Goal: Task Accomplishment & Management: Use online tool/utility

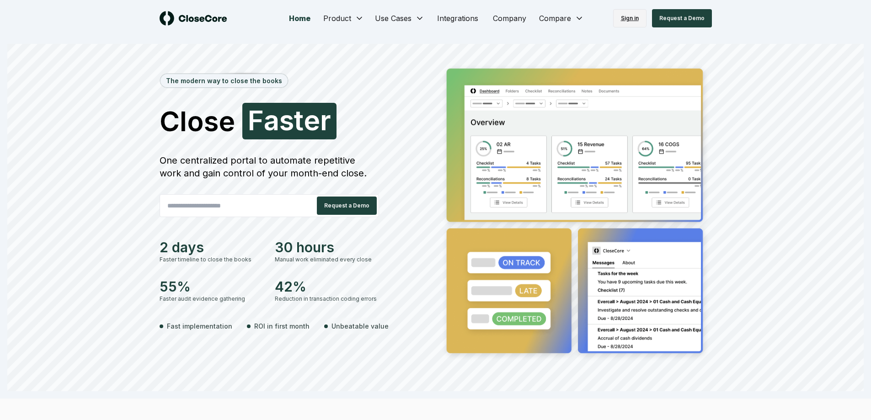
click at [644, 18] on link "Sign in" at bounding box center [629, 18] width 33 height 18
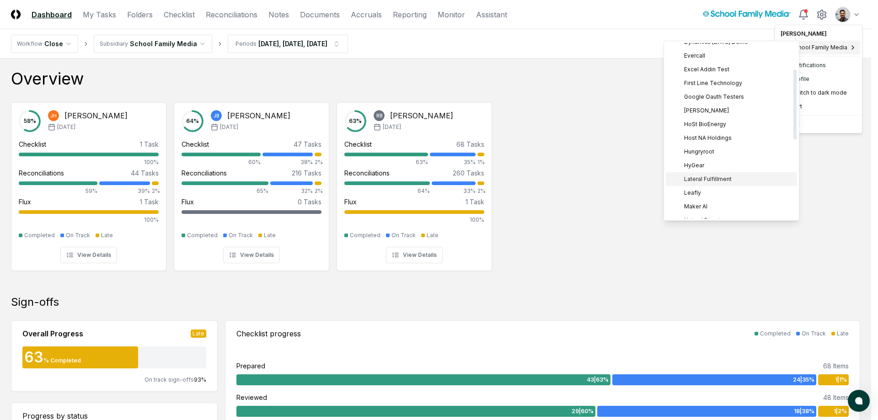
scroll to position [61, 0]
click at [722, 69] on span "Excel Addin Test" at bounding box center [706, 71] width 45 height 8
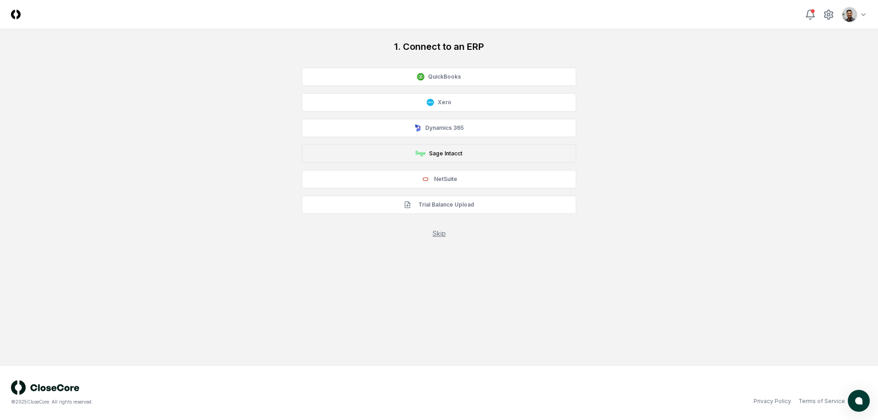
click at [442, 151] on button "Sage Intacct" at bounding box center [439, 154] width 274 height 18
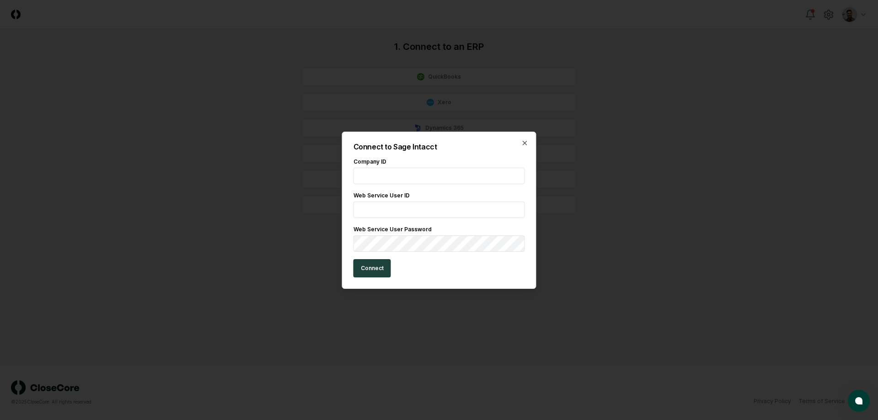
paste input "**********"
type input "**********"
click at [438, 211] on input "text" at bounding box center [440, 210] width 172 height 16
paste input "*********"
type input "*********"
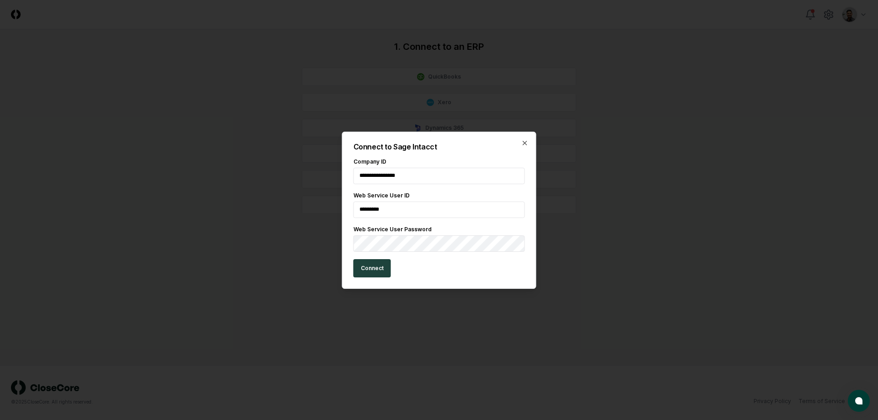
click at [361, 269] on button "Connect" at bounding box center [373, 268] width 38 height 18
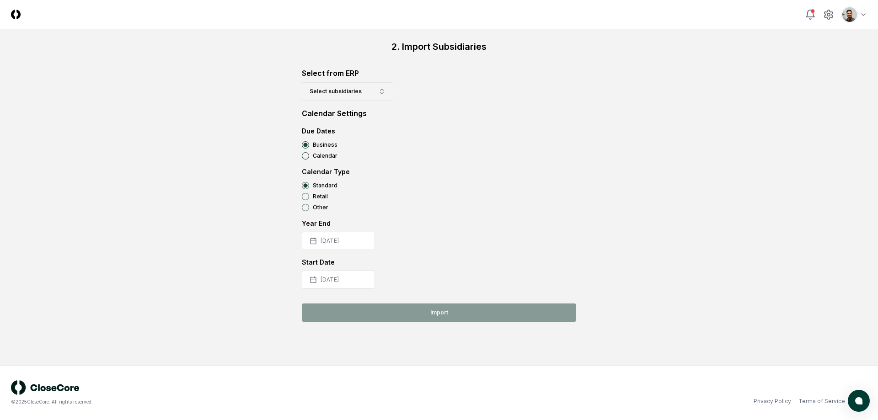
click at [376, 96] on button "Select subsidiaries" at bounding box center [347, 91] width 91 height 18
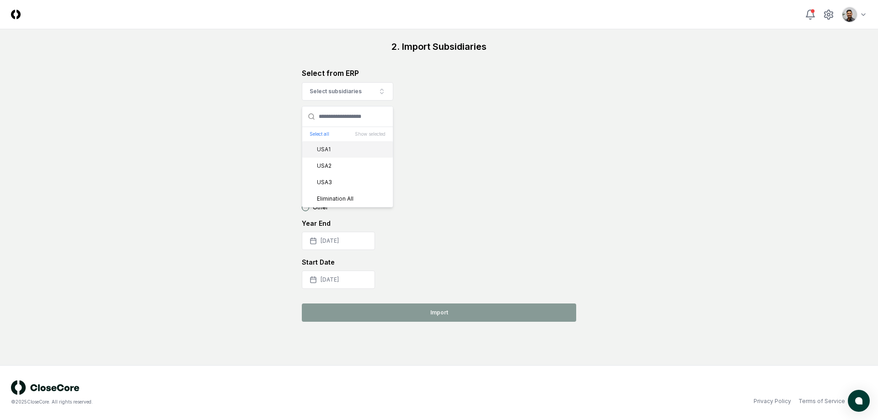
click at [343, 153] on div "USA1" at bounding box center [347, 149] width 91 height 16
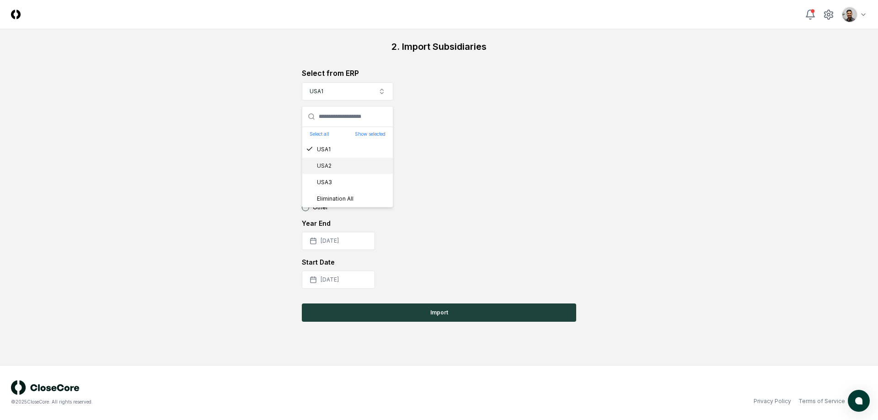
click at [345, 164] on div "USA2" at bounding box center [347, 166] width 91 height 16
click at [348, 191] on div "Elimination All" at bounding box center [347, 199] width 91 height 16
drag, startPoint x: 352, startPoint y: 182, endPoint x: 352, endPoint y: 190, distance: 8.2
click at [352, 182] on div "USA3" at bounding box center [347, 182] width 91 height 16
click at [352, 199] on div "Elimination All" at bounding box center [330, 199] width 48 height 8
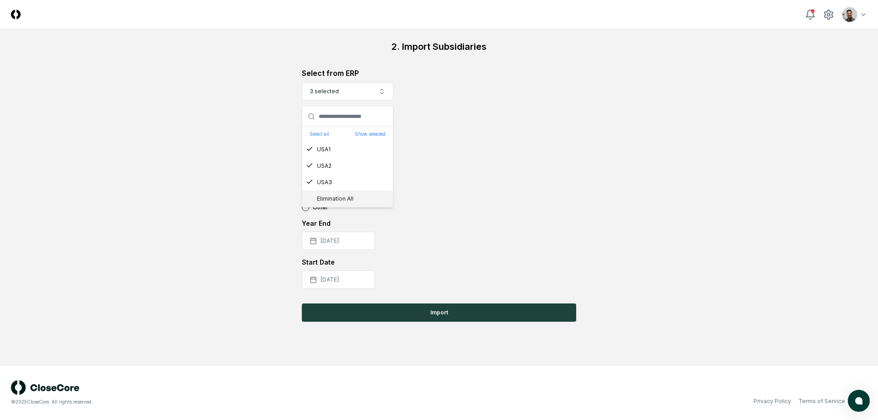
click at [448, 170] on div "Calendar Type" at bounding box center [439, 172] width 274 height 10
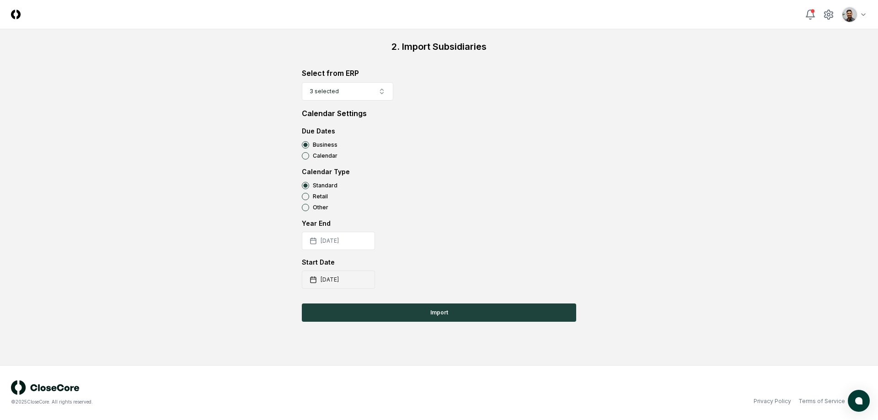
click at [355, 283] on button "2025-07-01" at bounding box center [338, 280] width 73 height 18
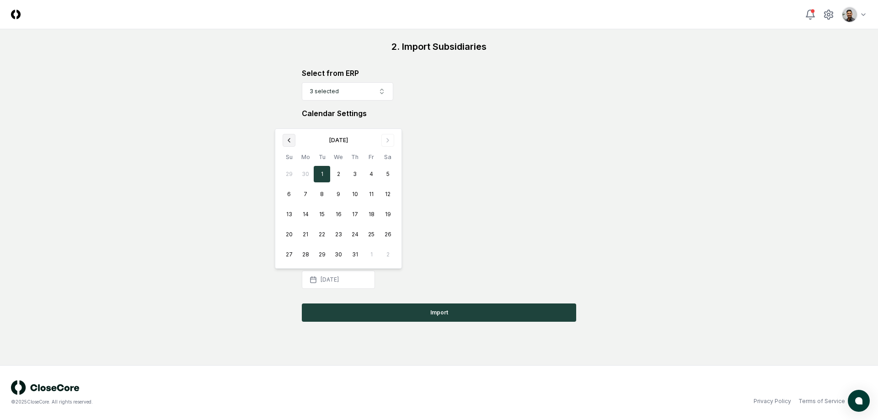
click at [293, 142] on button "Go to previous month" at bounding box center [289, 140] width 13 height 13
click at [293, 162] on tbody "30 31 1 2 3 4 5 6 7 8 9 10 11 12 13 14 15 16 17 18 19 20 21 22 23 24 25 26 27 2…" at bounding box center [338, 212] width 115 height 101
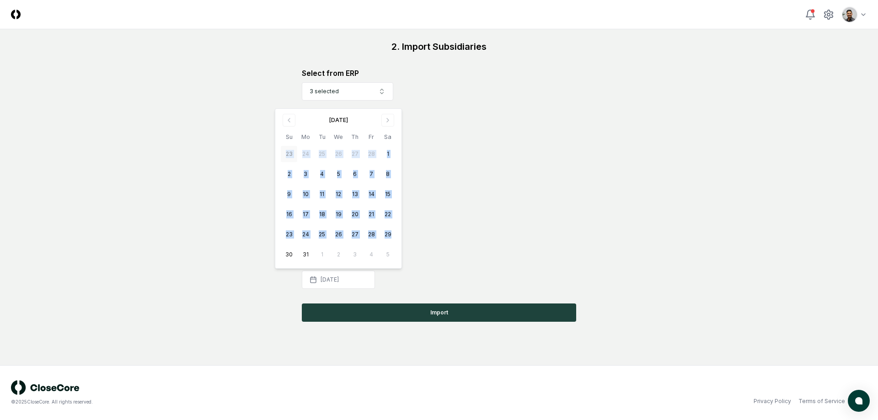
click at [292, 155] on button "23" at bounding box center [289, 154] width 16 height 16
click at [292, 119] on icon "Go to previous month" at bounding box center [288, 120] width 7 height 7
click at [290, 145] on button "Go to previous month" at bounding box center [289, 140] width 13 height 13
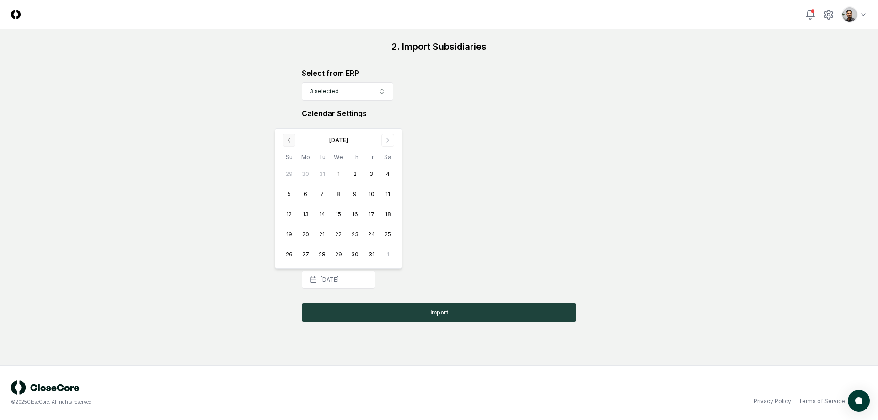
click at [290, 145] on div "January 2025 Su Mo Tu We Th Fr Sa 29 30 31 1 2 3 4 5 6 7 8 9 10 11 12 13 14 15 …" at bounding box center [338, 198] width 115 height 129
click at [285, 142] on div "January 2025" at bounding box center [338, 139] width 115 height 10
click at [289, 142] on div "January 2025" at bounding box center [338, 139] width 115 height 10
click at [336, 142] on div "January 2025" at bounding box center [338, 140] width 19 height 8
click at [289, 141] on div "January 2025" at bounding box center [338, 139] width 115 height 10
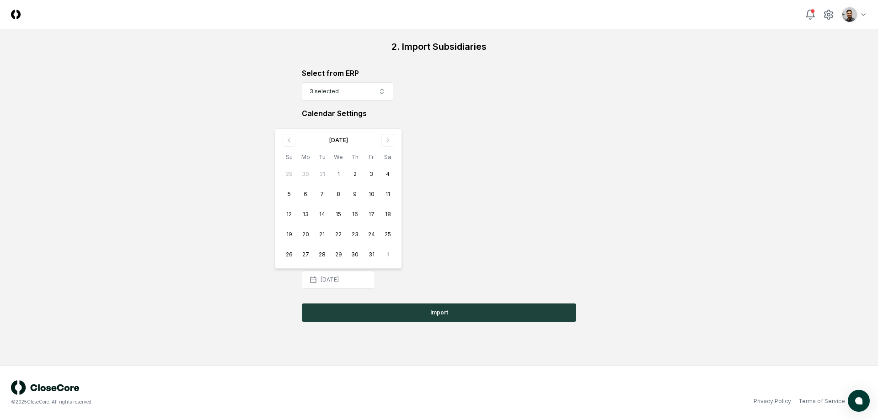
click at [289, 141] on div "January 2025" at bounding box center [338, 139] width 115 height 10
click at [329, 143] on div "January 2025" at bounding box center [338, 140] width 19 height 8
click at [385, 143] on icon "Go to next month" at bounding box center [387, 140] width 7 height 7
click at [286, 143] on icon "Go to previous month" at bounding box center [288, 140] width 7 height 7
click at [286, 143] on div "January 2025" at bounding box center [338, 139] width 115 height 10
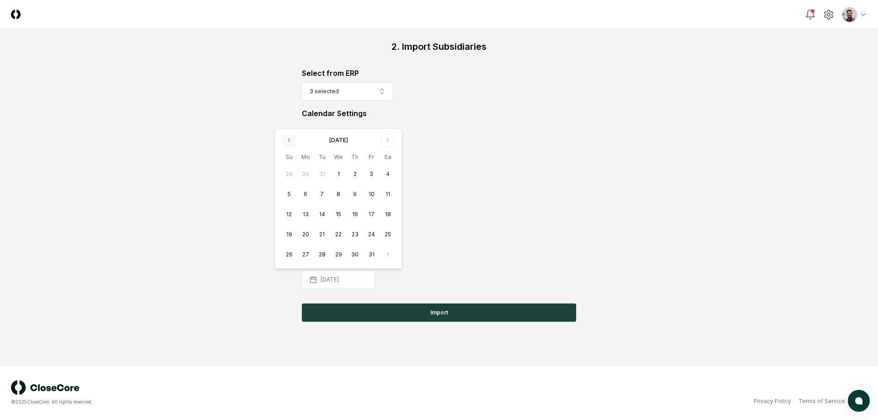
click at [286, 143] on div "January 2025" at bounding box center [338, 139] width 115 height 10
click at [439, 146] on div "Business" at bounding box center [439, 144] width 274 height 7
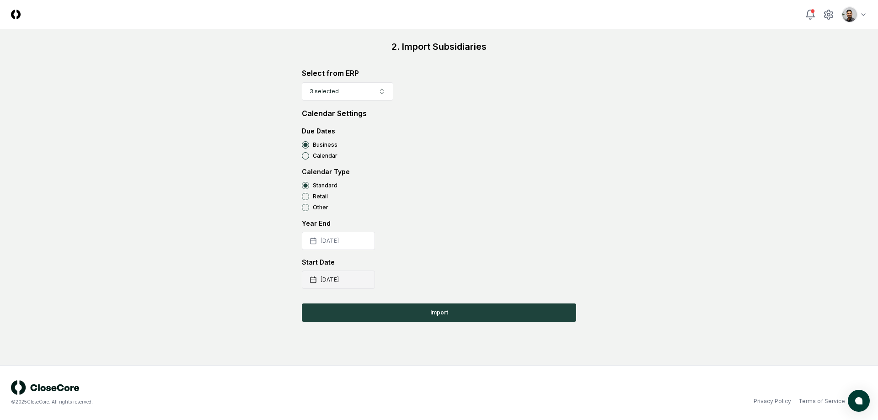
click at [346, 284] on button "2025-02-23" at bounding box center [338, 280] width 73 height 18
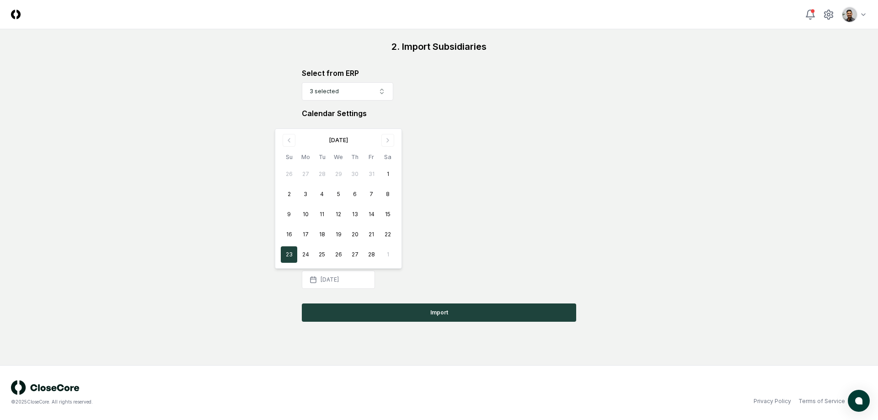
click at [458, 241] on div "Year End 2025-12-31" at bounding box center [439, 235] width 274 height 32
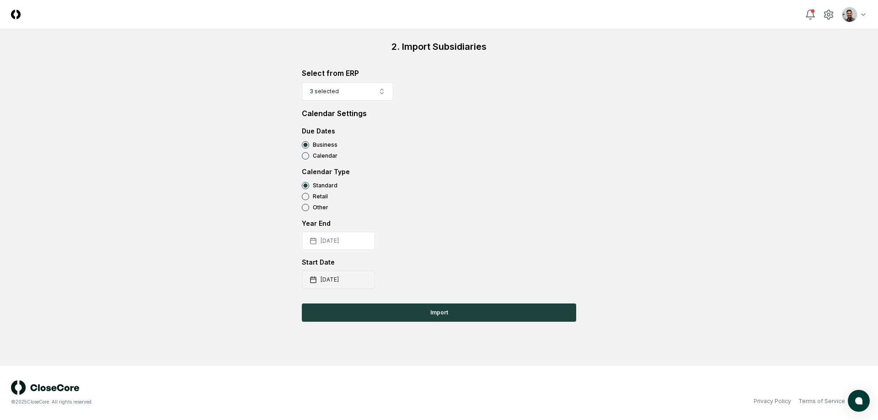
click at [337, 279] on button "2025-02-23" at bounding box center [338, 280] width 73 height 18
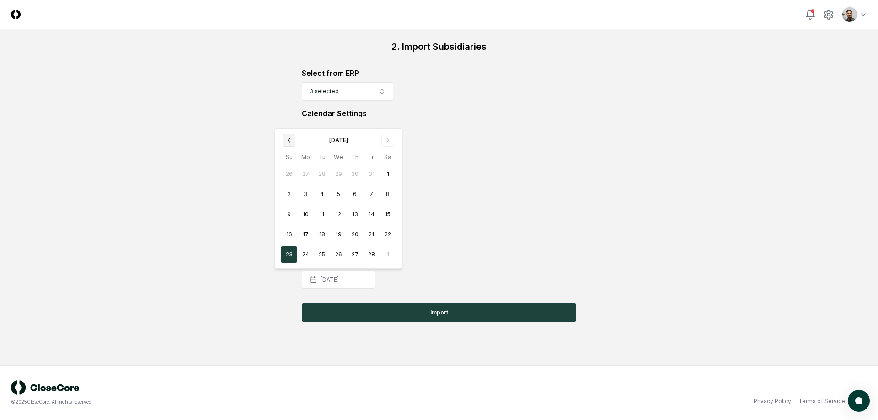
click at [290, 137] on icon "Go to previous month" at bounding box center [288, 140] width 7 height 7
click at [338, 171] on button "1" at bounding box center [338, 174] width 16 height 16
click at [387, 142] on icon "Go to next month" at bounding box center [387, 140] width 7 height 7
click at [387, 142] on tbody "23 24 25 26 27 28 1 2 3 4 5 6 7 8 9 10 11 12 13 14 15 16 17 18 19 20 21 22 23 2…" at bounding box center [338, 202] width 115 height 121
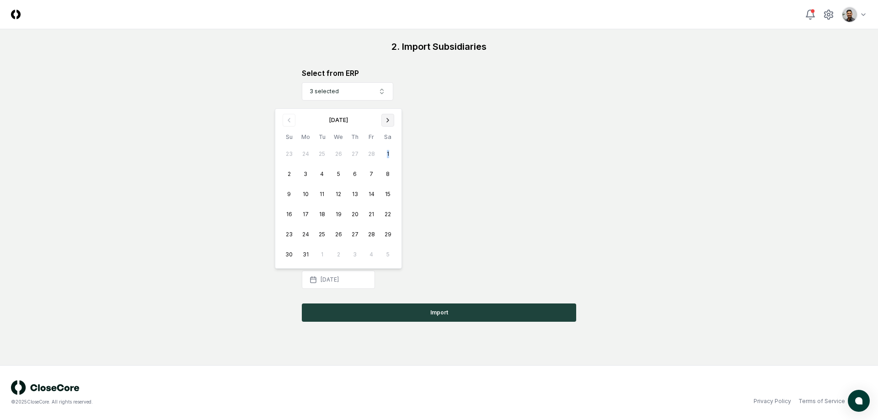
click at [392, 116] on button "Go to next month" at bounding box center [388, 120] width 13 height 13
click at [392, 116] on div "Calendar Settings" at bounding box center [439, 113] width 274 height 11
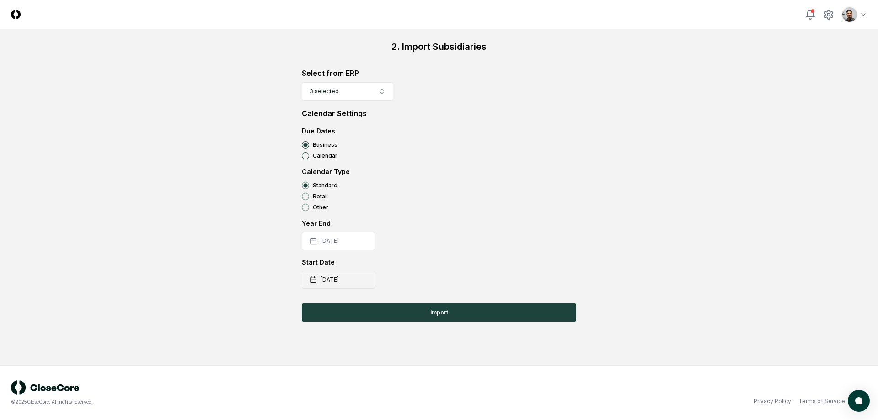
click at [332, 277] on button "2025-01-01" at bounding box center [338, 280] width 73 height 18
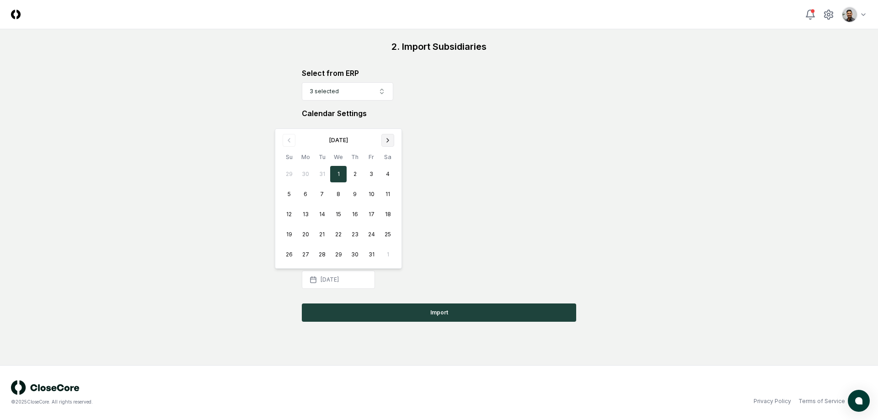
click at [390, 143] on icon "Go to next month" at bounding box center [387, 140] width 7 height 7
click at [387, 128] on div "March 2025 Su Mo Tu We Th Fr Sa 23 24 25 26 27 28 1 2 3 4 5 6 7 8 9 10 11 12 13…" at bounding box center [338, 188] width 115 height 149
click at [387, 123] on icon "Go to next month" at bounding box center [387, 120] width 7 height 7
click at [387, 136] on button "Go to next month" at bounding box center [388, 140] width 13 height 13
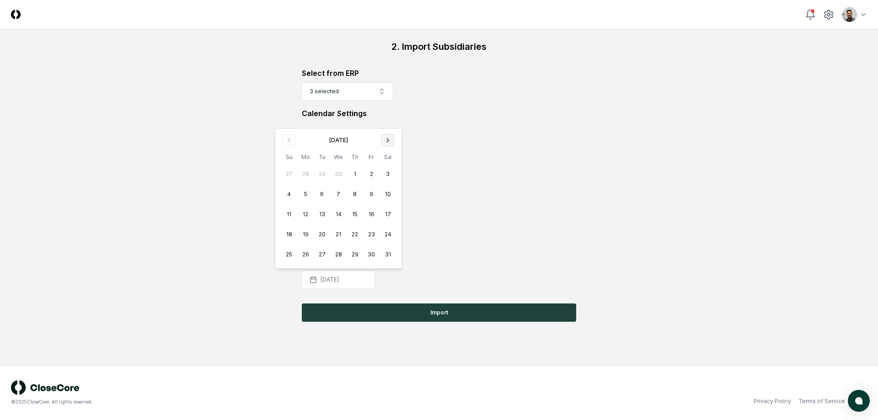
click at [387, 139] on icon "Go to next month" at bounding box center [388, 141] width 2 height 4
click at [324, 174] on button "1" at bounding box center [322, 174] width 16 height 16
click at [482, 188] on div "Standard" at bounding box center [439, 185] width 274 height 7
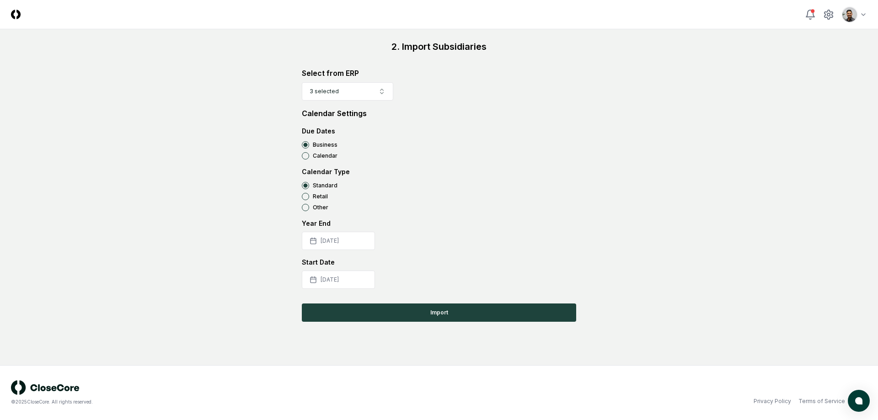
click at [392, 323] on main "2. Import Subsidiaries Select from ERP 3 selected Calendar Settings Due Dates B…" at bounding box center [439, 197] width 878 height 336
click at [394, 317] on button "Import" at bounding box center [439, 313] width 274 height 18
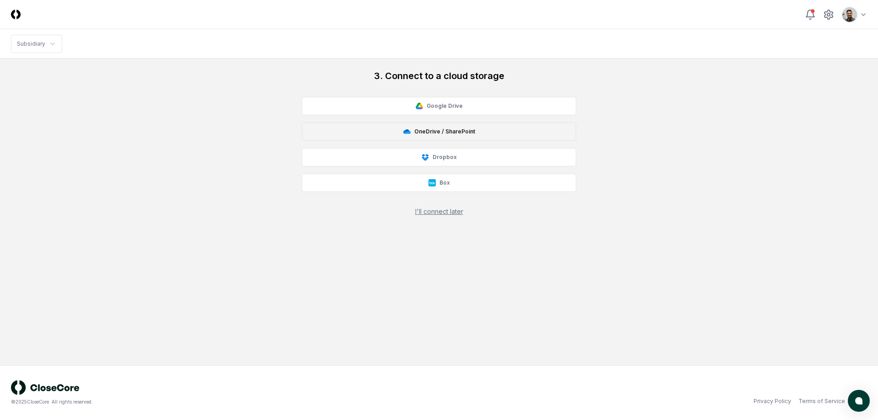
click at [452, 127] on button "OneDrive / SharePoint" at bounding box center [439, 132] width 274 height 18
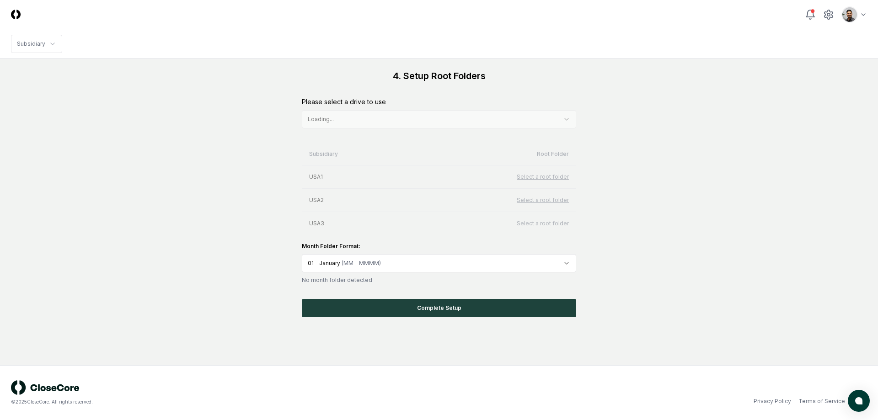
click at [573, 96] on div "4. Setup Root Folders Please select a drive to use Loading... Subsidiary Root F…" at bounding box center [439, 194] width 274 height 248
click at [540, 118] on html "CloseCore Toggle navigation menu Toggle user menu Subsidiary 4. Setup Root Fold…" at bounding box center [439, 210] width 878 height 420
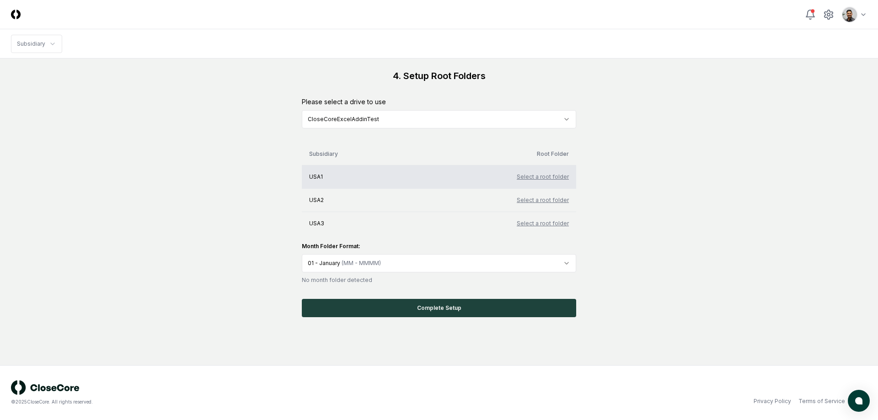
click at [541, 178] on button "Select a root folder" at bounding box center [543, 177] width 52 height 8
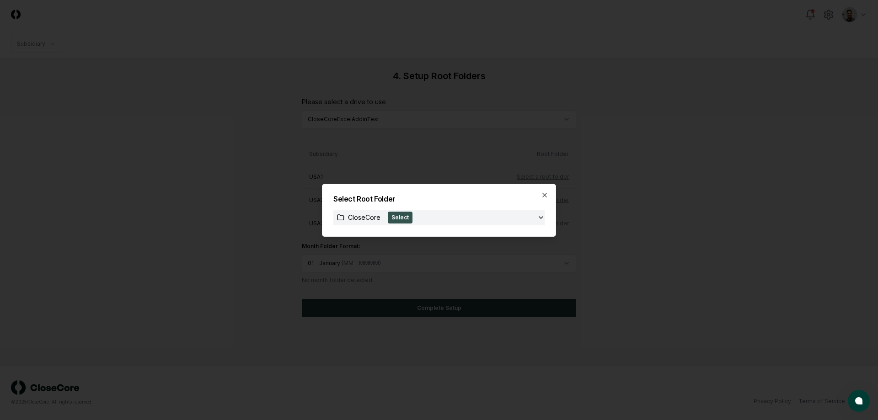
click at [393, 220] on button "Select" at bounding box center [400, 218] width 25 height 12
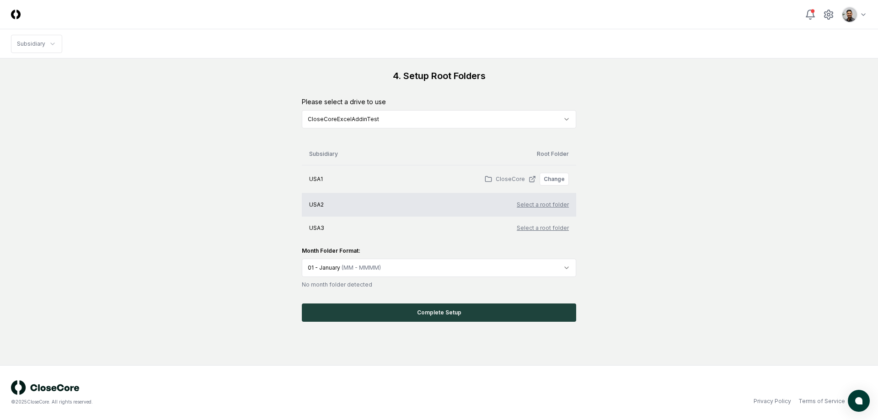
click at [537, 204] on button "Select a root folder" at bounding box center [543, 205] width 52 height 8
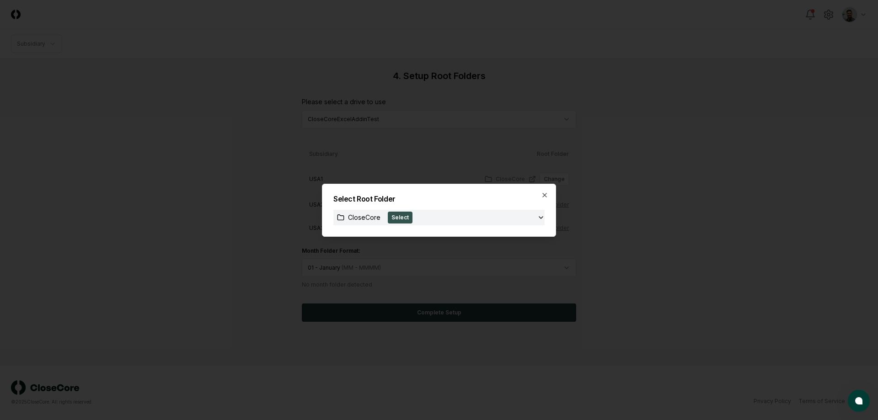
click at [406, 216] on button "Select" at bounding box center [400, 218] width 25 height 12
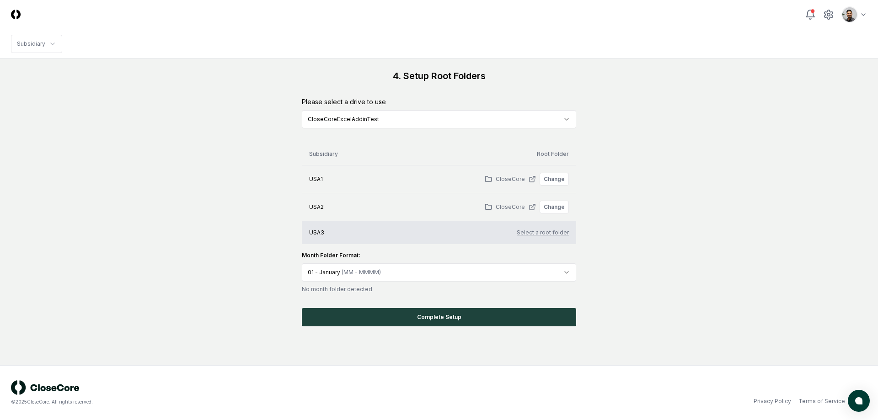
click at [540, 230] on button "Select a root folder" at bounding box center [543, 233] width 52 height 8
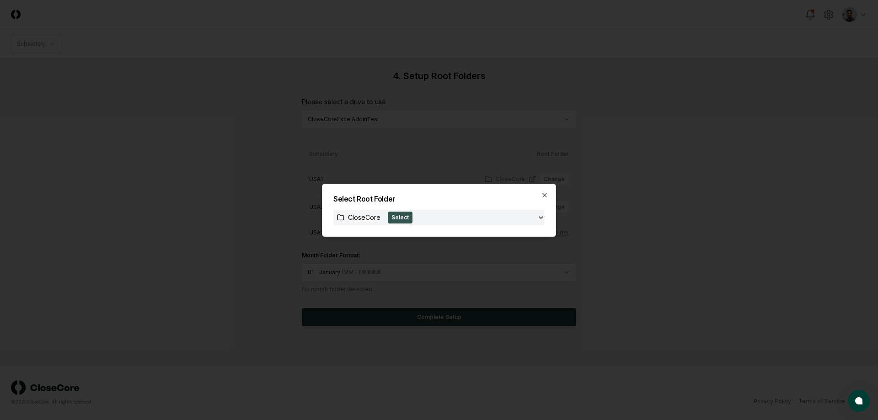
click at [403, 217] on button "Select" at bounding box center [400, 218] width 25 height 12
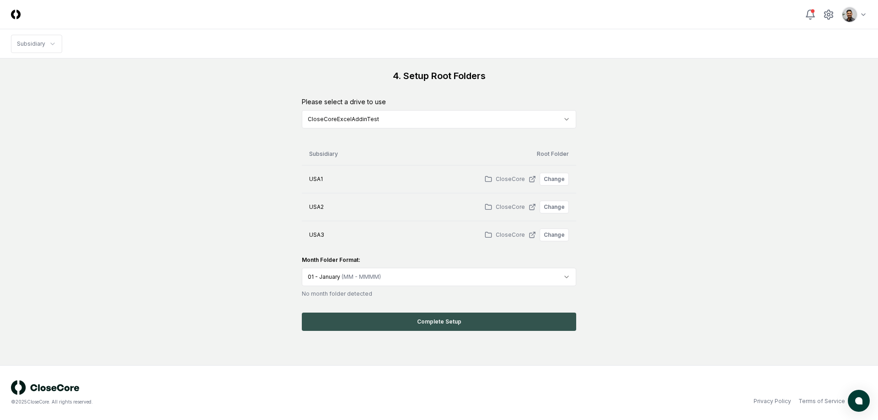
click at [461, 317] on button "Complete Setup" at bounding box center [439, 322] width 274 height 18
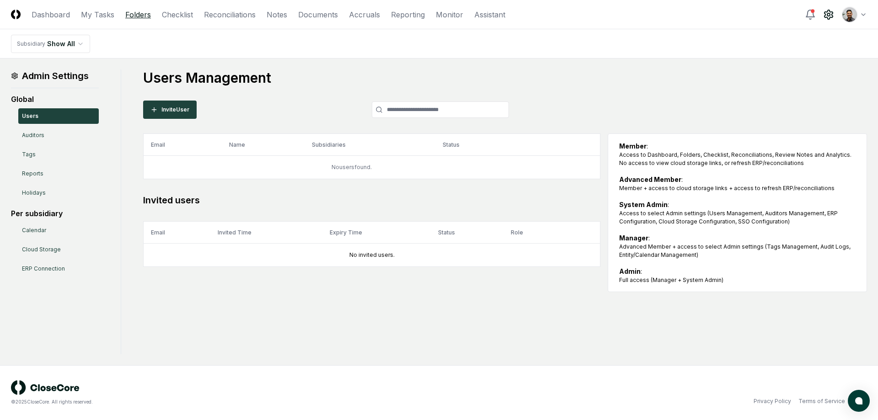
click at [134, 16] on link "Folders" at bounding box center [138, 14] width 26 height 11
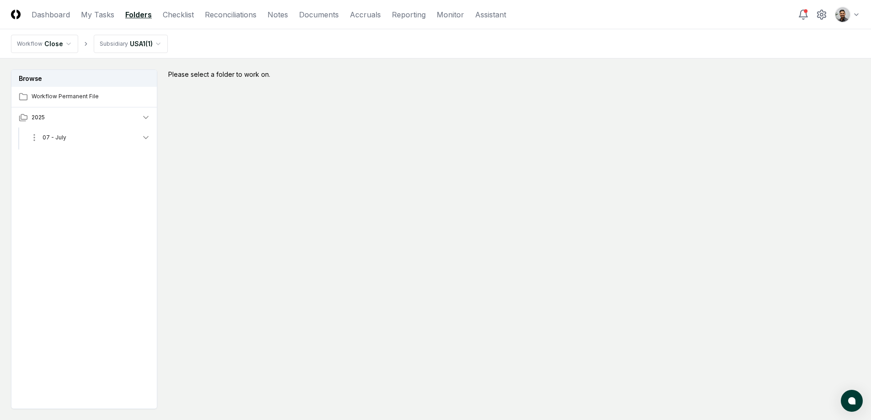
click at [31, 134] on html "CloseCore Dashboard My Tasks Folders Checklist Reconciliations Notes Documents …" at bounding box center [435, 237] width 871 height 475
click at [50, 184] on div "Add a work folder" at bounding box center [36, 183] width 69 height 15
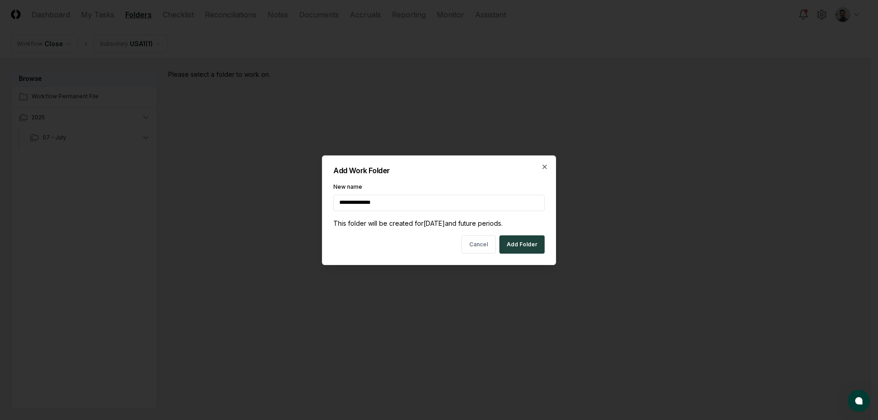
paste input "**********"
click at [338, 203] on input "**********" at bounding box center [438, 203] width 211 height 16
type input "**********"
click at [535, 244] on button "Add Folder" at bounding box center [522, 245] width 45 height 18
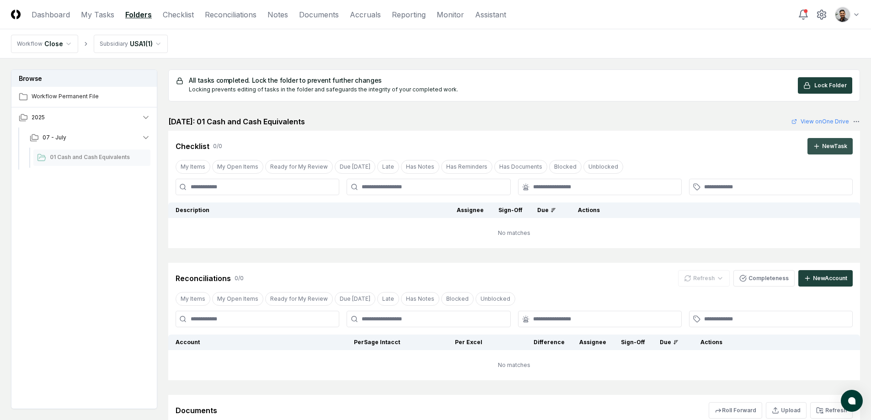
click at [834, 146] on div "New Task" at bounding box center [835, 146] width 25 height 8
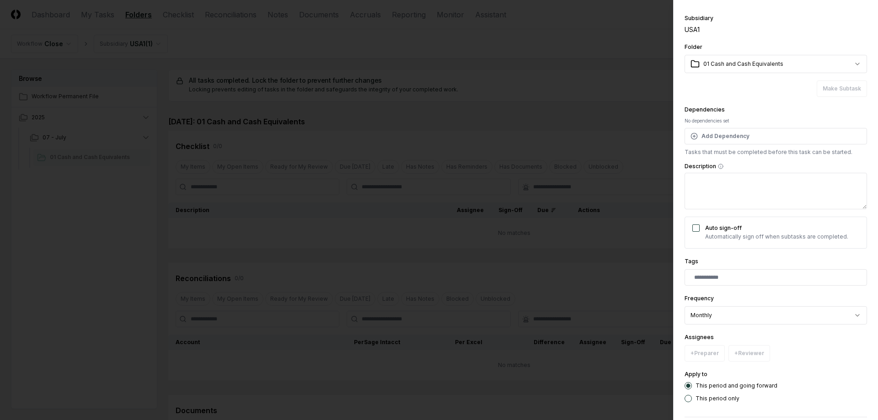
scroll to position [66, 0]
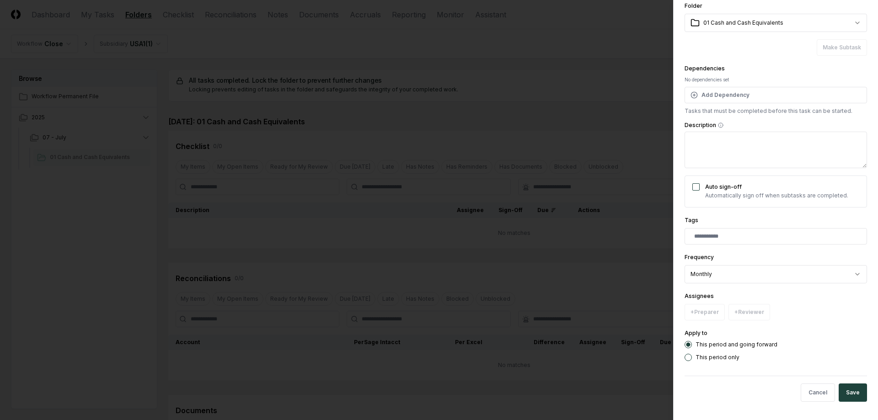
click at [726, 151] on textarea "Description" at bounding box center [776, 150] width 183 height 37
click at [802, 396] on button "Cancel" at bounding box center [818, 393] width 34 height 18
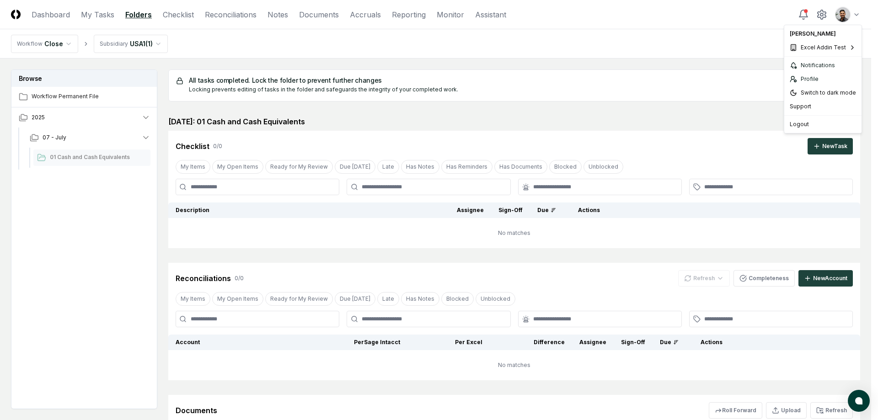
click at [851, 19] on html "CloseCore Dashboard My Tasks Folders Checklist Reconciliations Notes Documents …" at bounding box center [439, 268] width 878 height 537
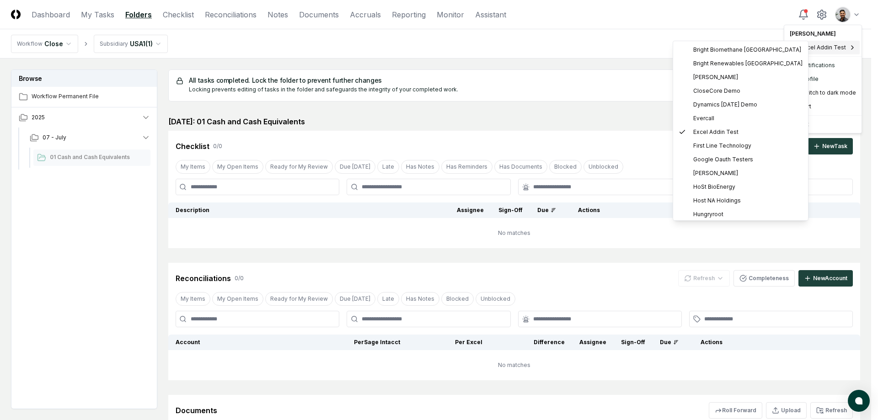
click at [610, 52] on html "CloseCore Dashboard My Tasks Folders Checklist Reconciliations Notes Documents …" at bounding box center [439, 268] width 878 height 537
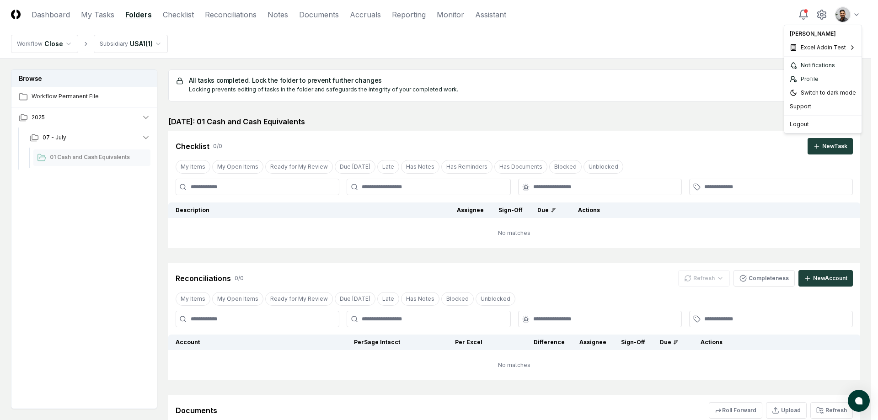
click at [851, 14] on html "CloseCore Dashboard My Tasks Folders Checklist Reconciliations Notes Documents …" at bounding box center [439, 268] width 878 height 537
click at [707, 39] on html "CloseCore Dashboard My Tasks Folders Checklist Reconciliations Notes Documents …" at bounding box center [439, 268] width 878 height 537
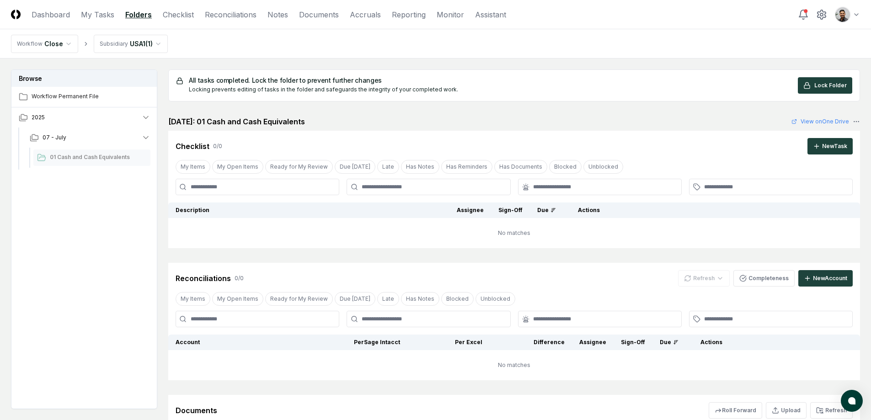
click at [828, 14] on div "Toggle user menu" at bounding box center [829, 14] width 62 height 16
click at [824, 14] on icon at bounding box center [822, 14] width 11 height 11
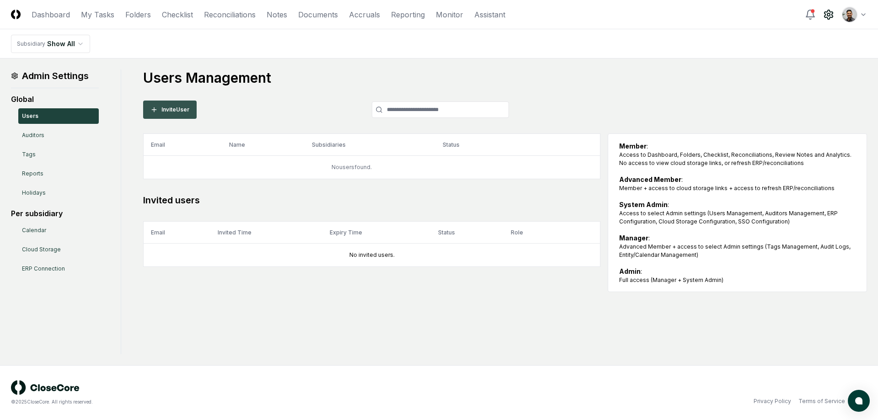
click at [187, 109] on button "Invite User" at bounding box center [170, 110] width 54 height 18
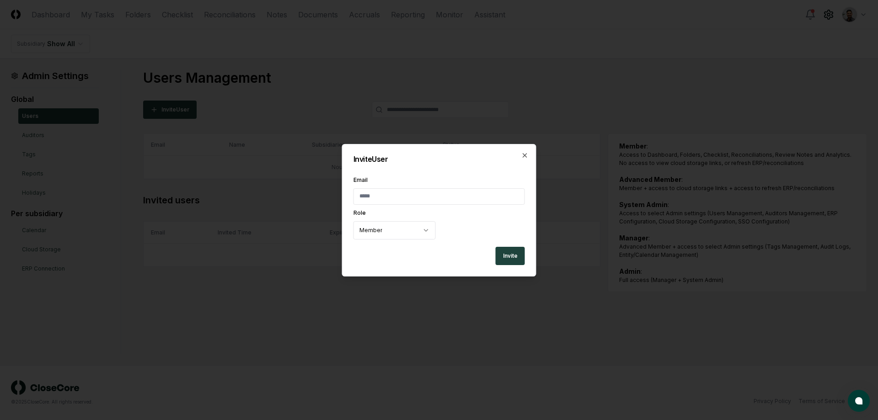
click at [415, 204] on input "Email" at bounding box center [440, 196] width 172 height 16
click at [526, 159] on div "Invite User Email Role Member Invite Close" at bounding box center [439, 210] width 194 height 133
click at [525, 156] on icon "button" at bounding box center [525, 155] width 7 height 7
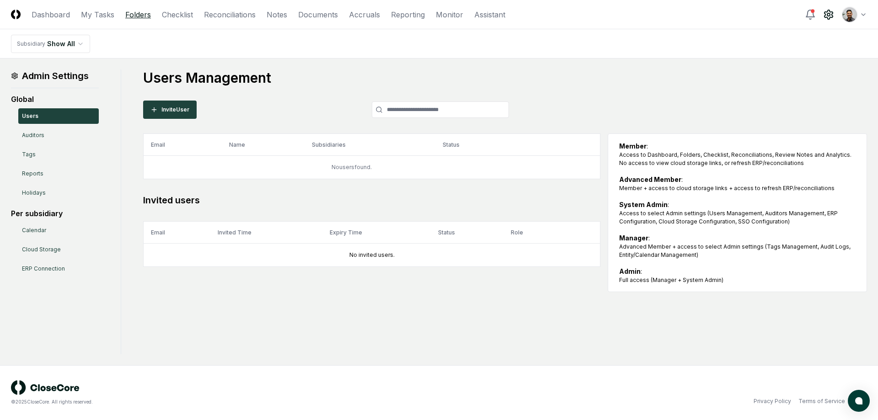
click at [142, 14] on link "Folders" at bounding box center [138, 14] width 26 height 11
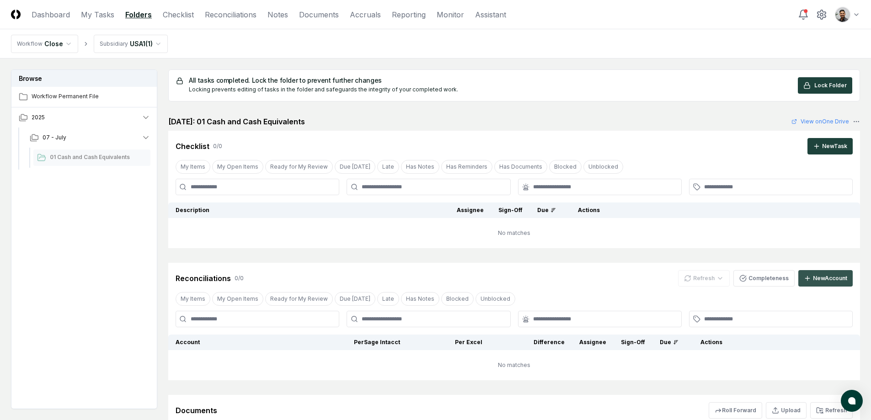
click at [807, 280] on icon at bounding box center [807, 278] width 7 height 7
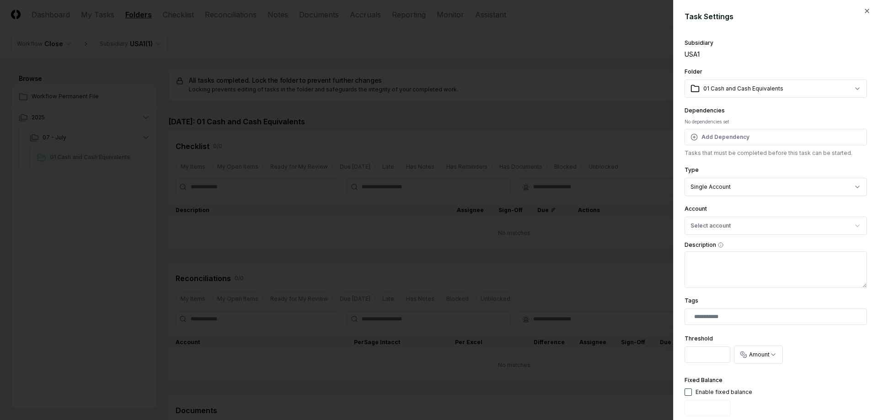
click at [759, 186] on body "CloseCore Dashboard My Tasks Folders Checklist Reconciliations Notes Documents …" at bounding box center [435, 269] width 871 height 538
click at [757, 172] on body "CloseCore Dashboard My Tasks Folders Checklist Reconciliations Notes Documents …" at bounding box center [435, 269] width 871 height 538
click at [759, 226] on button "Select account" at bounding box center [776, 226] width 183 height 18
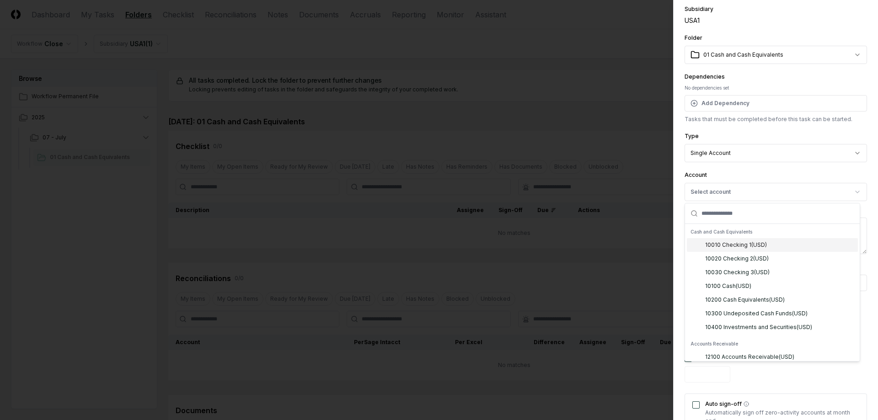
scroll to position [77, 0]
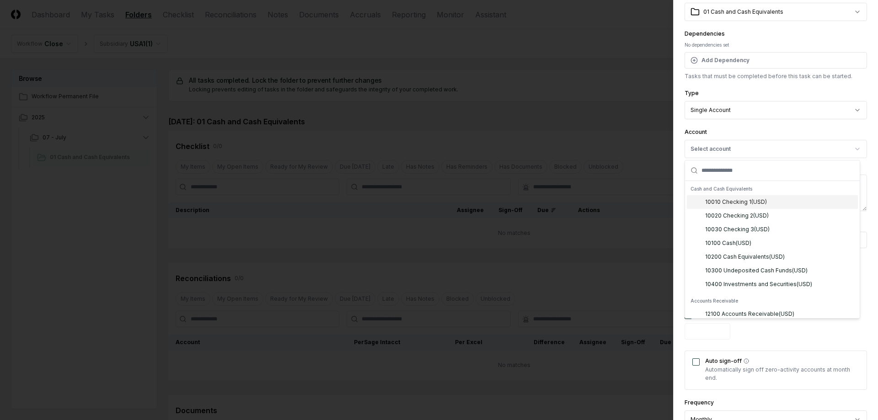
click at [764, 208] on div "10010 Checking 1 ( USD )" at bounding box center [772, 202] width 171 height 14
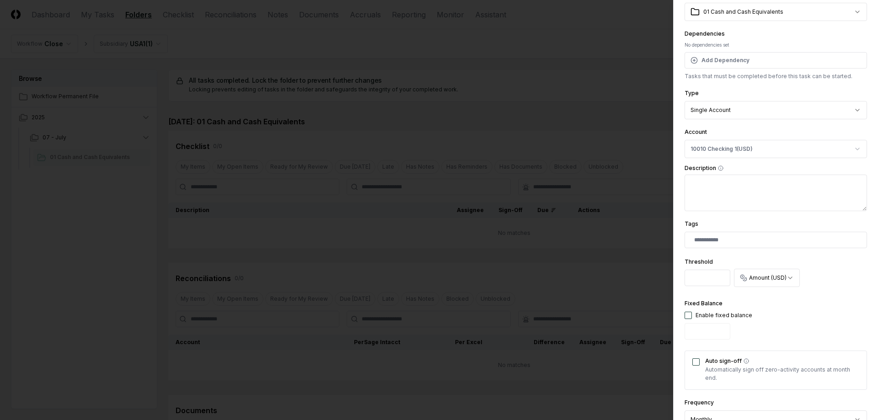
scroll to position [222, 0]
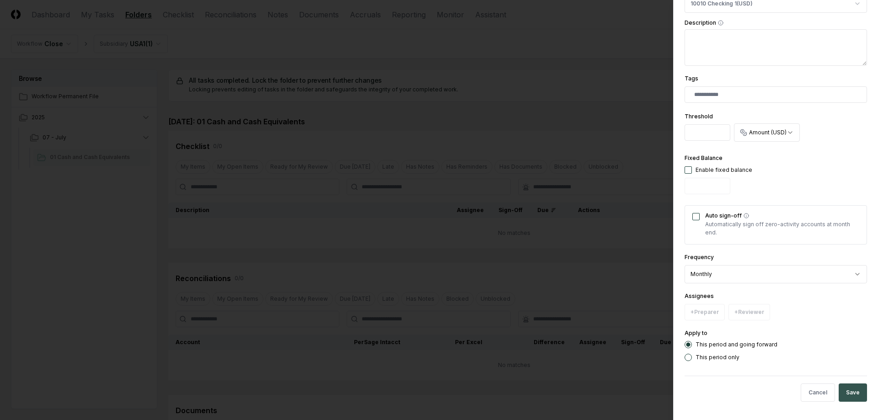
click at [839, 393] on button "Save" at bounding box center [853, 393] width 28 height 18
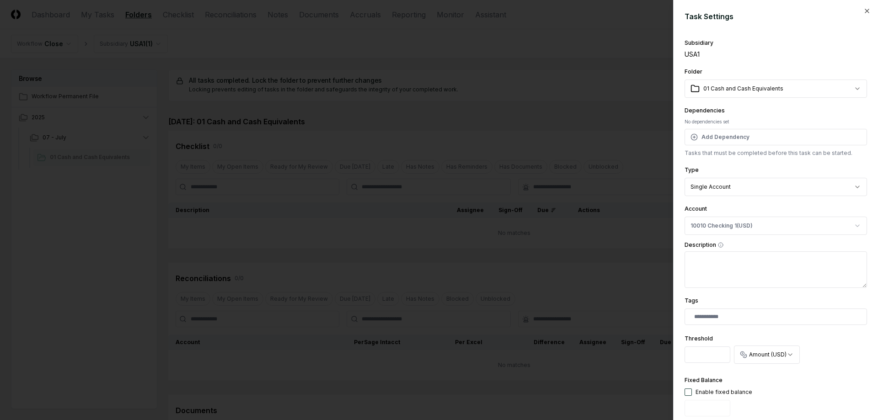
scroll to position [238, 0]
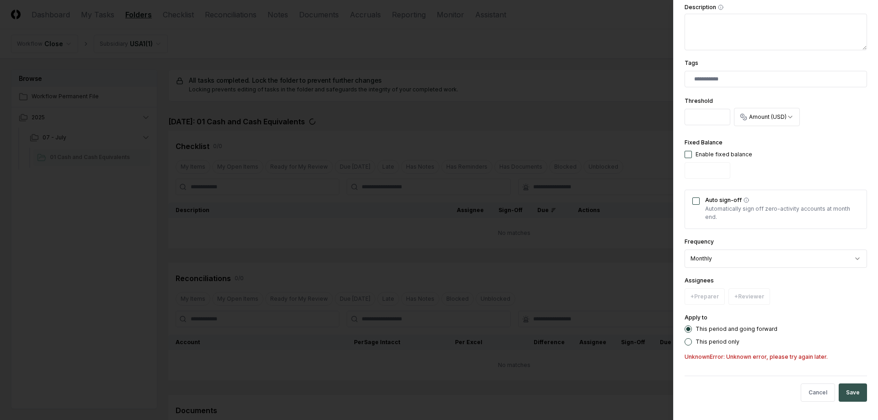
click at [856, 389] on button "Save" at bounding box center [853, 393] width 28 height 18
click at [839, 390] on button "Save" at bounding box center [853, 393] width 28 height 18
click at [350, 259] on body "CloseCore Dashboard My Tasks Folders Checklist Reconciliations Notes Documents …" at bounding box center [435, 269] width 871 height 538
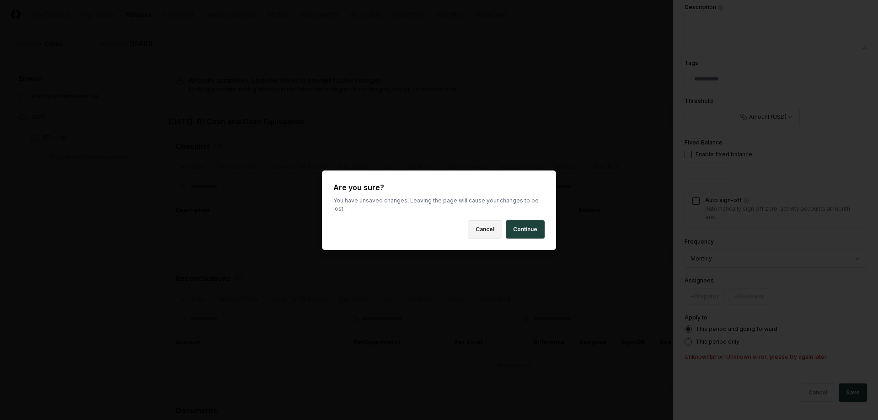
click at [494, 221] on button "Cancel" at bounding box center [485, 230] width 34 height 18
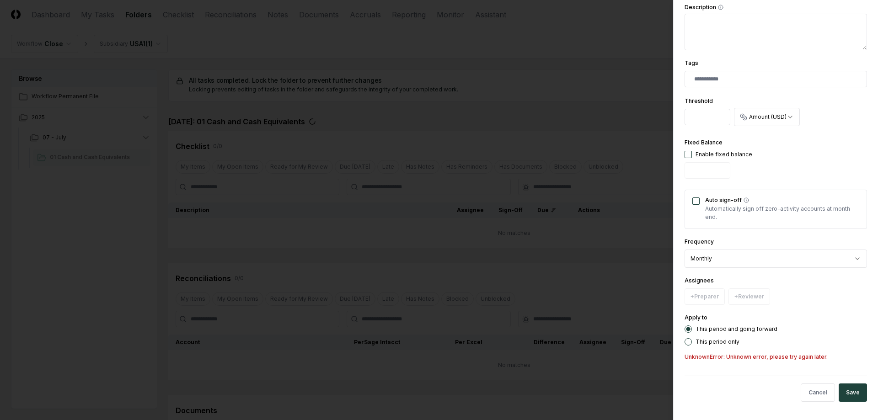
click at [734, 346] on div "**********" at bounding box center [776, 80] width 183 height 563
click at [725, 343] on label "This period only" at bounding box center [718, 341] width 44 height 5
click at [692, 343] on button "This period only" at bounding box center [688, 342] width 7 height 7
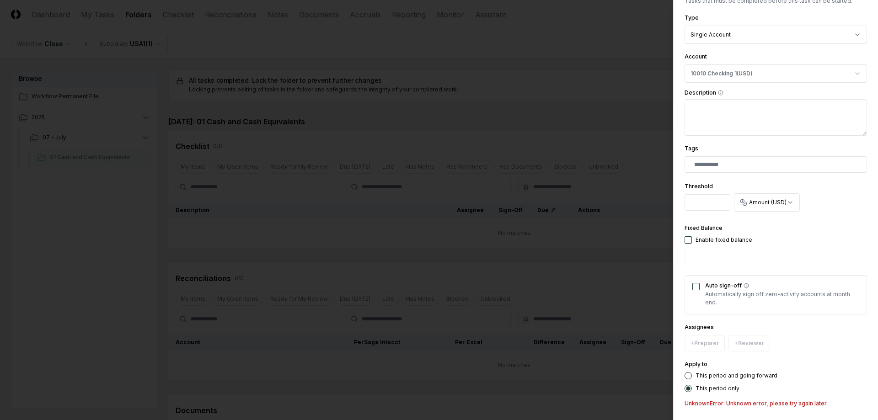
scroll to position [199, 0]
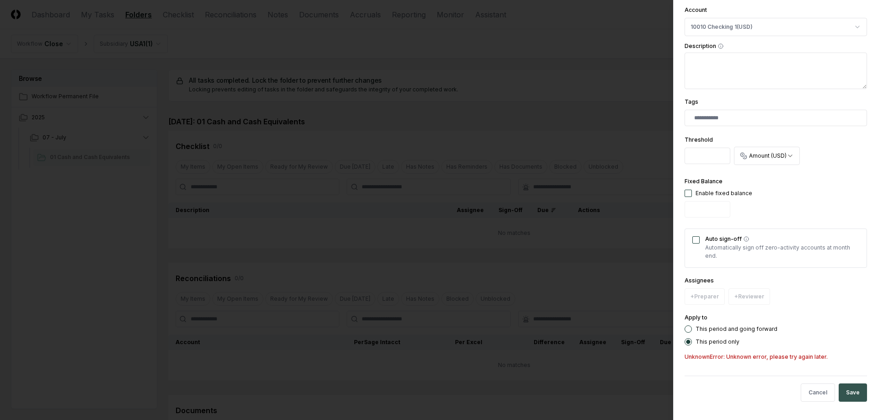
click at [852, 393] on button "Save" at bounding box center [853, 393] width 28 height 18
click at [855, 393] on button "Save" at bounding box center [853, 393] width 28 height 18
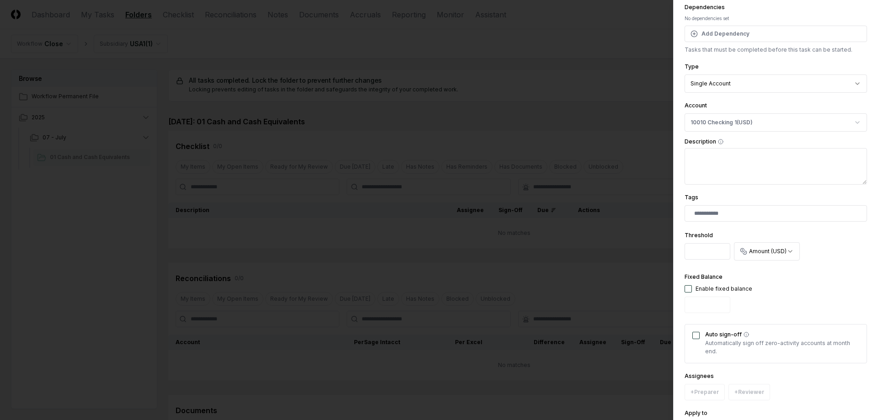
scroll to position [98, 0]
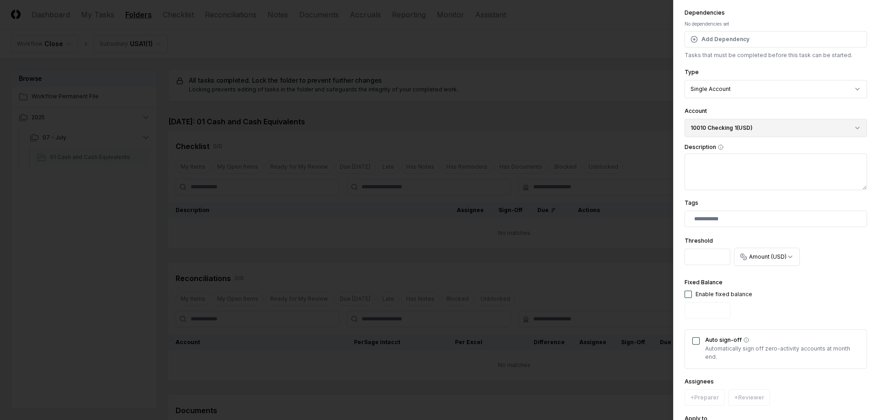
click at [742, 129] on button "10010 Checking 1 ( USD )" at bounding box center [776, 128] width 183 height 18
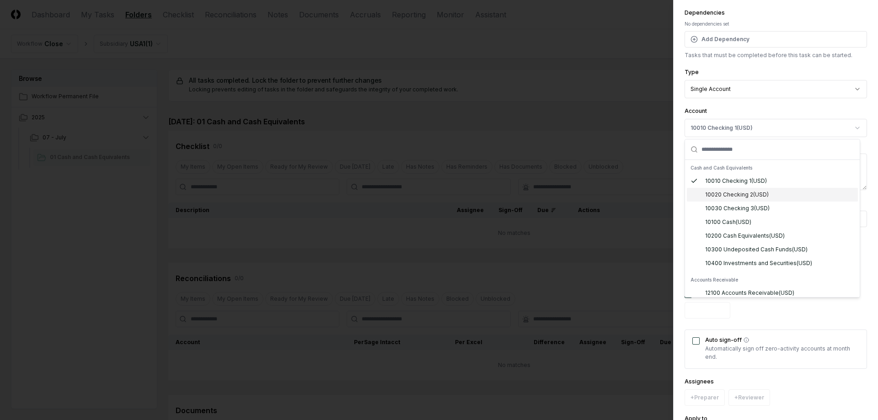
click at [745, 194] on div "10020 Checking 2 ( USD )" at bounding box center [737, 195] width 64 height 8
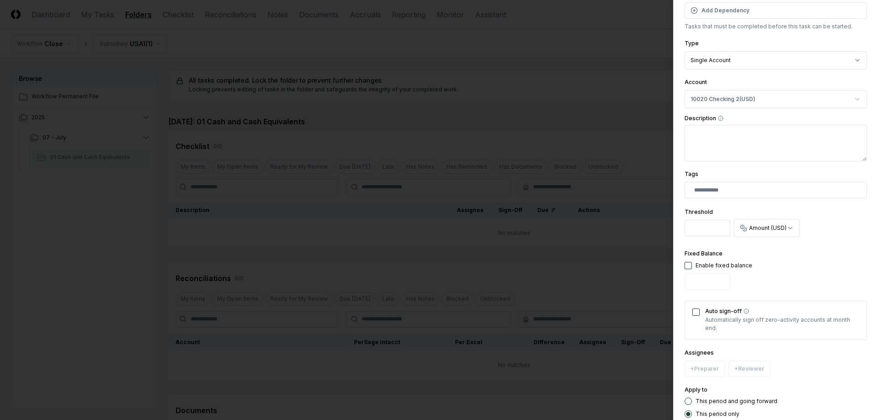
scroll to position [199, 0]
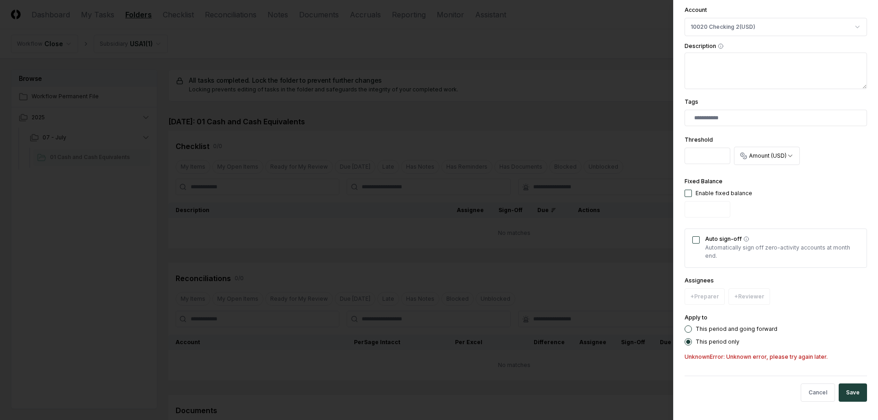
click at [733, 330] on label "This period and going forward" at bounding box center [737, 329] width 82 height 5
click at [692, 330] on button "This period and going forward" at bounding box center [688, 329] width 7 height 7
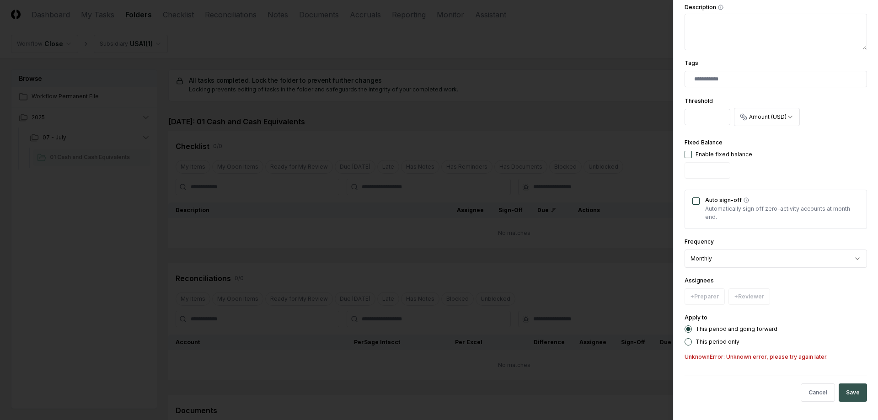
click at [855, 393] on button "Save" at bounding box center [853, 393] width 28 height 18
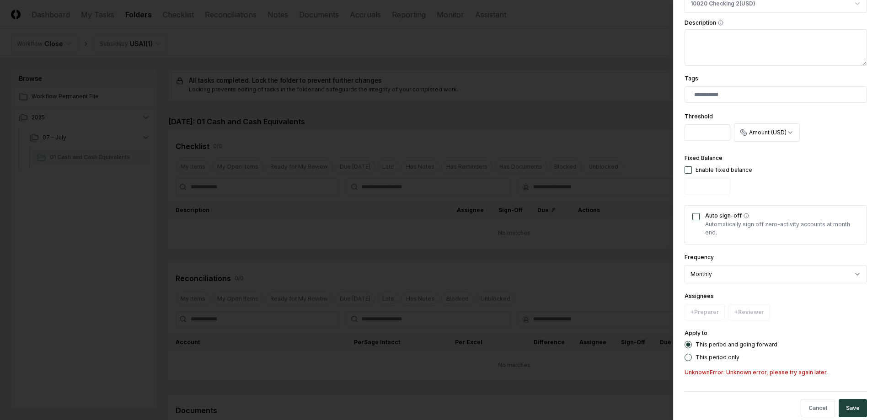
scroll to position [238, 0]
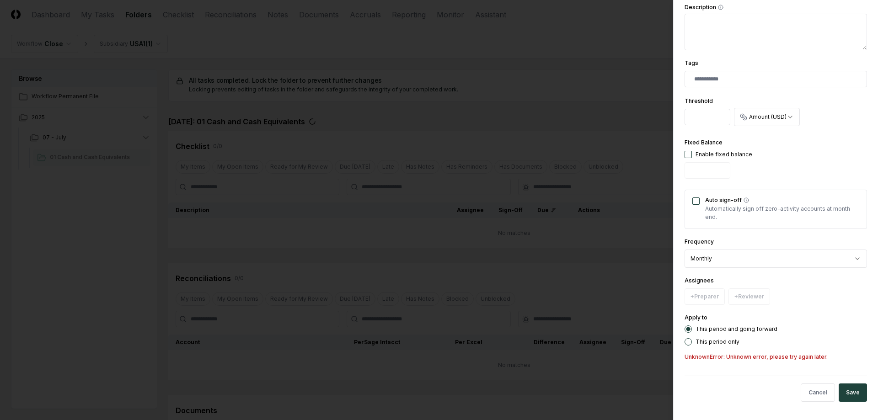
click at [522, 138] on body "CloseCore Dashboard My Tasks Folders Checklist Reconciliations Notes Documents …" at bounding box center [435, 269] width 871 height 538
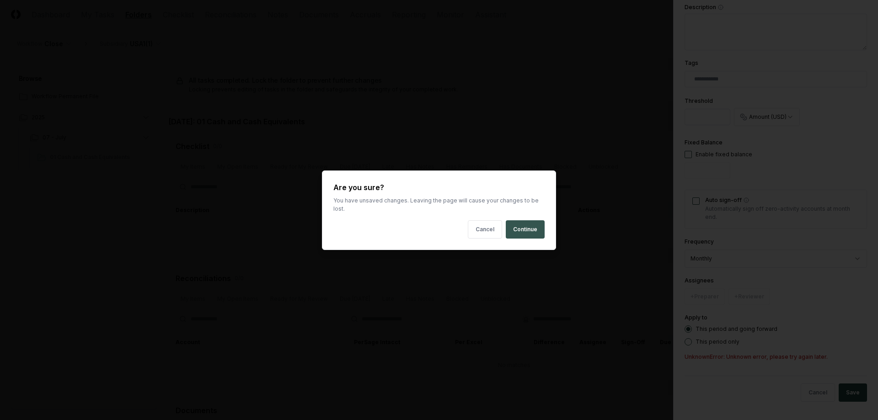
click at [520, 230] on button "Continue" at bounding box center [525, 230] width 39 height 18
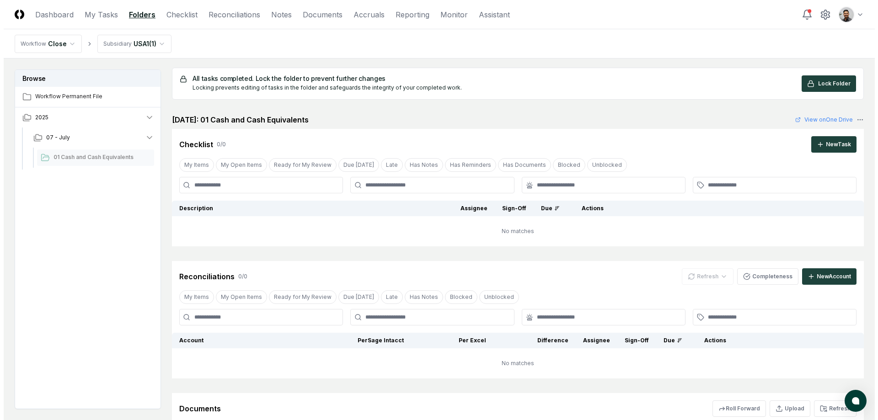
scroll to position [4, 0]
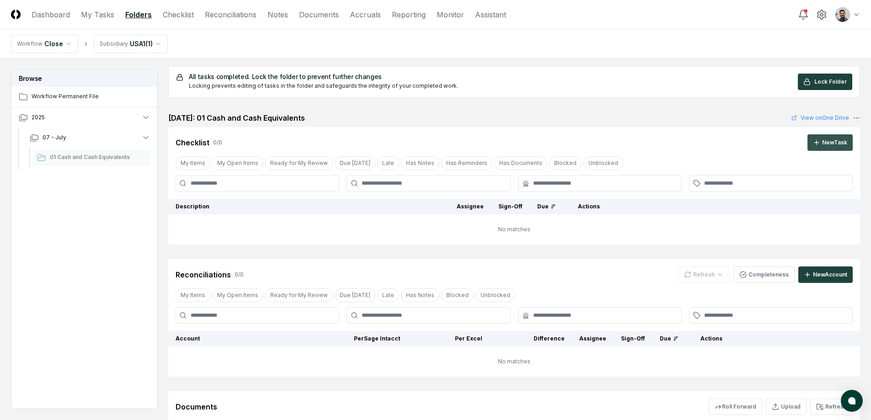
click at [823, 140] on div "New Task" at bounding box center [835, 143] width 25 height 8
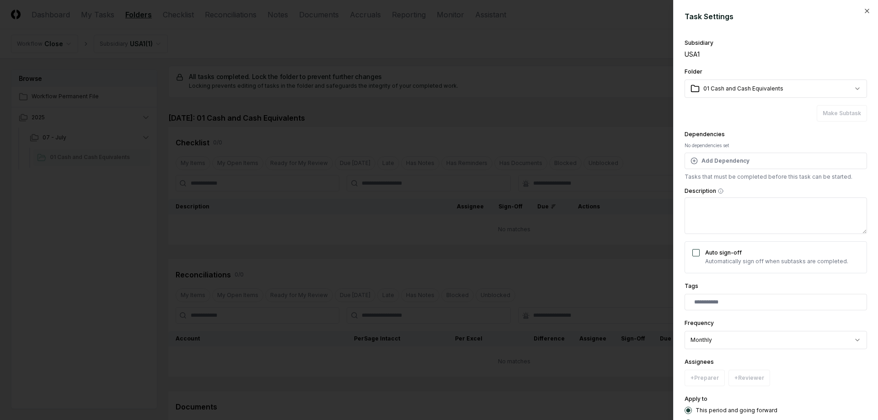
click at [758, 213] on textarea "Description" at bounding box center [776, 216] width 183 height 37
type textarea "*"
type textarea "**"
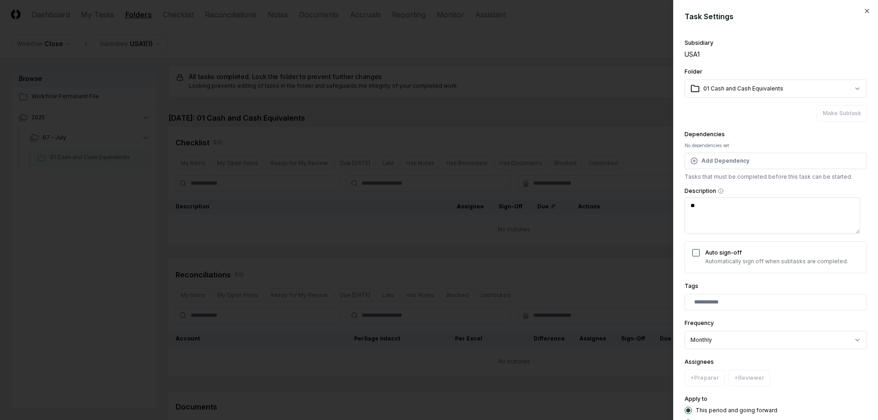
type textarea "*"
type textarea "***"
type textarea "*"
type textarea "****"
type textarea "*"
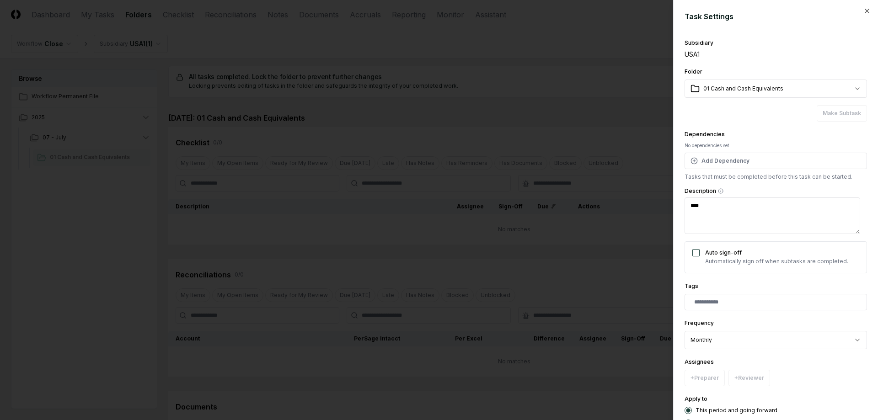
type textarea "*****"
type textarea "*"
type textarea "******"
type textarea "*"
type textarea "*******"
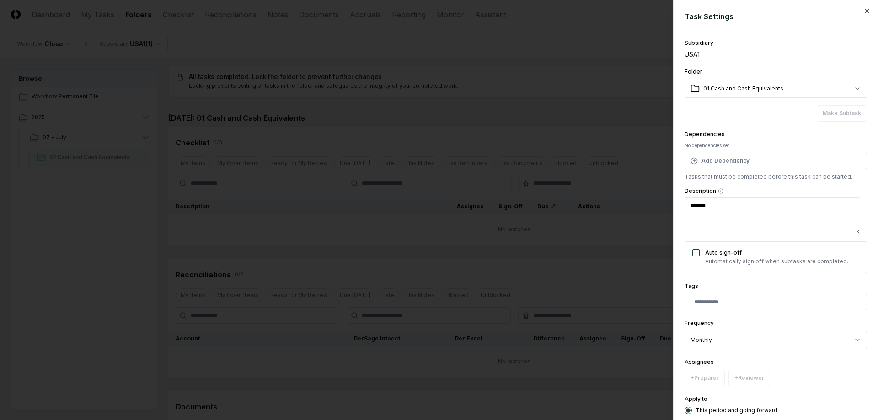
type textarea "*"
type textarea "********"
type textarea "*"
type textarea "********"
type textarea "*"
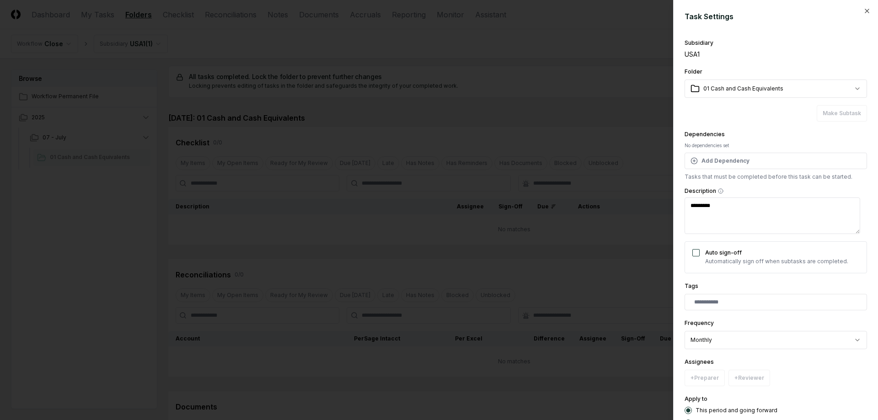
type textarea "**********"
type textarea "*"
type textarea "**********"
type textarea "*"
type textarea "**********"
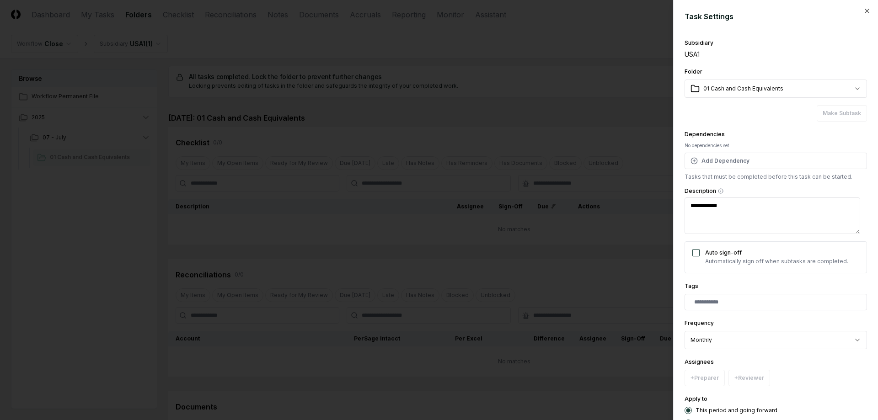
type textarea "*"
type textarea "**********"
type textarea "*"
type textarea "**********"
type textarea "*"
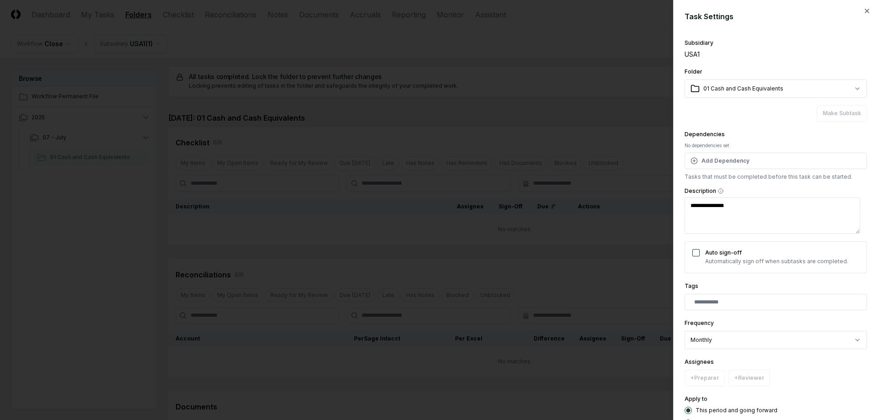
type textarea "**********"
type textarea "*"
type textarea "**********"
type textarea "*"
type textarea "**********"
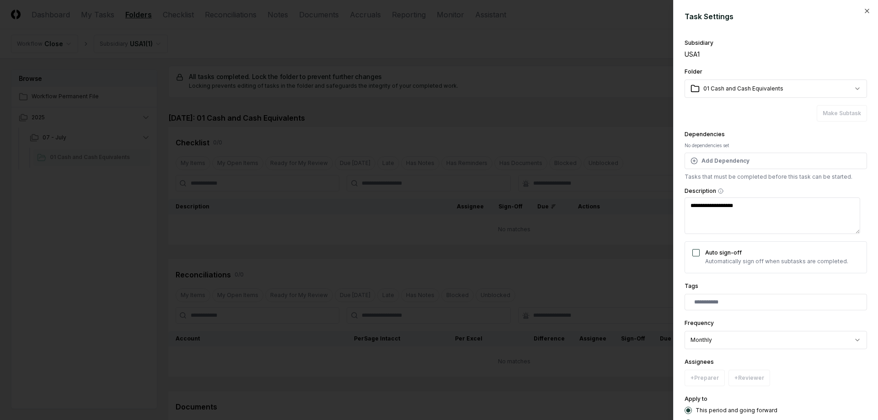
type textarea "*"
type textarea "**********"
type textarea "*"
type textarea "**********"
type textarea "*"
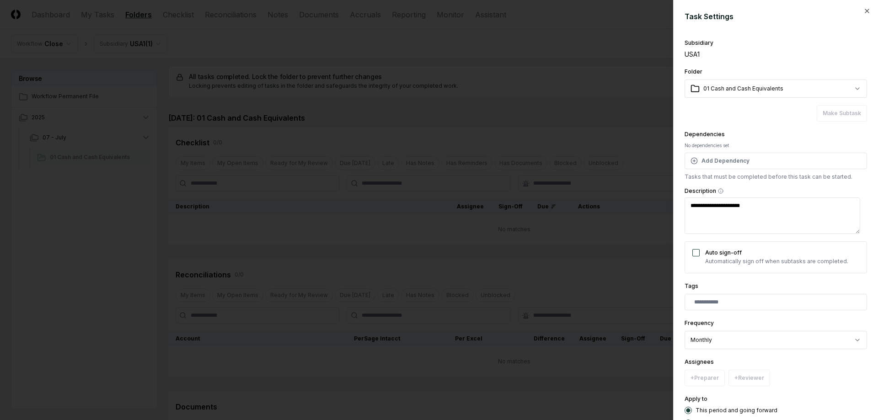
type textarea "**********"
type textarea "*"
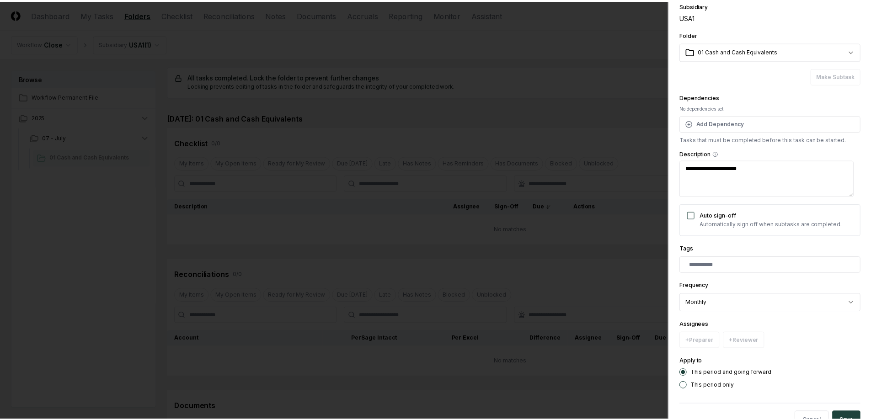
scroll to position [66, 0]
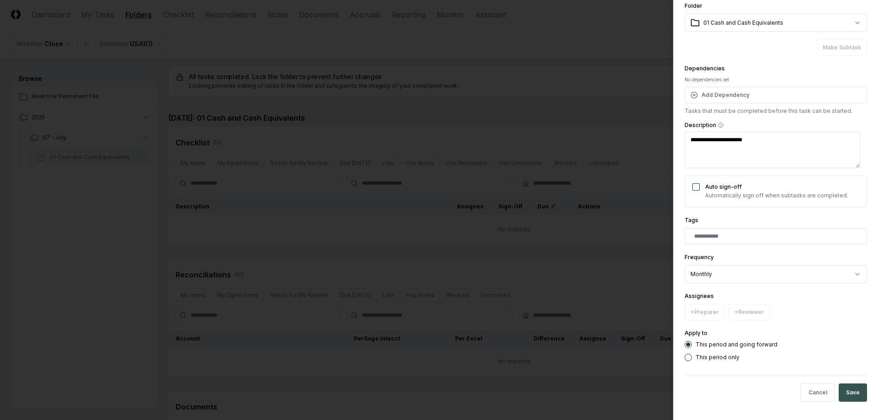
type textarea "**********"
click at [847, 389] on button "Save" at bounding box center [853, 393] width 28 height 18
type textarea "*"
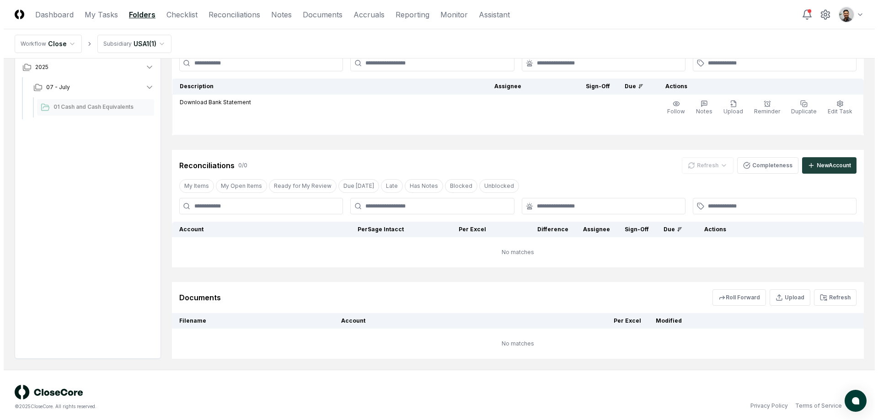
scroll to position [129, 0]
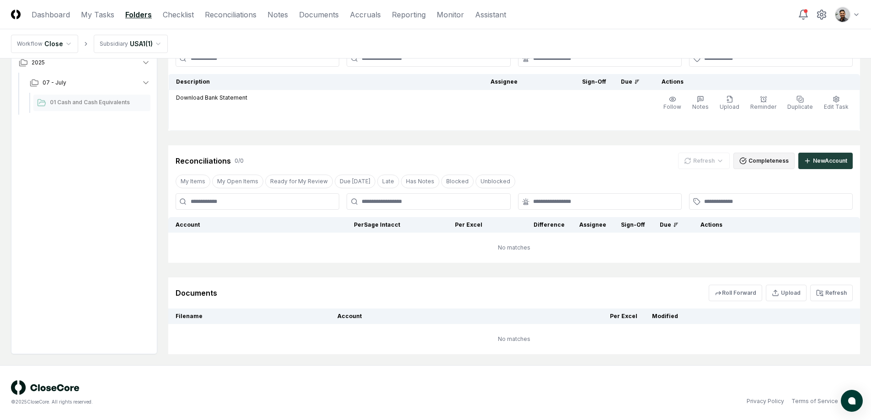
click at [762, 163] on button "Completeness" at bounding box center [764, 161] width 61 height 16
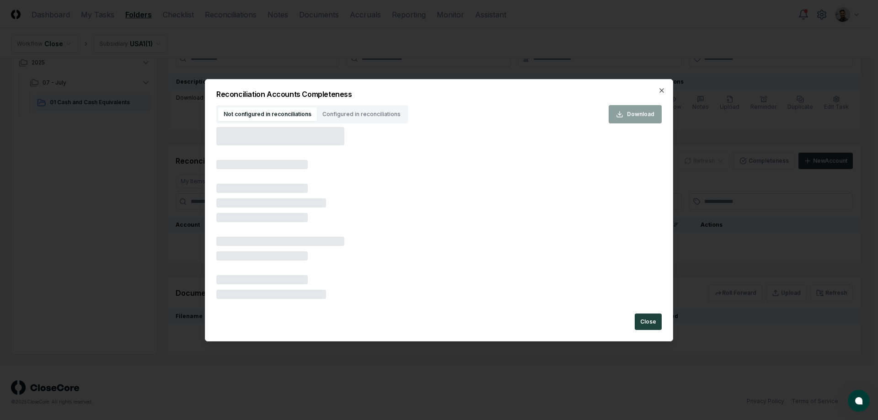
scroll to position [82, 0]
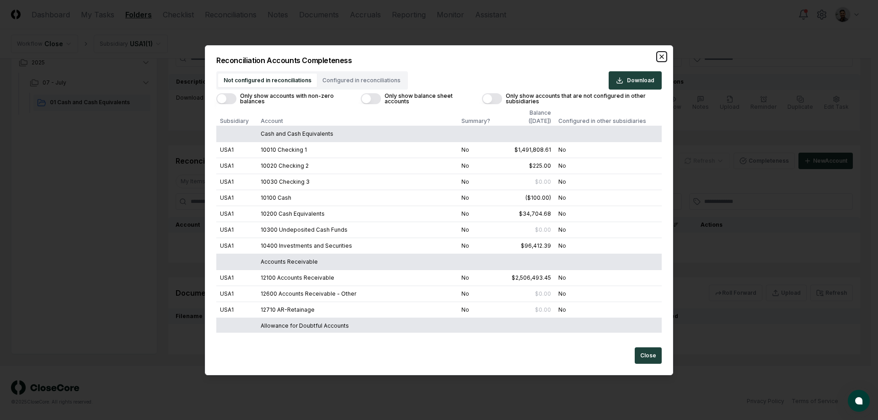
click at [661, 58] on icon "button" at bounding box center [661, 56] width 7 height 7
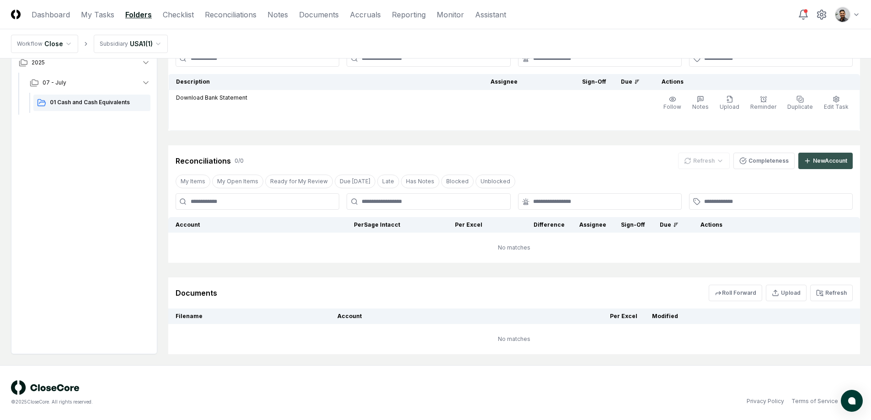
click at [824, 153] on button "New Account" at bounding box center [826, 161] width 54 height 16
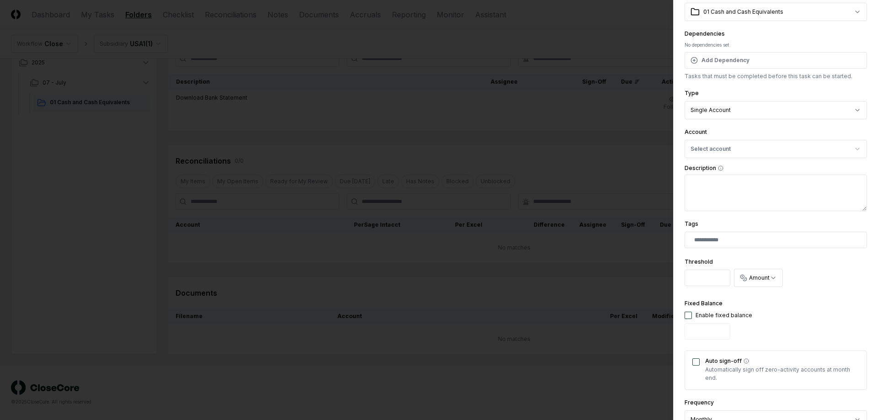
scroll to position [78, 0]
click at [758, 148] on button "Select account" at bounding box center [776, 148] width 183 height 18
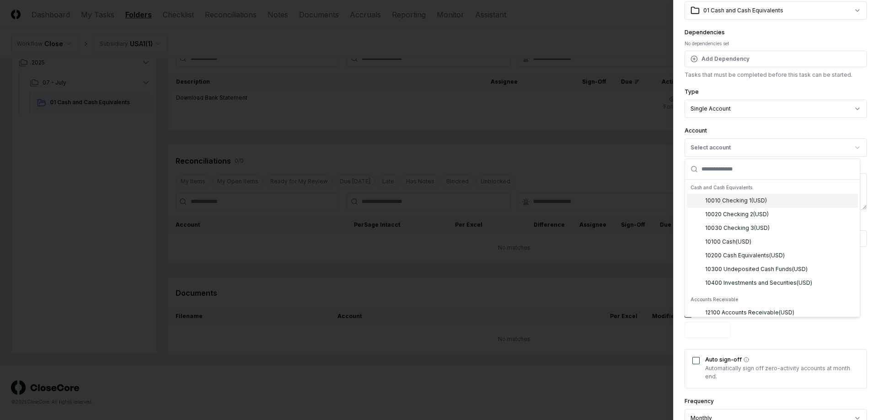
click at [752, 199] on div "10010 Checking 1 ( USD )" at bounding box center [736, 201] width 62 height 8
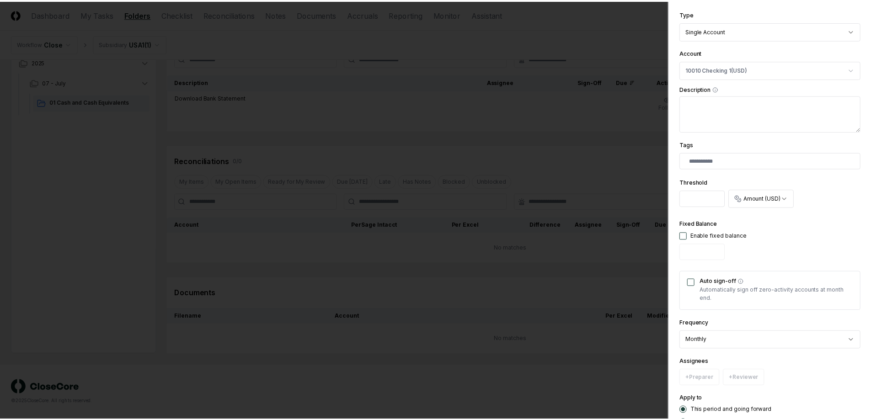
scroll to position [222, 0]
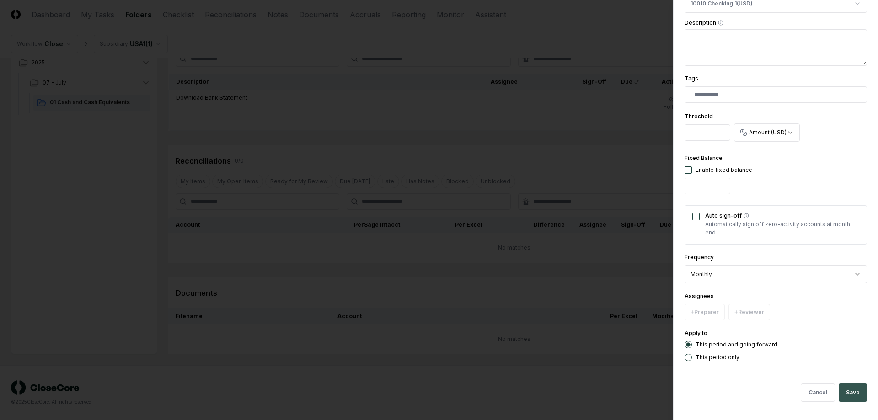
click at [847, 387] on button "Save" at bounding box center [853, 393] width 28 height 18
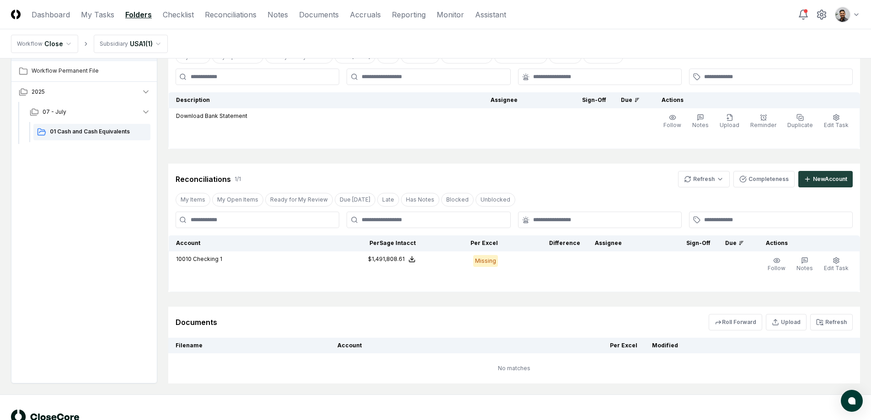
scroll to position [65, 0]
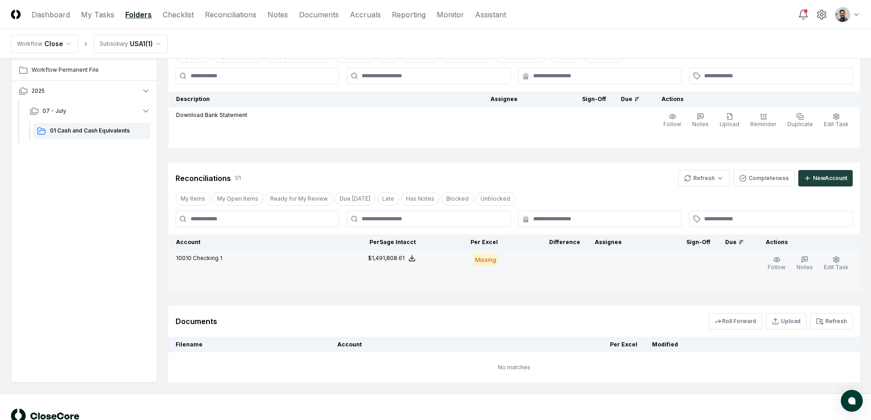
drag, startPoint x: 378, startPoint y: 259, endPoint x: 401, endPoint y: 267, distance: 23.7
click at [401, 266] on td "$1,491,808.61" at bounding box center [382, 271] width 82 height 41
drag, startPoint x: 327, startPoint y: 260, endPoint x: 410, endPoint y: 259, distance: 83.3
click at [410, 259] on tr "10010 Checking 1 Sage Intacct : $1,491,808.61 Excel: - Difference: - $1,491,808…" at bounding box center [515, 271] width 692 height 41
copy tr "Sage Intacct : $1,491,808.61 Excel: - Difference: - $1,491,808.61"
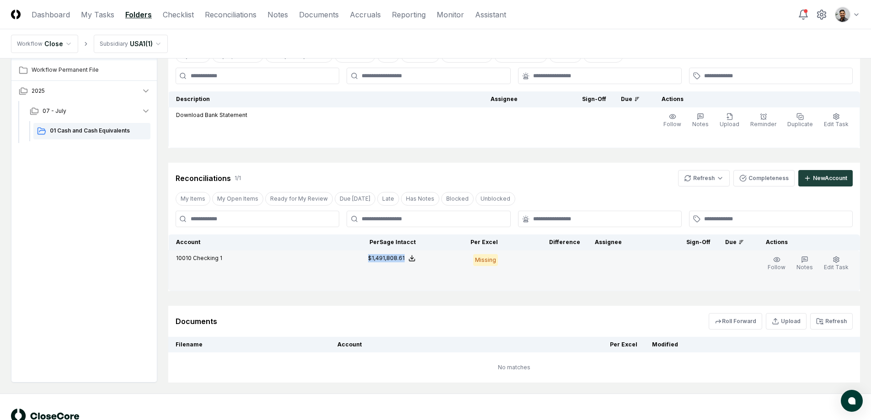
copy tr "Sage Intacct : $1,491,808.61 Excel: - Difference: - $1,491,808.61"
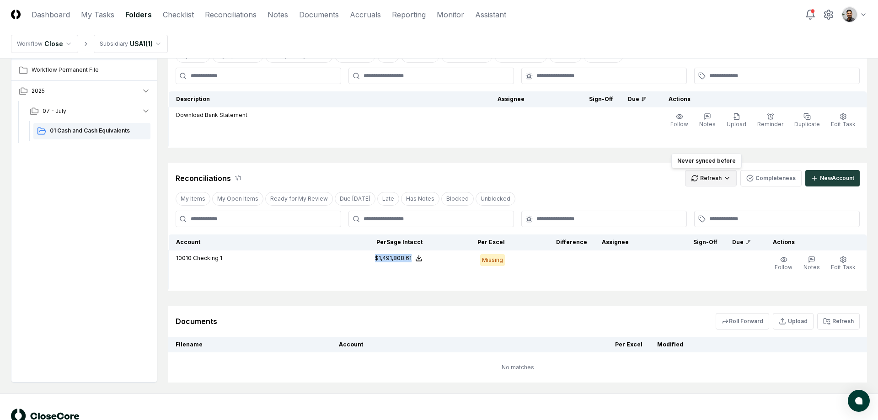
click at [701, 179] on html "CloseCore Dashboard My Tasks Folders Checklist Reconciliations Notes Documents …" at bounding box center [439, 191] width 878 height 513
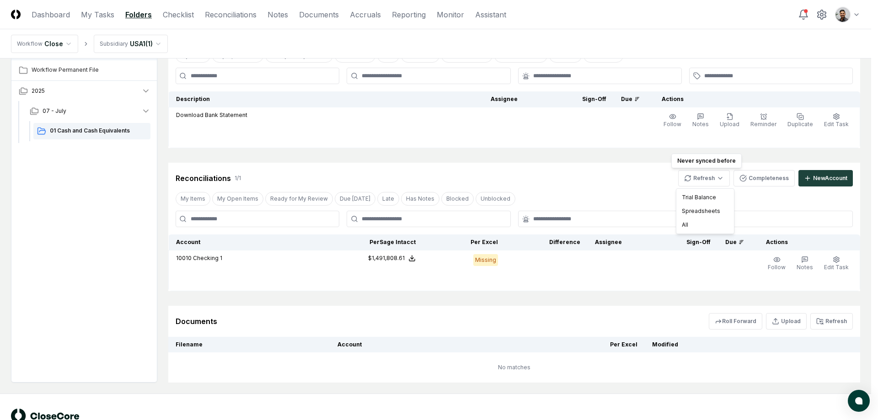
click at [620, 182] on html "CloseCore Dashboard My Tasks Folders Checklist Reconciliations Notes Documents …" at bounding box center [439, 191] width 878 height 513
click at [707, 179] on html "CloseCore Dashboard My Tasks Folders Checklist Reconciliations Notes Documents …" at bounding box center [435, 191] width 871 height 513
drag, startPoint x: 706, startPoint y: 208, endPoint x: 647, endPoint y: 188, distance: 62.5
click at [647, 188] on html "CloseCore Dashboard My Tasks Folders Checklist Reconciliations Notes Documents …" at bounding box center [439, 191] width 878 height 513
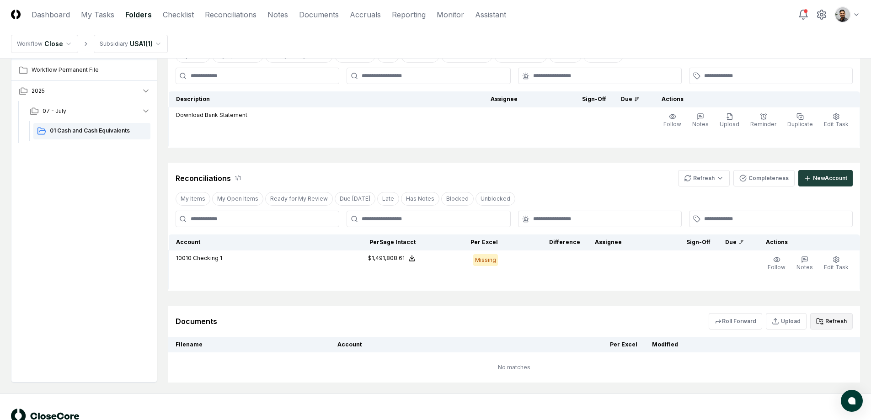
click at [827, 325] on button "Refresh" at bounding box center [832, 321] width 43 height 16
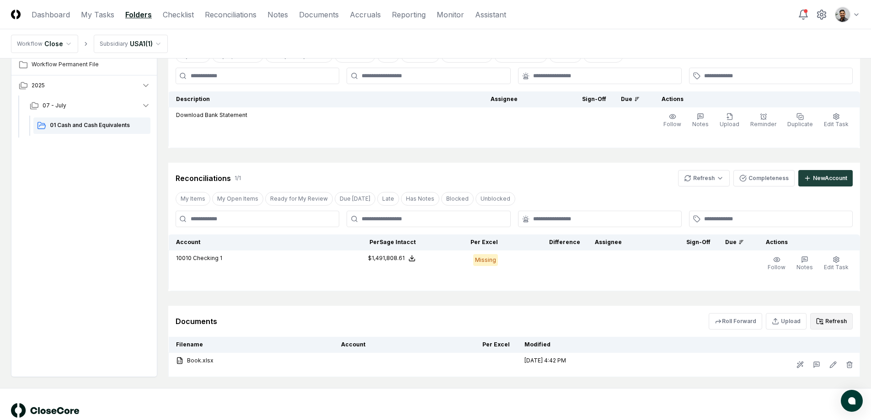
click at [837, 322] on button "Refresh" at bounding box center [832, 321] width 43 height 16
click at [831, 324] on button "Refresh" at bounding box center [832, 321] width 43 height 16
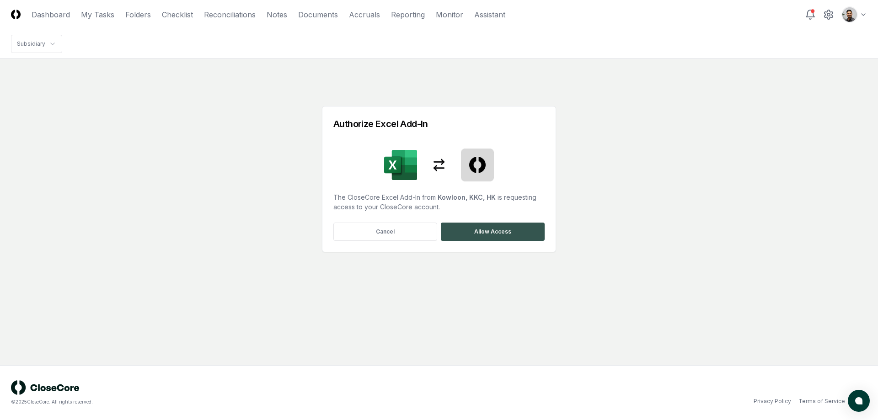
click at [484, 229] on button "Allow Access" at bounding box center [493, 232] width 104 height 18
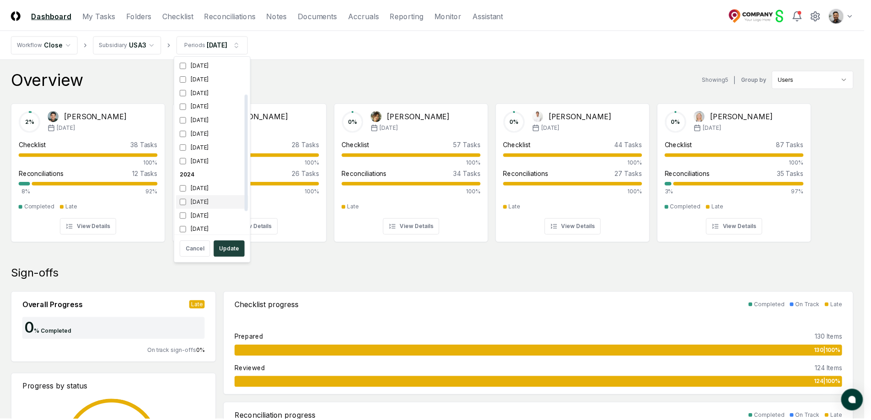
scroll to position [85, 0]
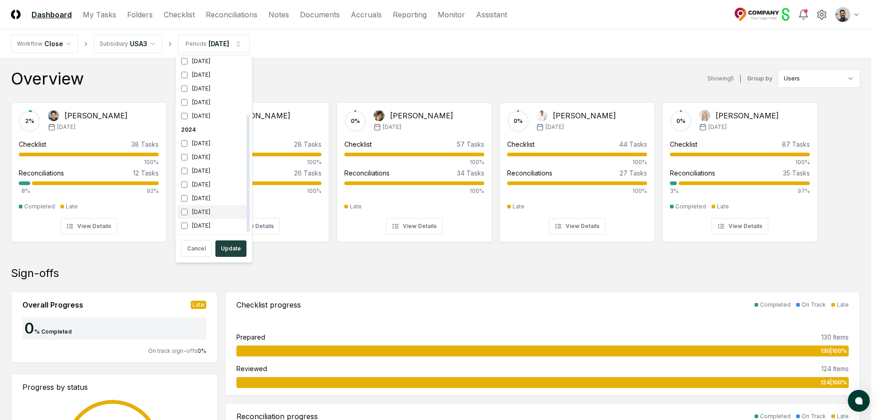
click at [218, 209] on div "July 2024" at bounding box center [214, 212] width 73 height 14
click at [219, 76] on div "April 2025" at bounding box center [214, 75] width 73 height 14
click at [236, 250] on button "Update" at bounding box center [230, 249] width 31 height 16
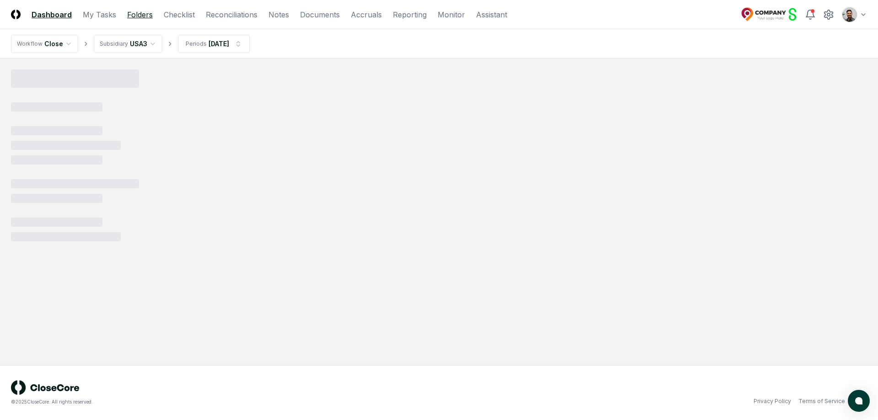
click at [141, 15] on link "Folders" at bounding box center [140, 14] width 26 height 11
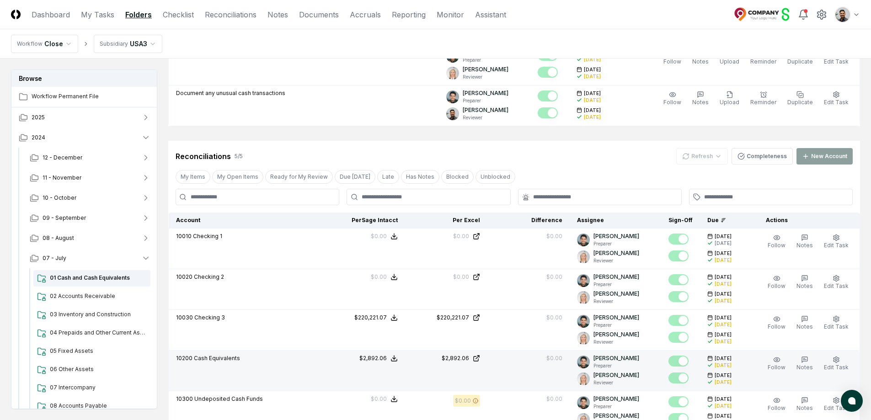
scroll to position [818, 0]
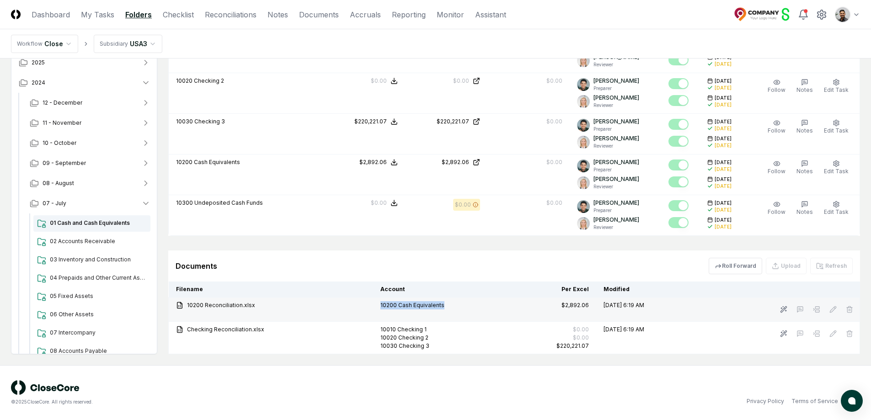
drag, startPoint x: 440, startPoint y: 307, endPoint x: 372, endPoint y: 305, distance: 67.3
click at [373, 305] on td "10200 Cash Equivalents" at bounding box center [443, 310] width 141 height 24
drag, startPoint x: 372, startPoint y: 305, endPoint x: 444, endPoint y: 310, distance: 71.6
click at [444, 310] on td "10200 Cash Equivalents" at bounding box center [443, 310] width 141 height 24
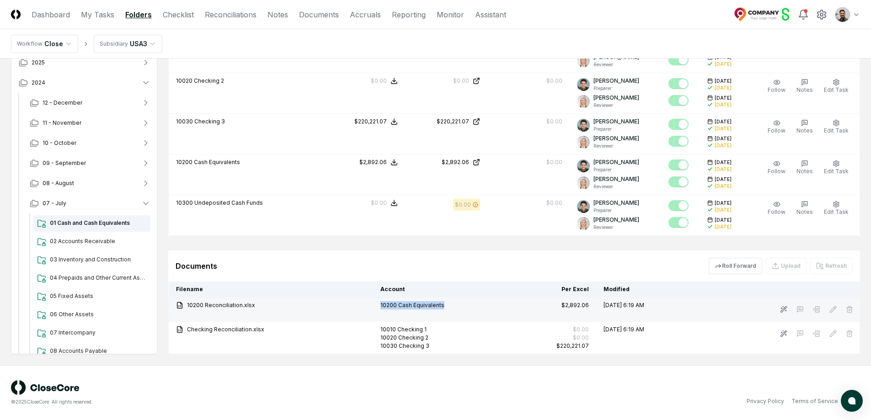
click at [444, 311] on td "10200 Cash Equivalents" at bounding box center [443, 310] width 141 height 24
drag, startPoint x: 443, startPoint y: 308, endPoint x: 383, endPoint y: 304, distance: 60.6
click at [383, 304] on div "10200 Cash Equivalents" at bounding box center [444, 305] width 126 height 8
click at [249, 305] on link "10200 Reconciliation.xlsx" at bounding box center [271, 305] width 190 height 8
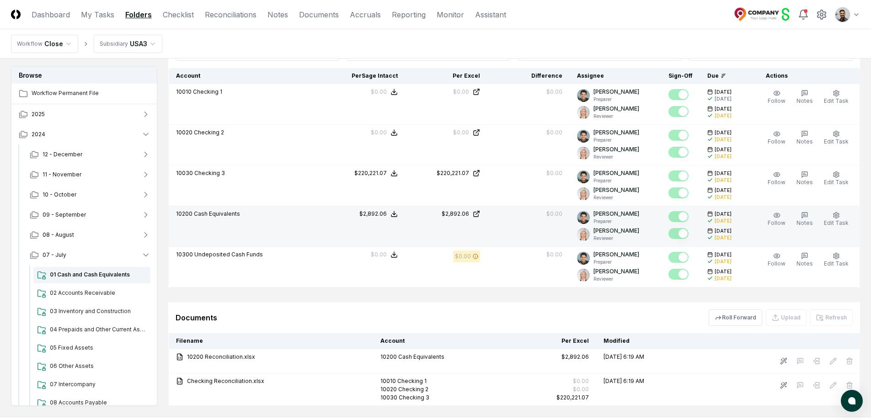
scroll to position [758, 0]
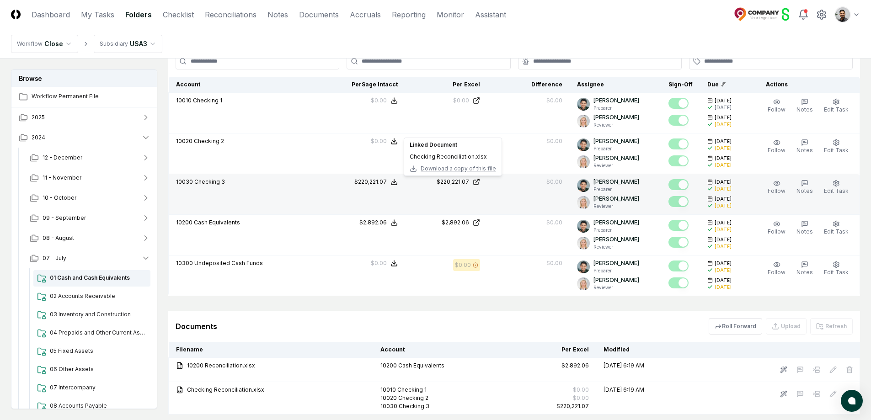
click at [463, 168] on span "Download a copy of this file" at bounding box center [458, 169] width 75 height 8
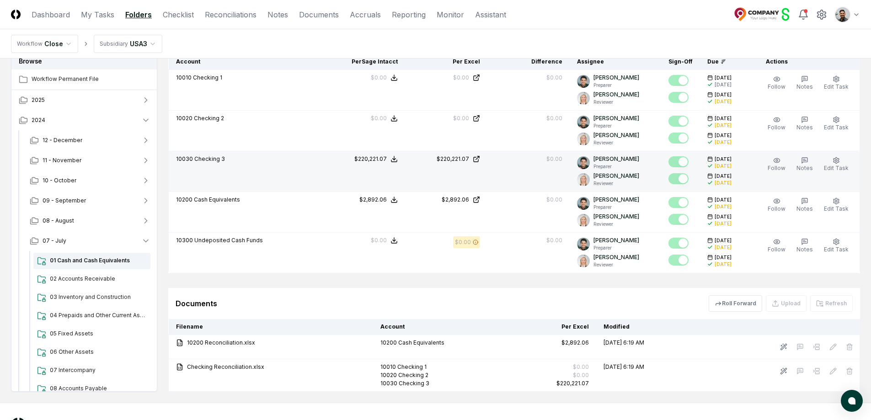
scroll to position [818, 0]
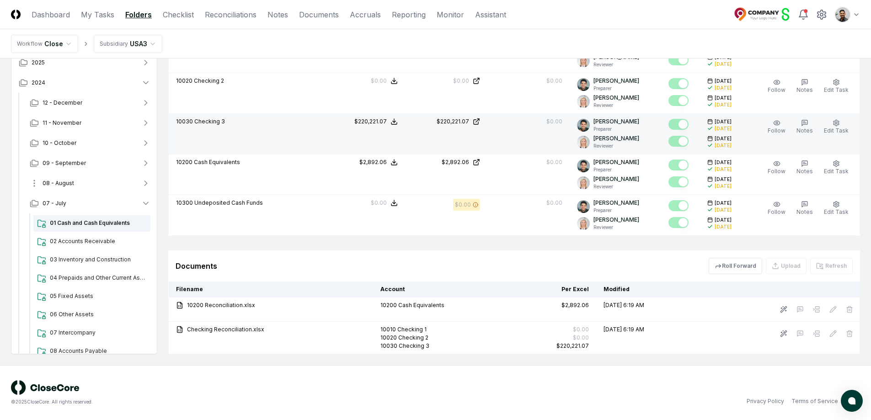
click at [122, 183] on button "08 - August" at bounding box center [89, 183] width 135 height 20
click at [110, 105] on button "12 - December" at bounding box center [89, 103] width 135 height 20
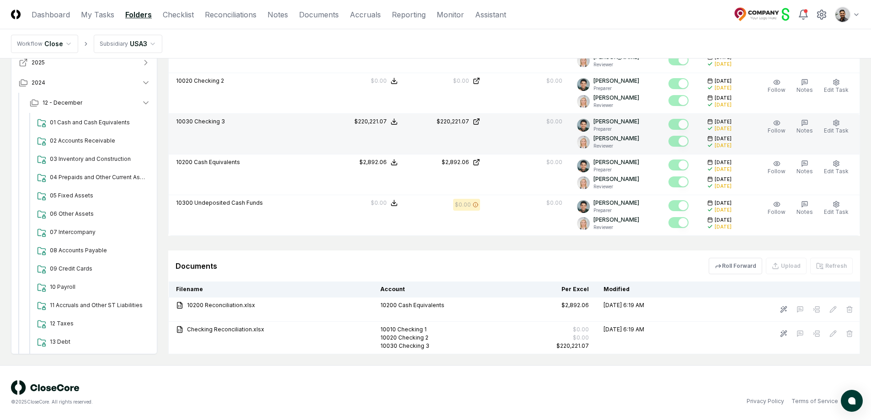
click at [149, 67] on icon "button" at bounding box center [145, 62] width 9 height 9
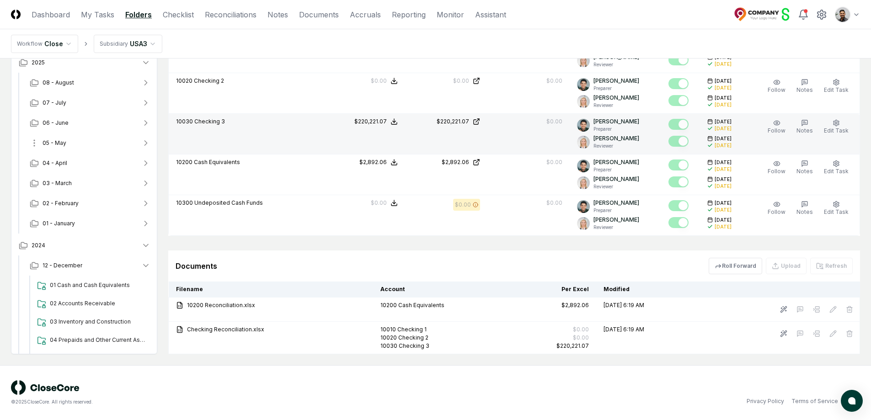
click at [101, 143] on button "05 - May" at bounding box center [89, 143] width 135 height 20
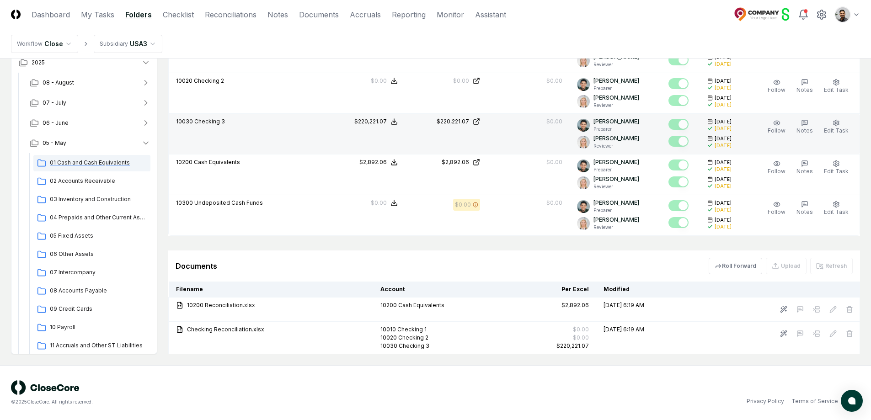
click at [102, 162] on span "01 Cash and Cash Equivalents" at bounding box center [98, 163] width 97 height 8
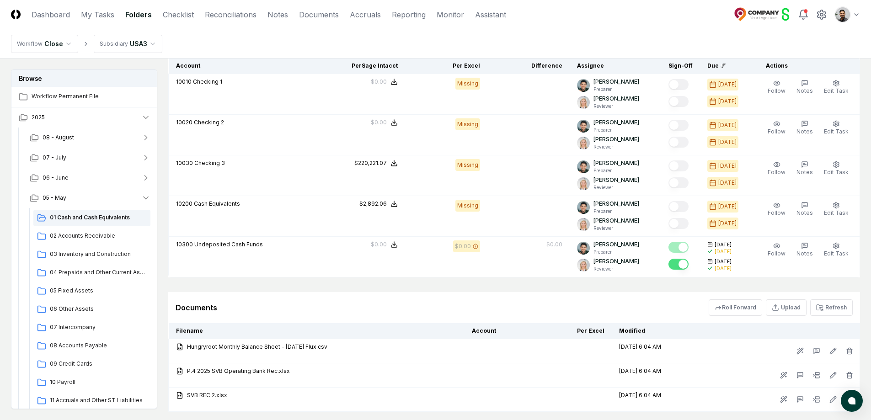
scroll to position [787, 0]
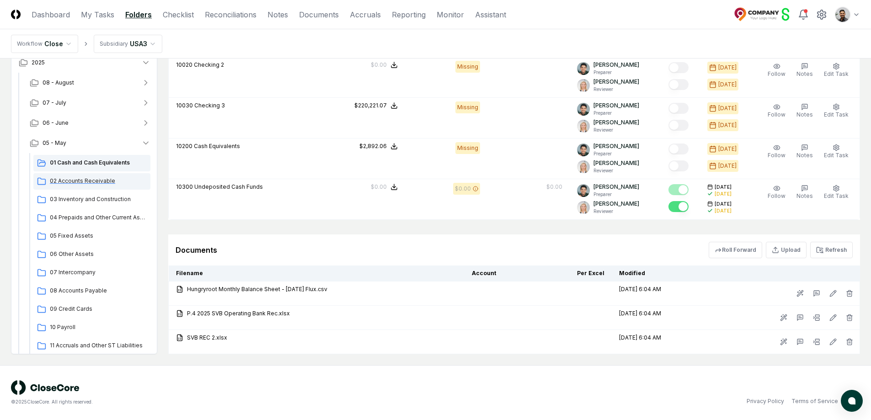
click at [87, 177] on span "02 Accounts Receivable" at bounding box center [98, 181] width 97 height 8
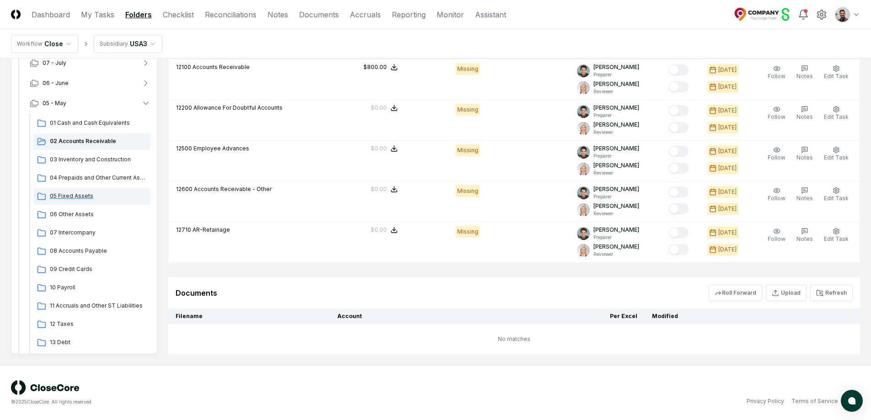
scroll to position [38, 0]
click at [104, 126] on span "01 Cash and Cash Equivalents" at bounding box center [98, 125] width 97 height 8
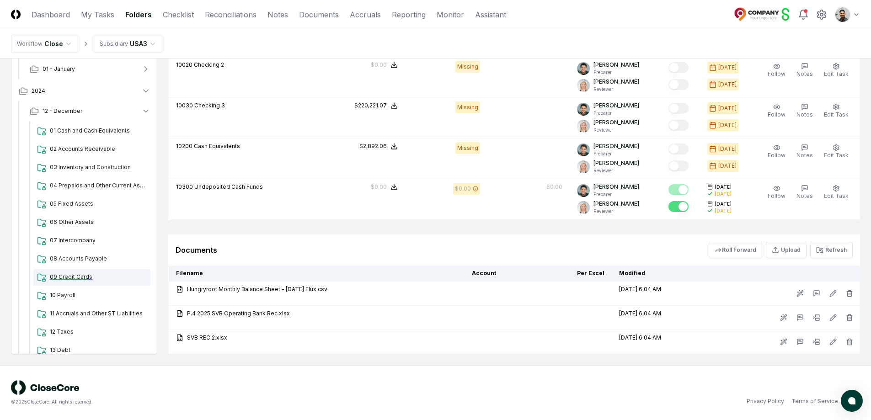
scroll to position [553, 0]
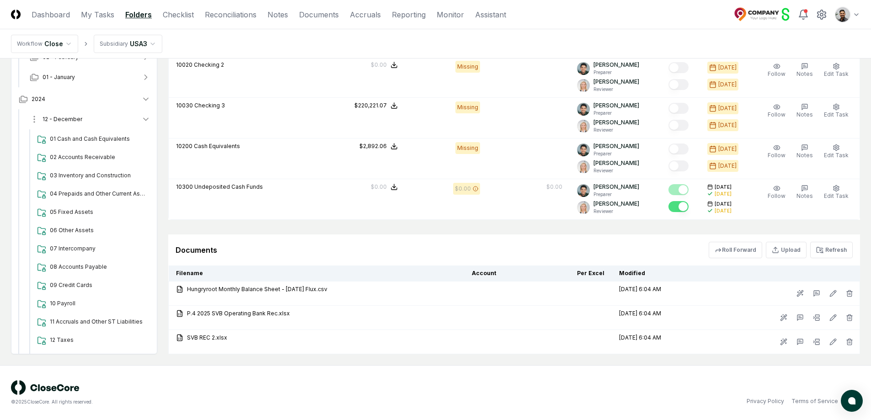
click at [110, 115] on button "12 - December" at bounding box center [89, 119] width 135 height 20
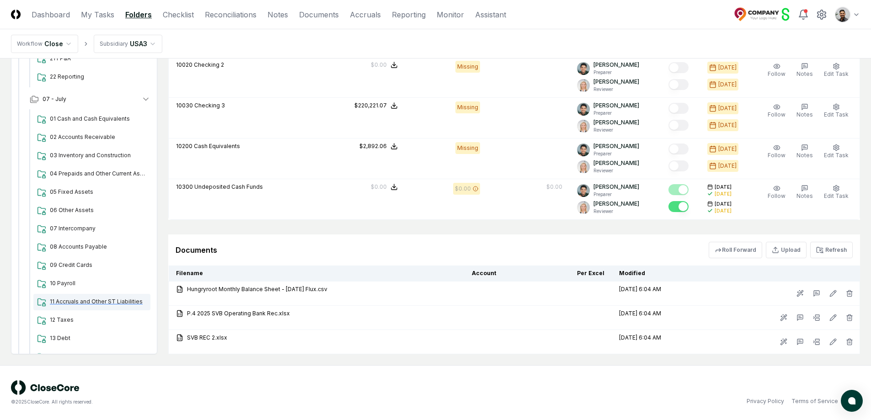
scroll to position [1111, 0]
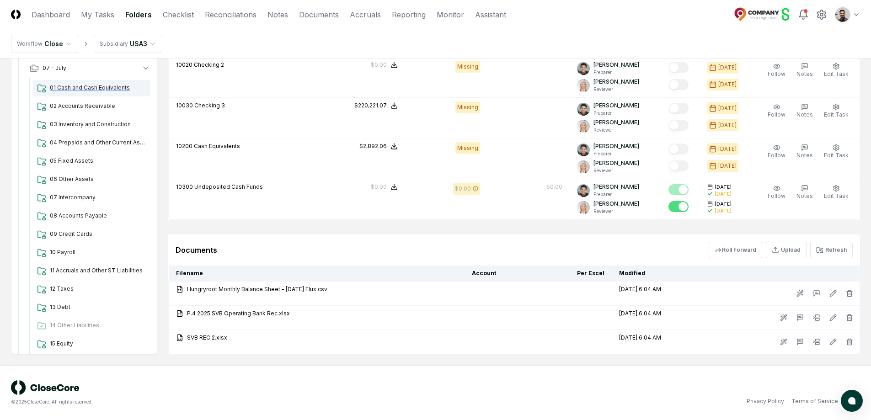
click at [102, 91] on span "01 Cash and Cash Equivalents" at bounding box center [98, 88] width 97 height 8
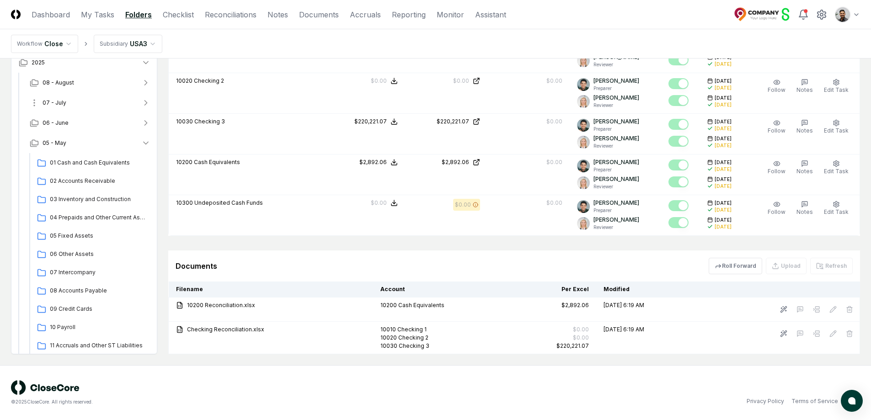
click at [96, 96] on button "07 - July" at bounding box center [89, 103] width 135 height 20
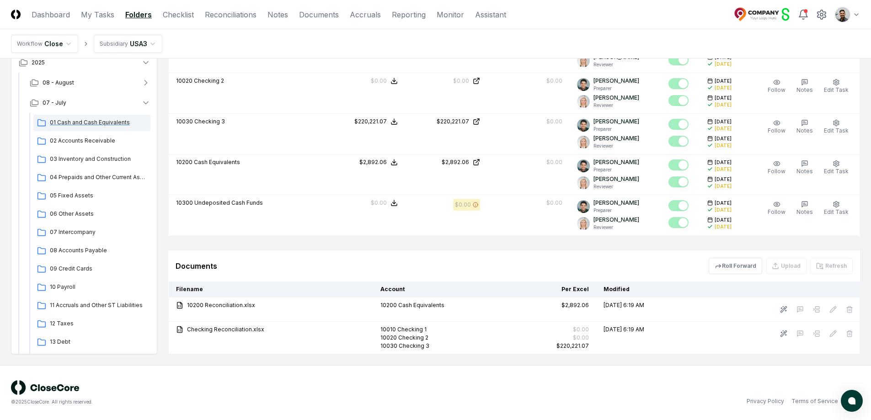
click at [95, 126] on span "01 Cash and Cash Equivalents" at bounding box center [98, 122] width 97 height 8
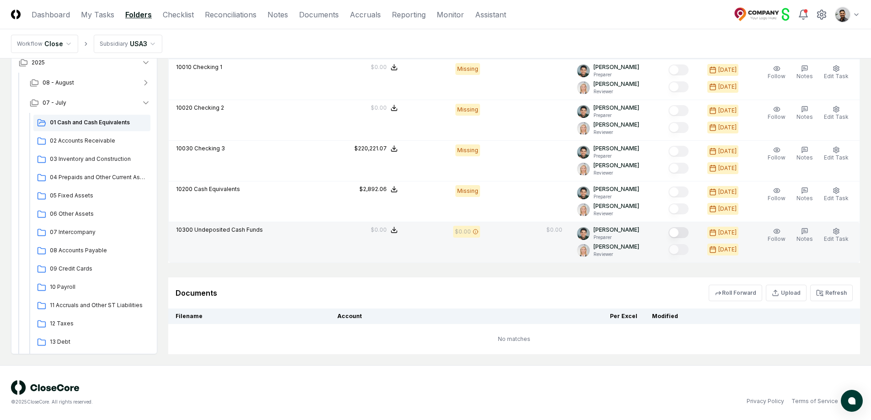
scroll to position [742, 0]
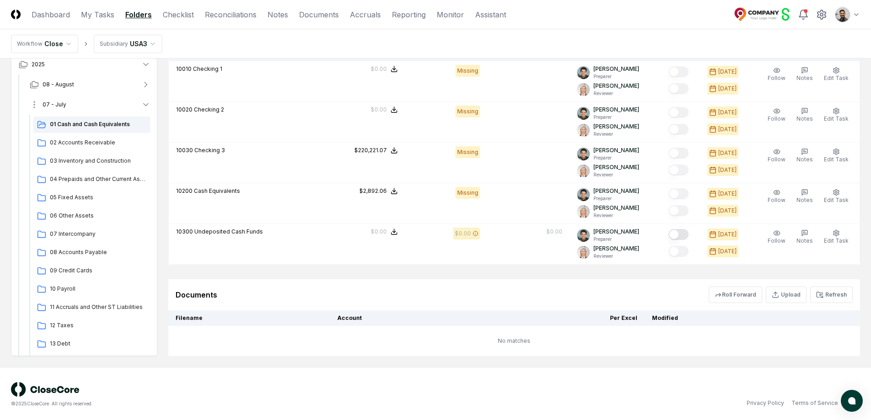
click at [90, 102] on button "07 - July" at bounding box center [89, 105] width 135 height 20
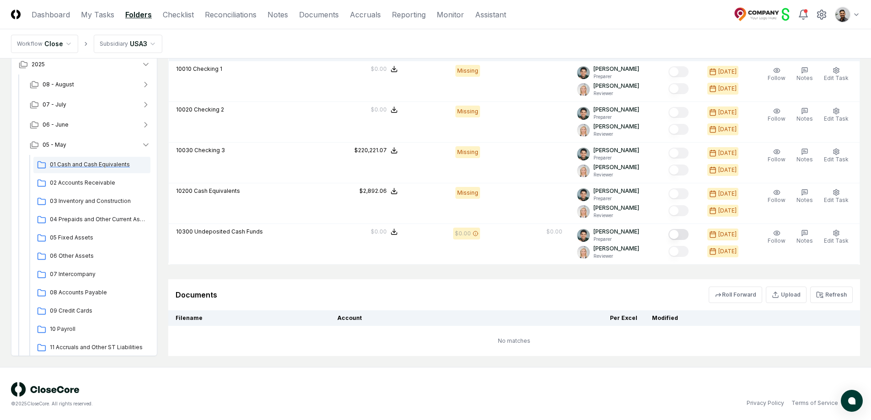
click at [95, 159] on div "01 Cash and Cash Equivalents" at bounding box center [91, 165] width 117 height 16
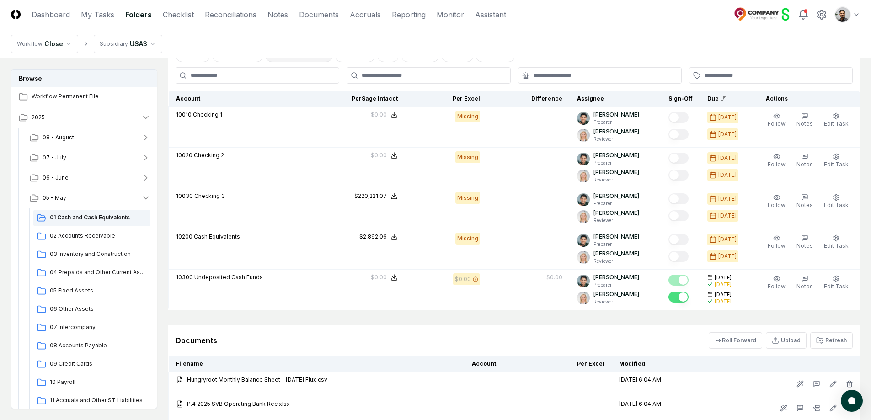
scroll to position [787, 0]
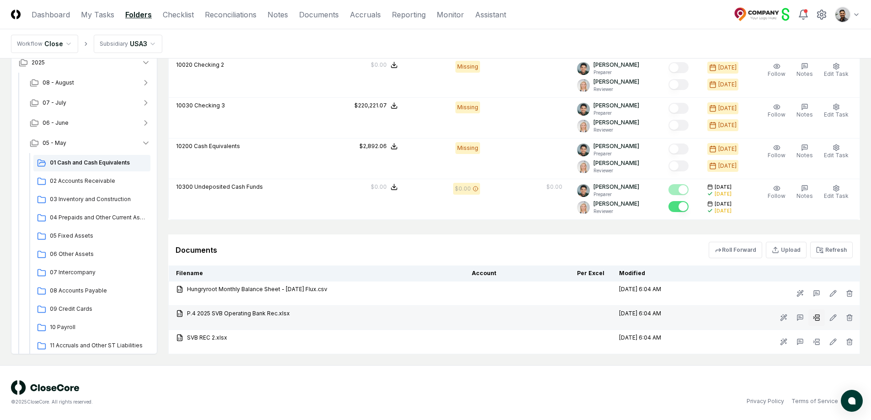
click at [813, 316] on icon at bounding box center [816, 317] width 7 height 7
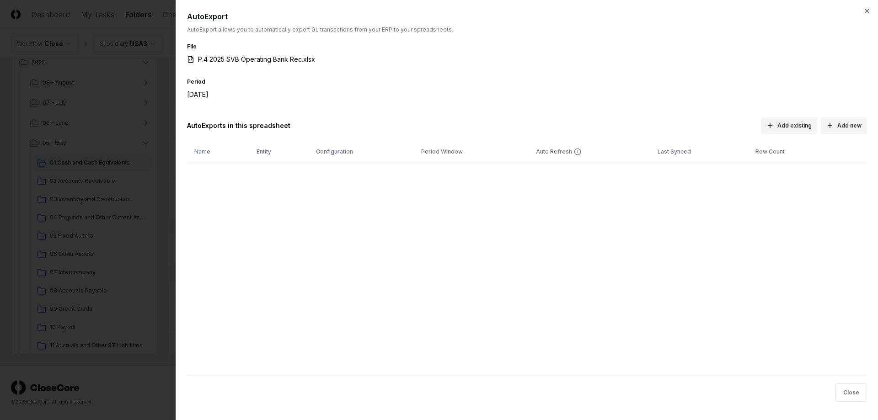
click at [127, 264] on div at bounding box center [439, 210] width 878 height 420
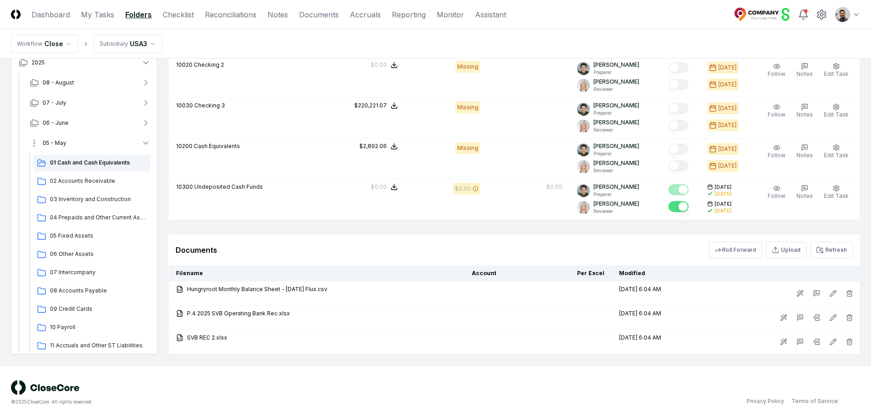
click at [129, 148] on button "05 - May" at bounding box center [89, 143] width 135 height 20
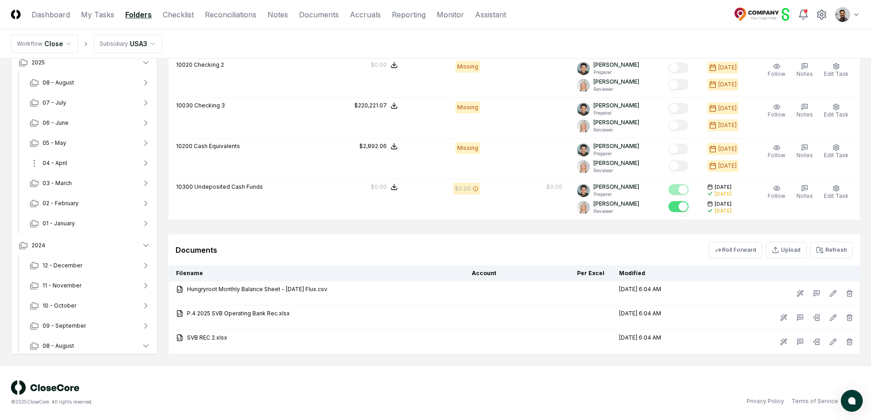
click at [118, 161] on button "04 - April" at bounding box center [89, 163] width 135 height 20
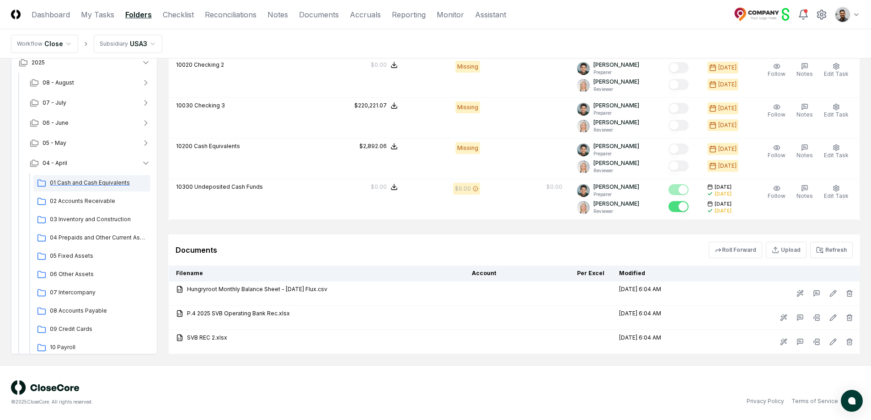
click at [102, 187] on div "01 Cash and Cash Equivalents" at bounding box center [91, 183] width 117 height 16
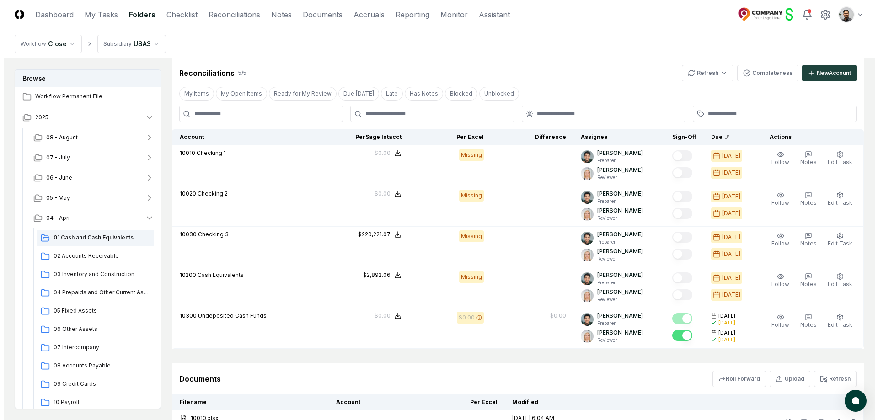
scroll to position [739, 0]
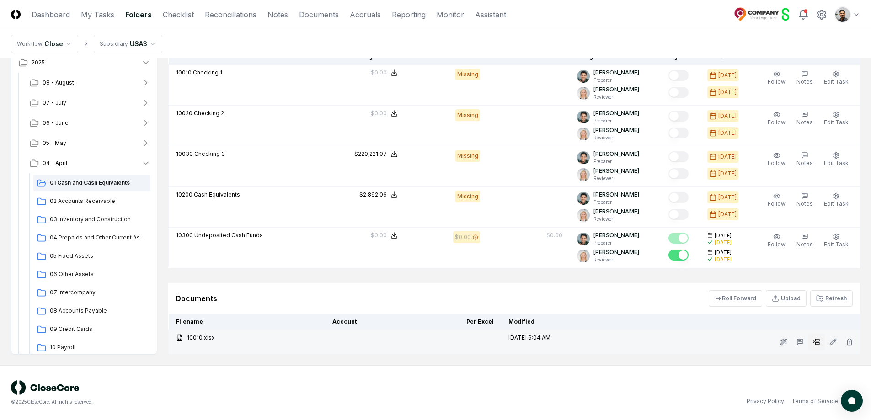
click at [817, 347] on button at bounding box center [817, 342] width 16 height 16
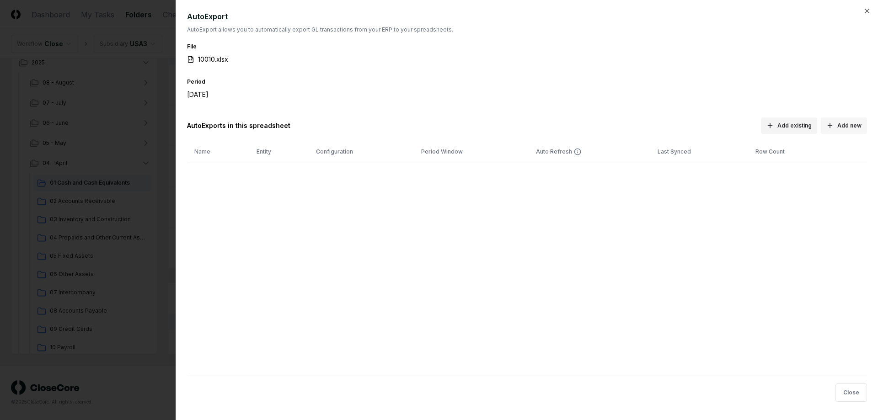
click at [838, 126] on button "Add new" at bounding box center [844, 126] width 46 height 16
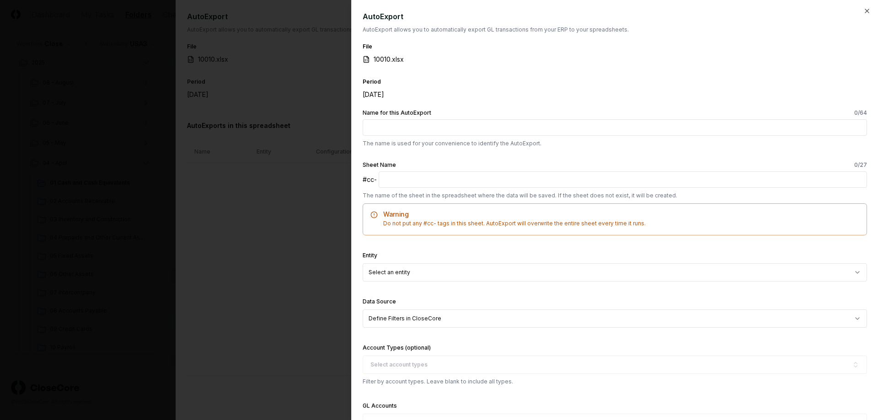
click at [311, 186] on div at bounding box center [439, 210] width 878 height 420
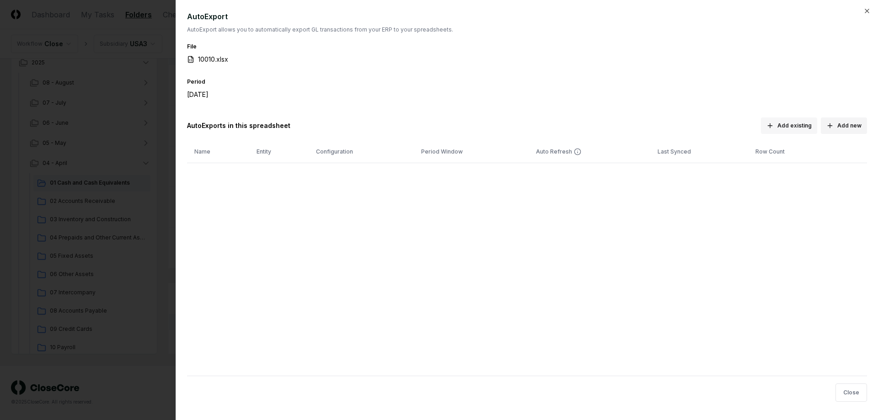
click at [783, 123] on button "Add existing" at bounding box center [789, 126] width 56 height 16
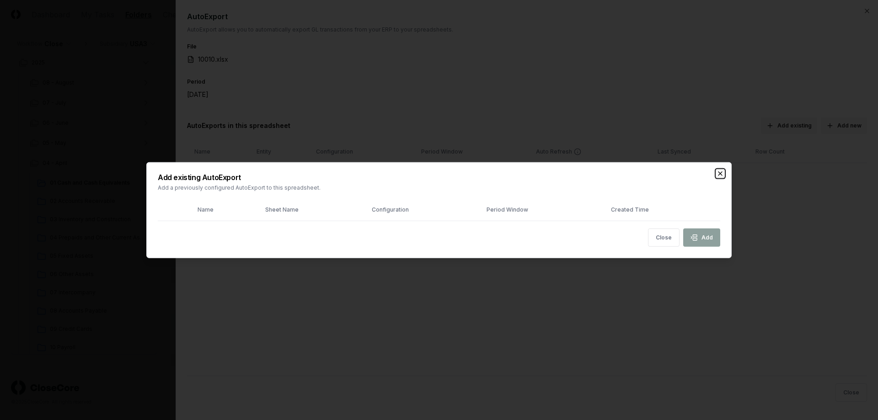
click at [717, 172] on icon "button" at bounding box center [720, 173] width 7 height 7
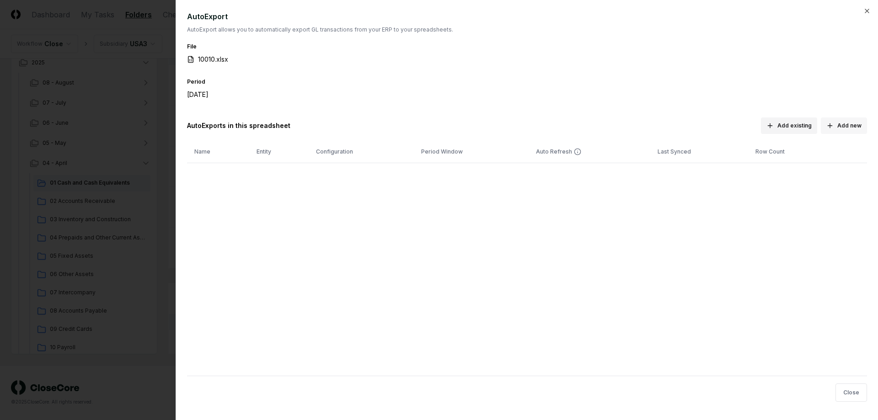
click at [850, 129] on button "Add new" at bounding box center [844, 126] width 46 height 16
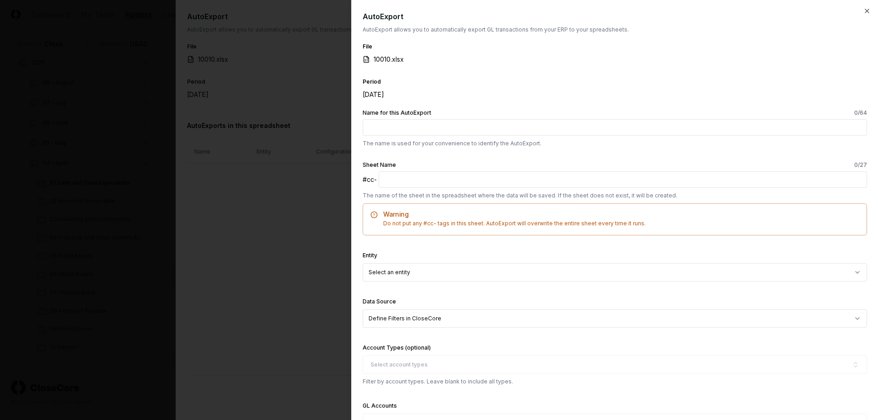
click at [521, 130] on input "Name for this AutoExport 0 /64" at bounding box center [615, 127] width 505 height 16
type input "*****"
click at [482, 177] on input "text" at bounding box center [623, 180] width 489 height 16
type input "*"
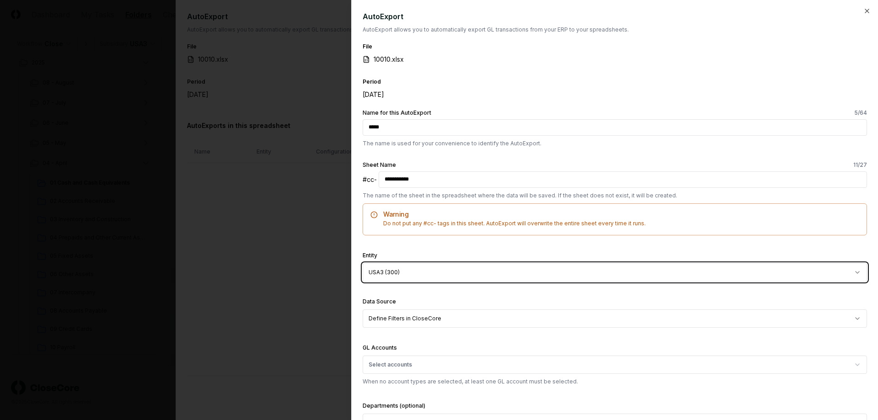
scroll to position [77, 0]
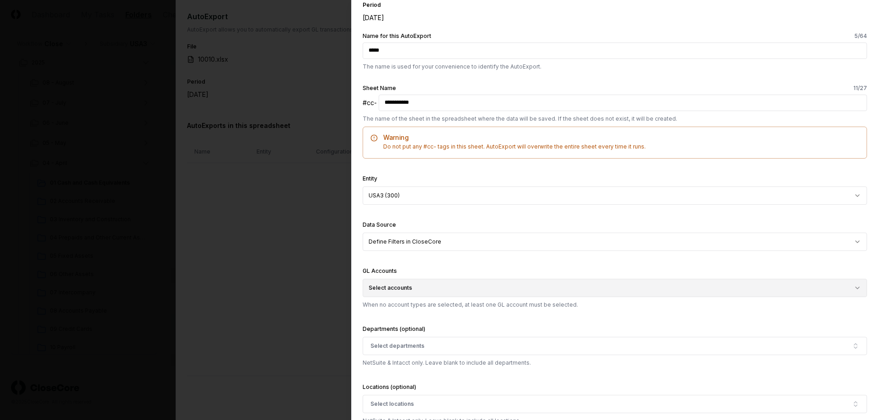
click at [417, 290] on button "Select accounts" at bounding box center [615, 288] width 505 height 18
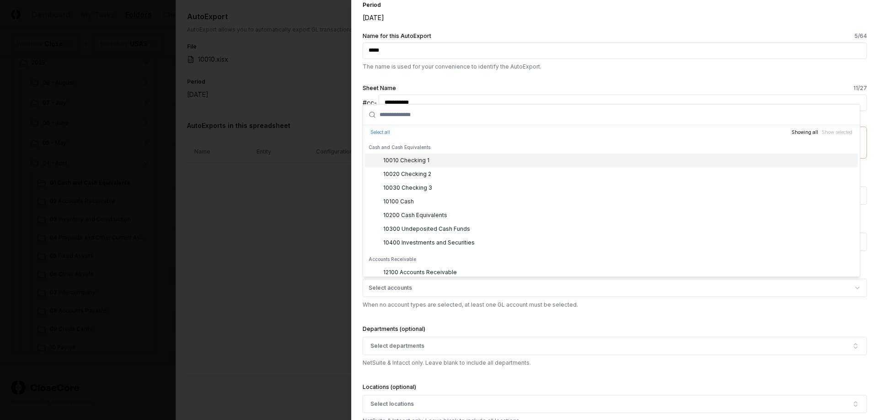
click at [439, 166] on div "10010 Checking 1" at bounding box center [611, 161] width 493 height 14
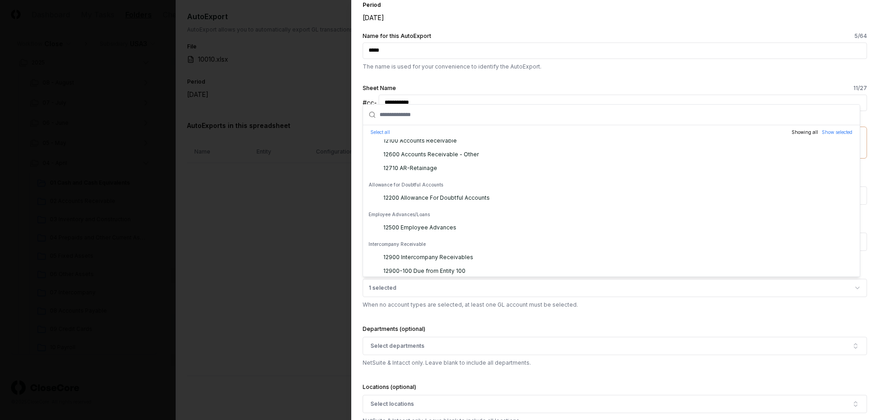
scroll to position [144, 0]
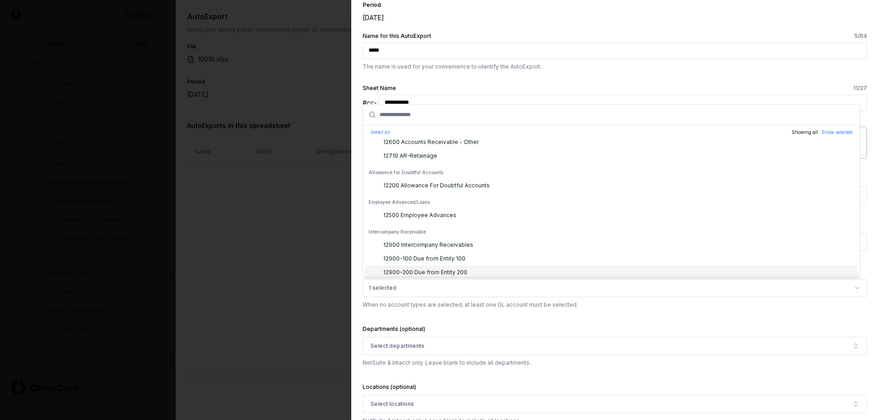
click at [422, 298] on div "GL Accounts 1 selected Select all Showing all Show selected Cash and Cash Equiv…" at bounding box center [615, 287] width 505 height 43
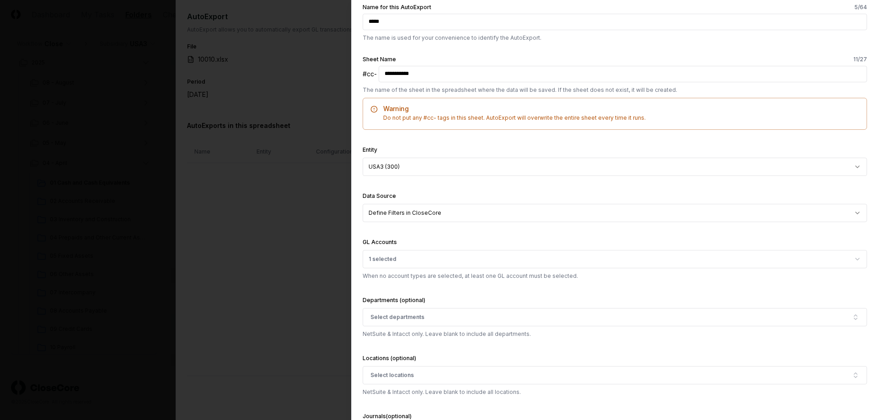
scroll to position [105, 0]
drag, startPoint x: 429, startPoint y: 74, endPoint x: 359, endPoint y: 75, distance: 70.0
click at [359, 75] on div "**********" at bounding box center [614, 210] width 527 height 420
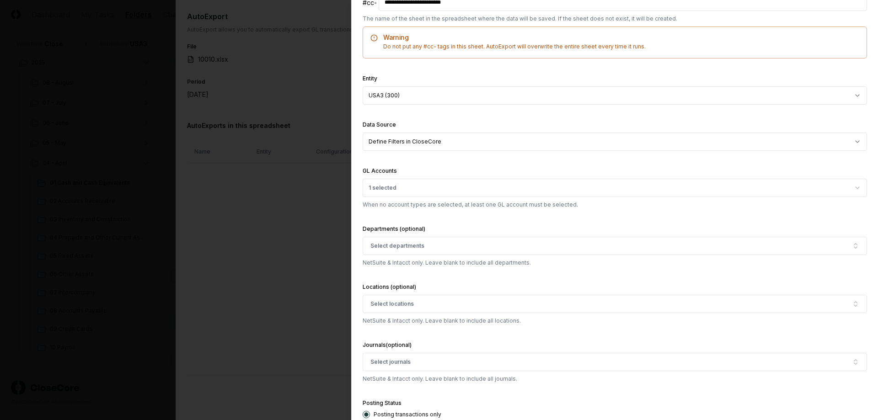
scroll to position [178, 0]
type input "**********"
click at [427, 188] on button "1 selected" at bounding box center [615, 187] width 505 height 18
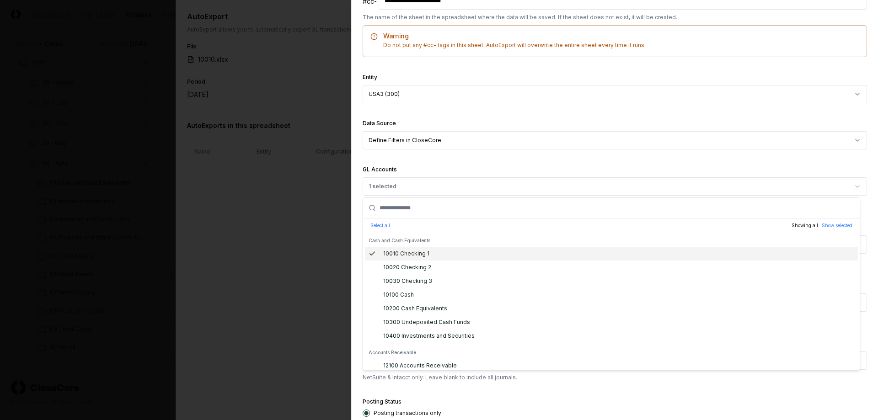
click at [437, 169] on div "GL Accounts 1 selected Select all Showing all Show selected Cash and Cash Equiv…" at bounding box center [615, 185] width 505 height 43
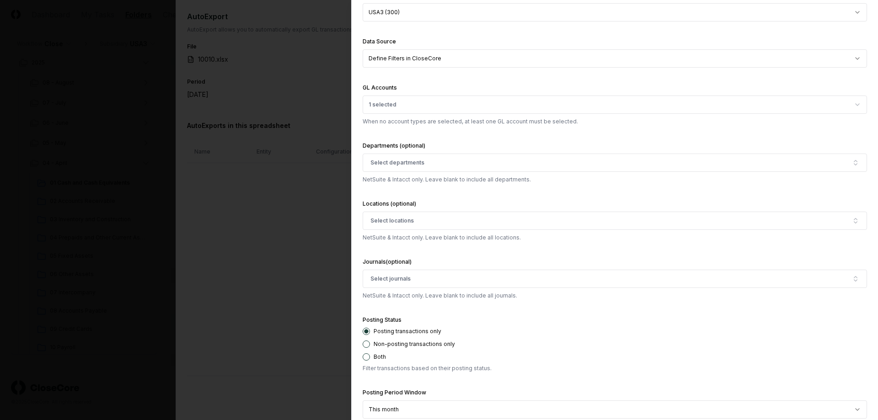
scroll to position [397, 0]
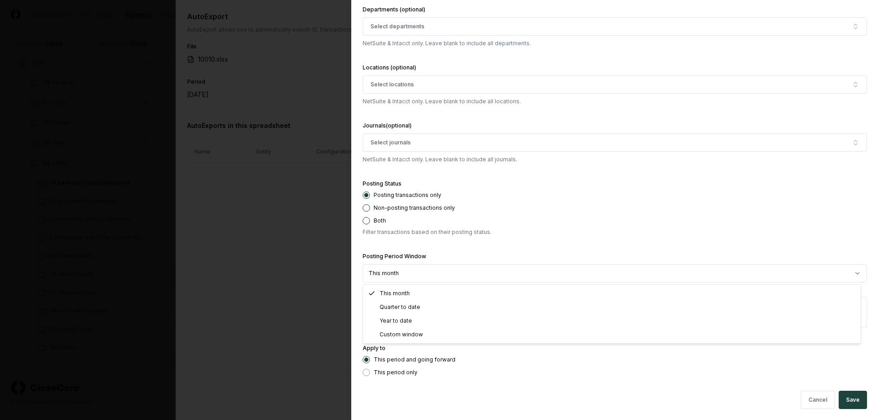
select select "******"
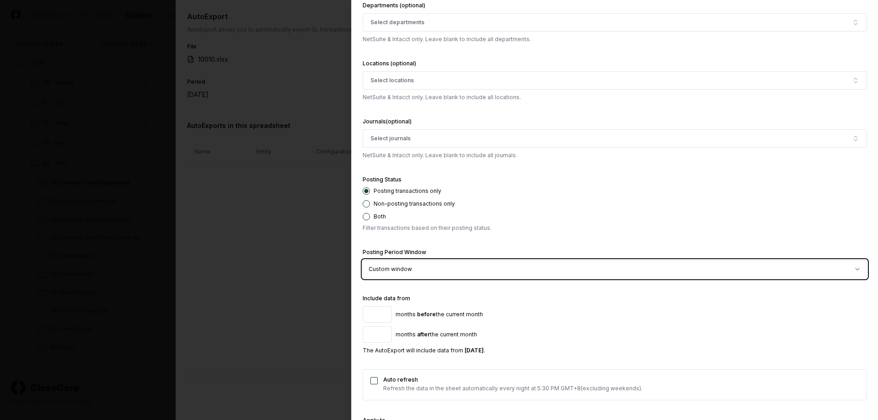
scroll to position [473, 0]
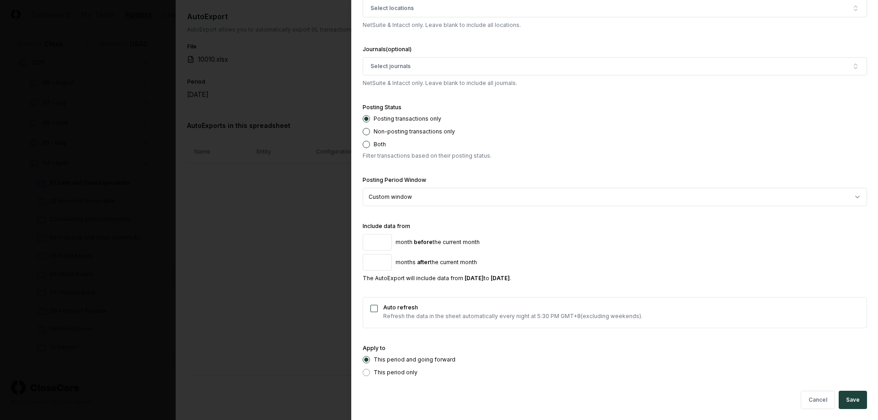
click at [379, 240] on input "*" at bounding box center [377, 242] width 29 height 16
drag, startPoint x: 375, startPoint y: 246, endPoint x: 362, endPoint y: 241, distance: 14.4
click at [362, 241] on div "**********" at bounding box center [614, 210] width 527 height 420
type input "**"
click at [458, 243] on label "months before the current month" at bounding box center [439, 242] width 87 height 5
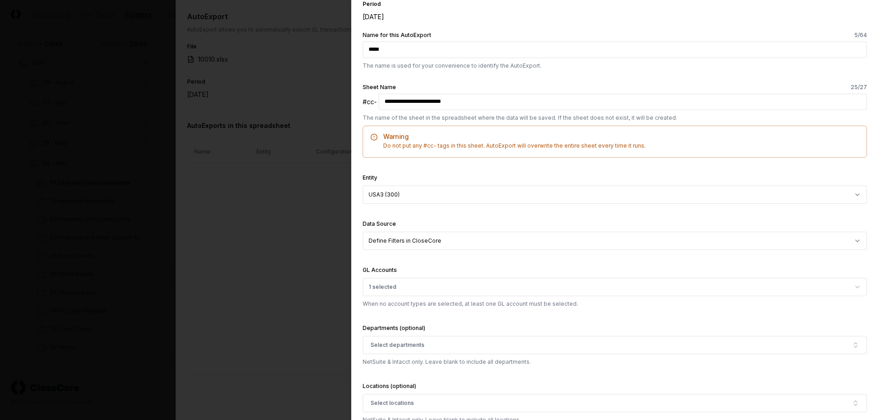
scroll to position [0, 0]
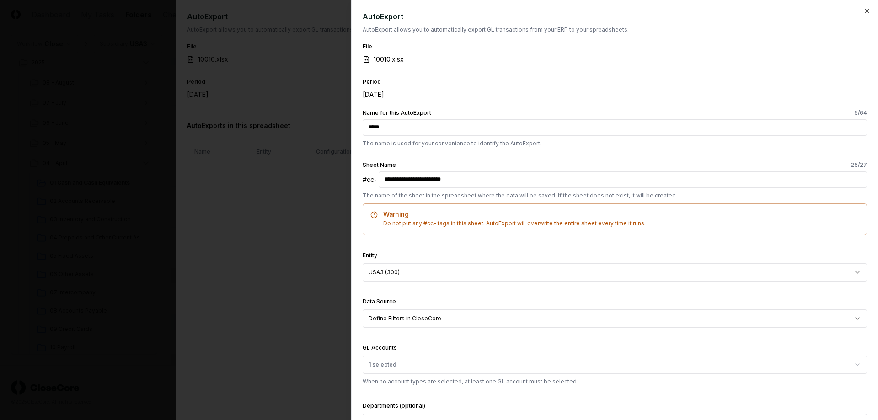
drag, startPoint x: 417, startPoint y: 181, endPoint x: 356, endPoint y: 173, distance: 60.9
click at [356, 173] on div "**********" at bounding box center [614, 210] width 527 height 420
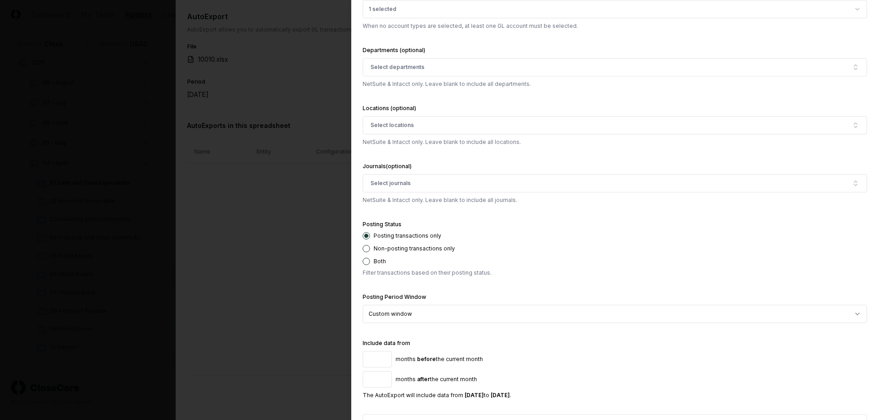
scroll to position [473, 0]
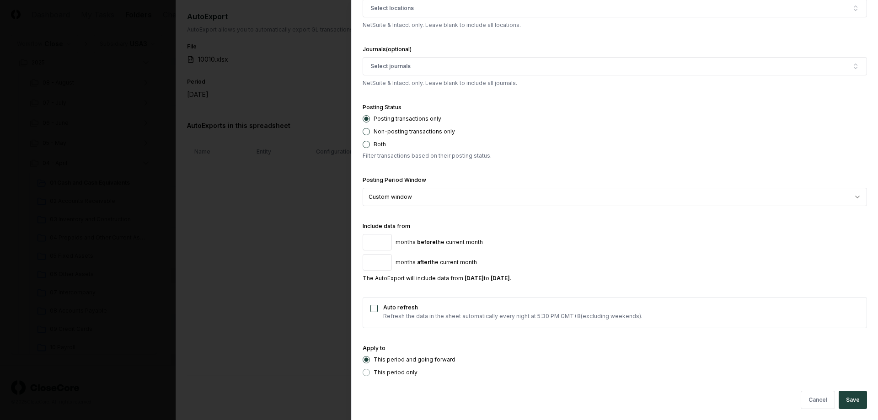
type input "**********"
click at [400, 374] on label "This period only" at bounding box center [396, 372] width 44 height 5
click at [858, 398] on button "Save" at bounding box center [853, 400] width 28 height 18
click at [448, 244] on label "months before the current month" at bounding box center [439, 242] width 87 height 5
drag, startPoint x: 376, startPoint y: 243, endPoint x: 350, endPoint y: 240, distance: 26.7
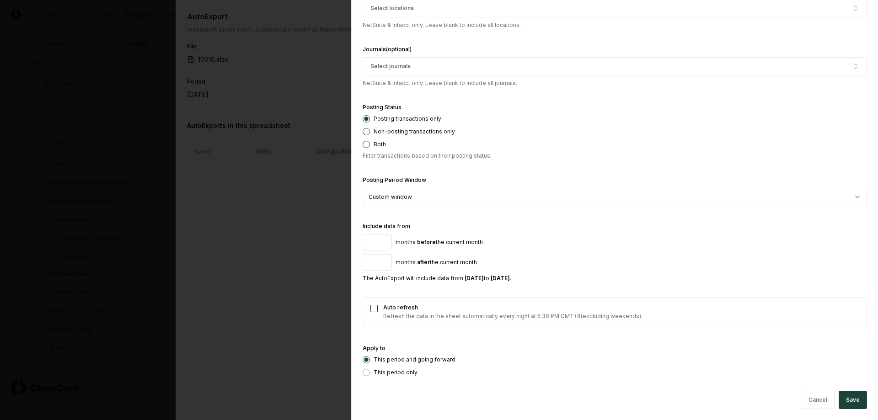
drag, startPoint x: 375, startPoint y: 244, endPoint x: 357, endPoint y: 241, distance: 18.2
click at [357, 241] on div "**********" at bounding box center [614, 210] width 527 height 420
click at [852, 401] on button "Save" at bounding box center [853, 400] width 28 height 18
drag, startPoint x: 375, startPoint y: 241, endPoint x: 358, endPoint y: 242, distance: 17.0
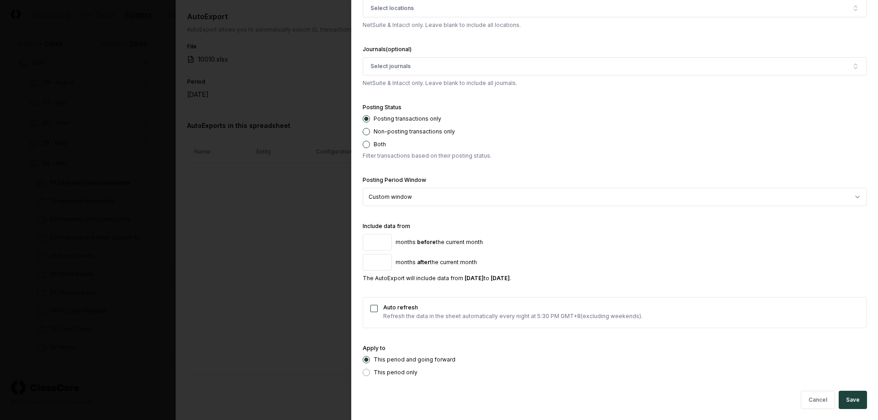
click at [358, 242] on div "**********" at bounding box center [614, 210] width 527 height 420
type input "**"
click at [855, 398] on button "Save" at bounding box center [853, 400] width 28 height 18
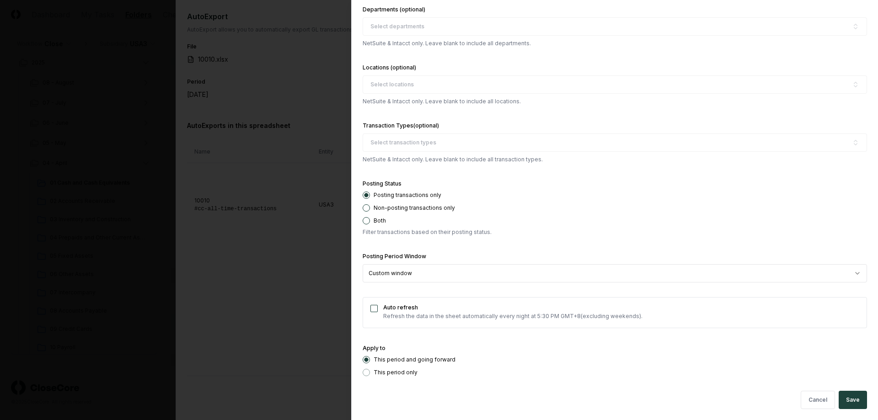
scroll to position [455, 0]
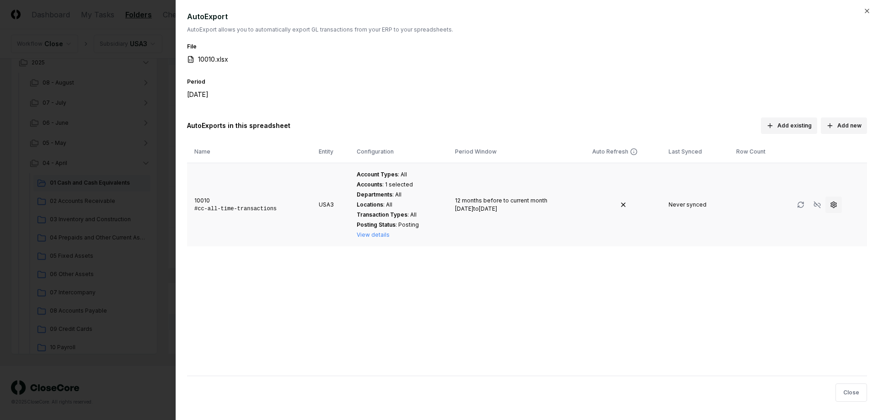
click at [834, 204] on circle "button" at bounding box center [834, 205] width 2 height 2
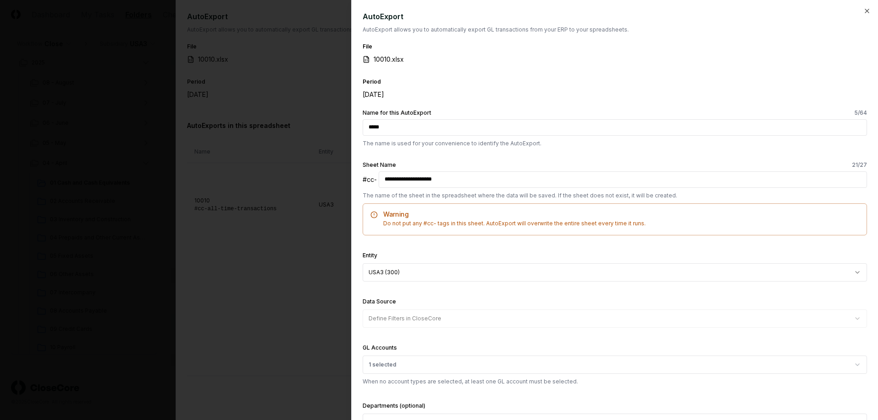
scroll to position [473, 0]
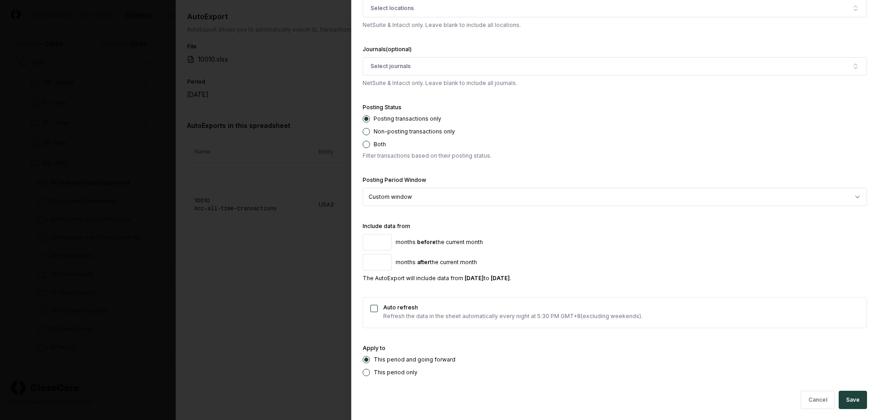
click at [319, 317] on div at bounding box center [439, 210] width 878 height 420
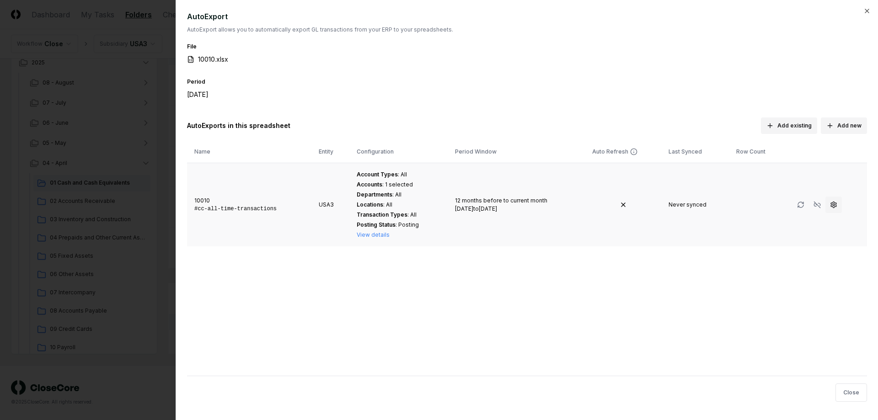
click at [833, 204] on circle "button" at bounding box center [834, 205] width 2 height 2
click at [115, 267] on div at bounding box center [439, 210] width 878 height 420
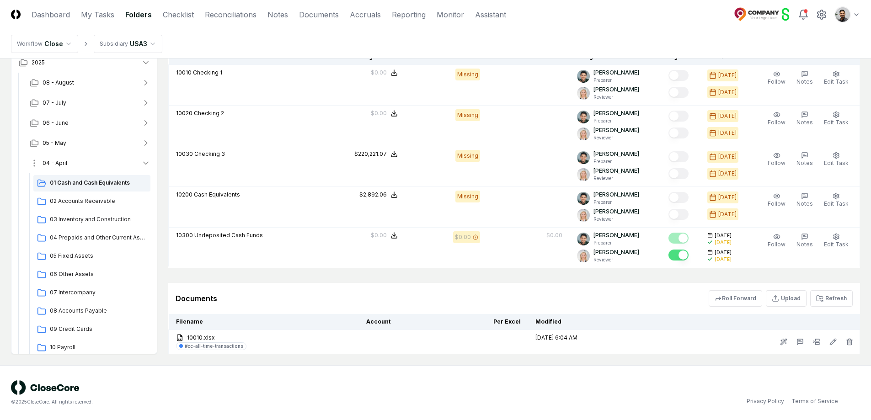
click at [113, 169] on button "04 - April" at bounding box center [89, 163] width 135 height 20
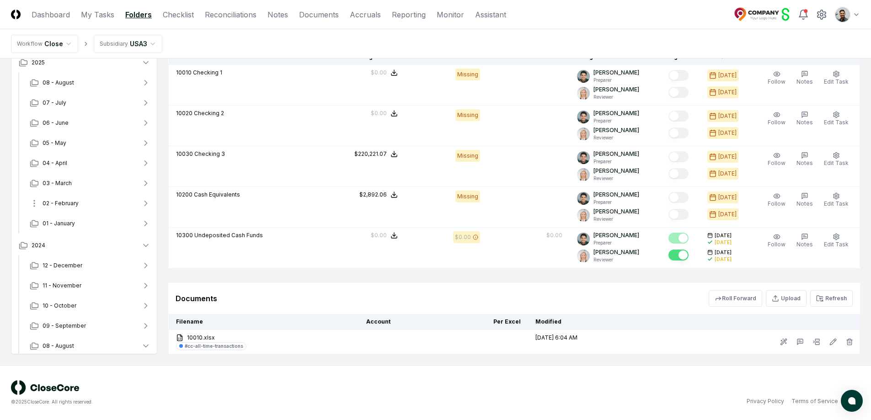
click at [101, 203] on button "02 - February" at bounding box center [89, 204] width 135 height 20
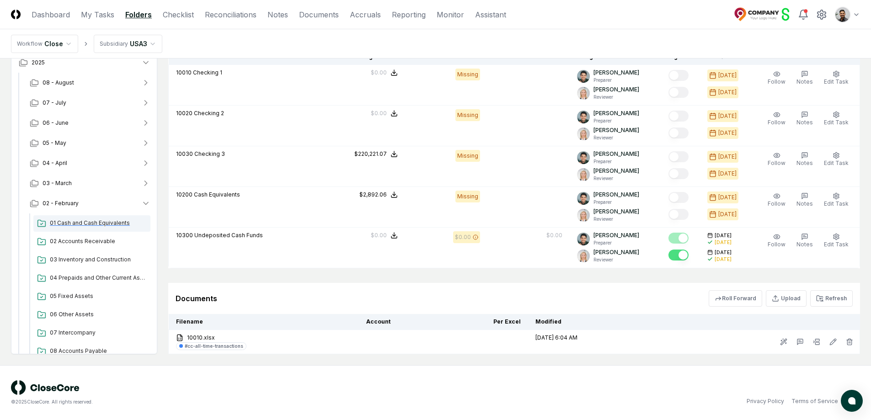
click at [93, 229] on div "01 Cash and Cash Equivalents" at bounding box center [91, 223] width 117 height 16
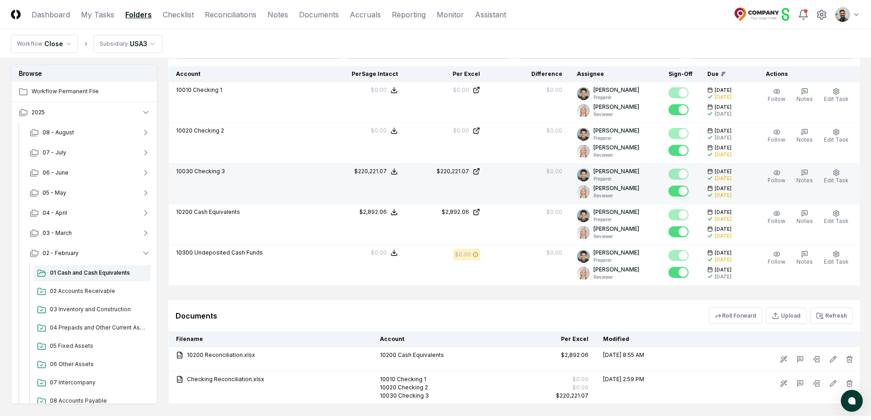
scroll to position [818, 0]
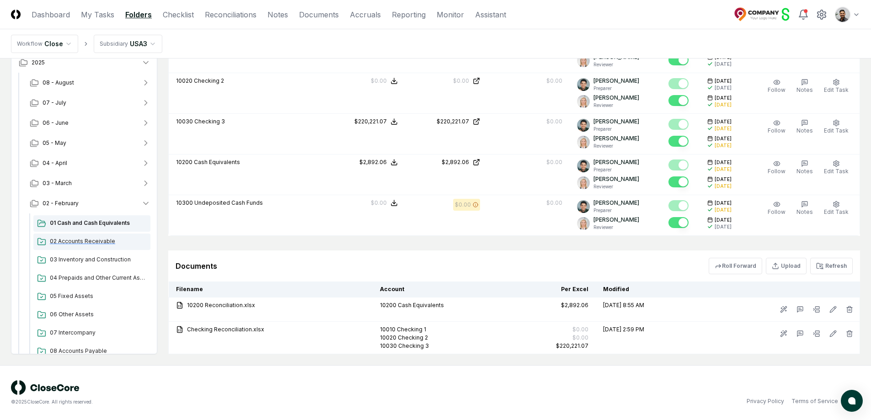
click at [85, 242] on span "02 Accounts Receivable" at bounding box center [98, 241] width 97 height 8
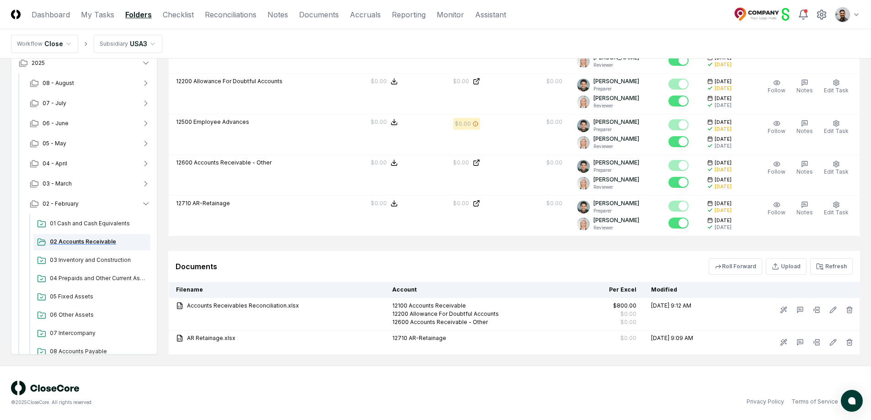
scroll to position [694, 0]
click at [88, 262] on span "03 Inventory and Construction" at bounding box center [98, 262] width 97 height 8
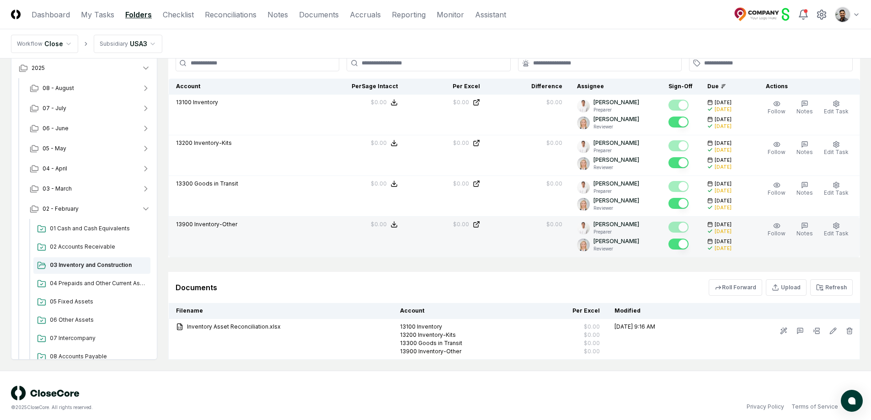
scroll to position [476, 0]
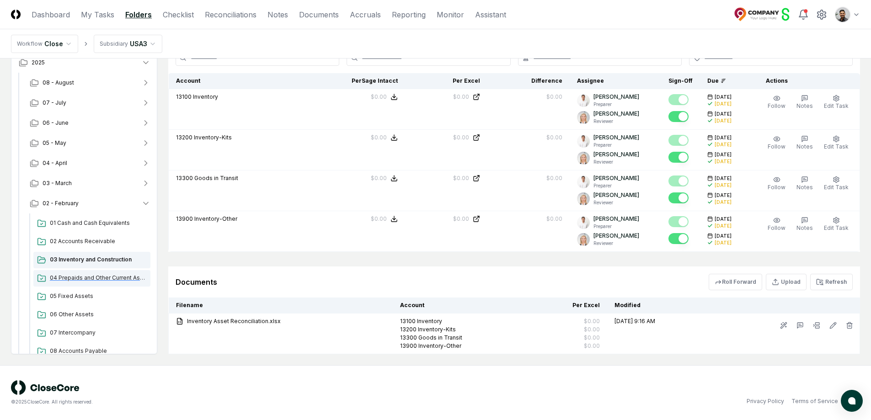
click at [94, 274] on span "04 Prepaids and Other Current Assets" at bounding box center [98, 278] width 97 height 8
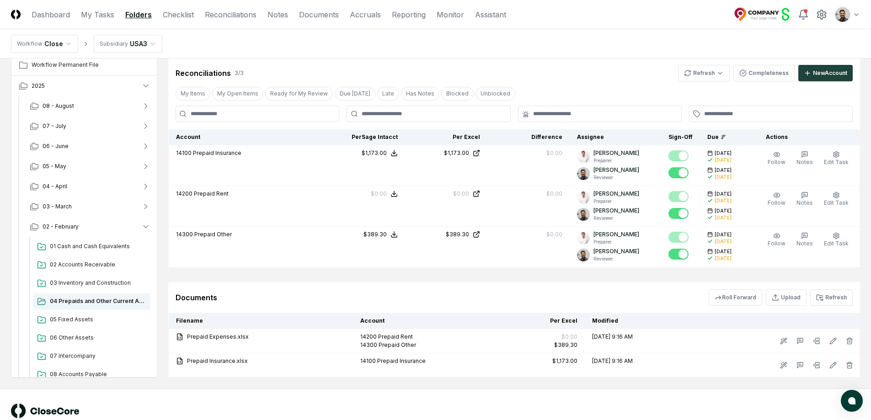
scroll to position [484, 0]
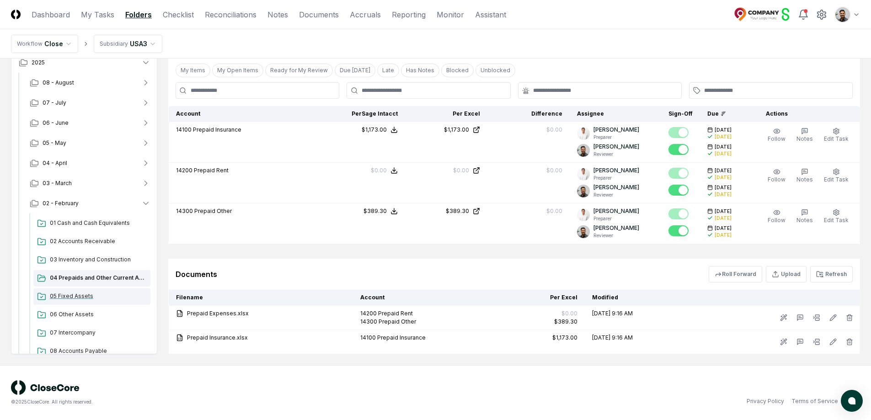
click at [75, 290] on div "05 Fixed Assets" at bounding box center [91, 297] width 117 height 16
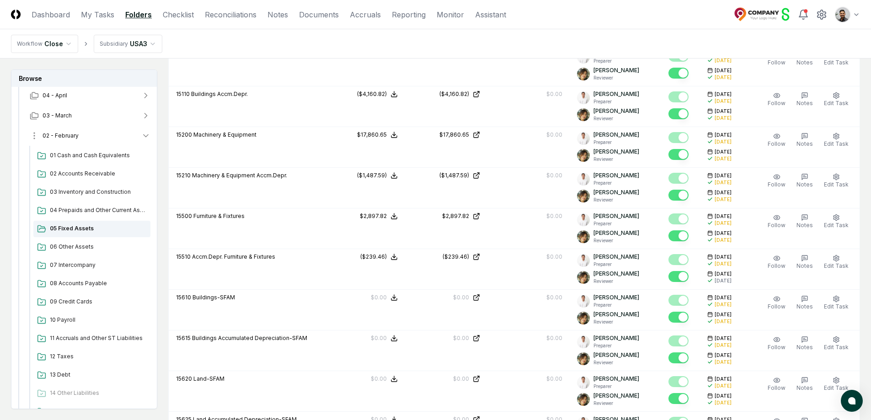
scroll to position [92, 0]
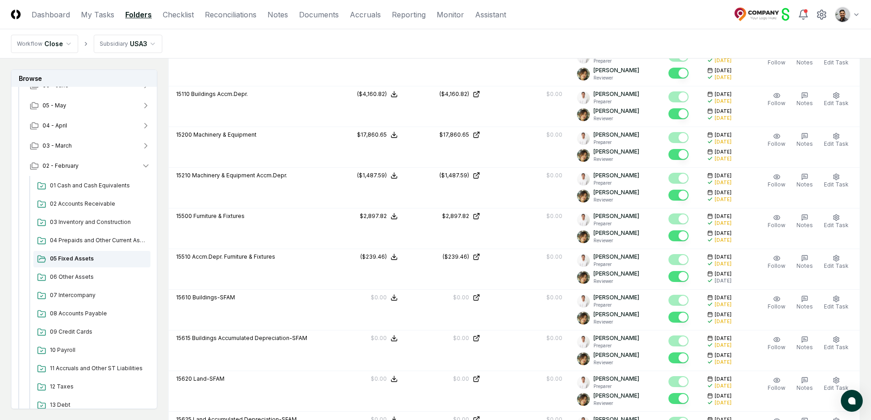
click at [149, 38] on html "CloseCore Dashboard My Tasks Folders Checklist Reconciliations Notes Documents …" at bounding box center [435, 242] width 871 height 1687
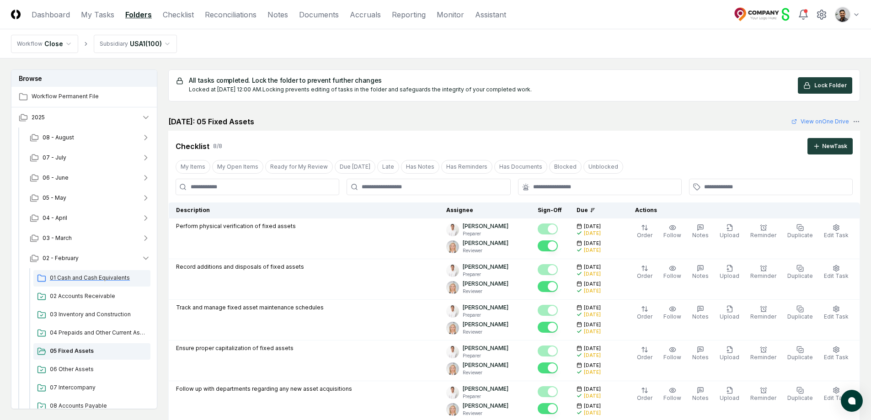
click at [97, 282] on div "01 Cash and Cash Equivalents" at bounding box center [91, 278] width 117 height 16
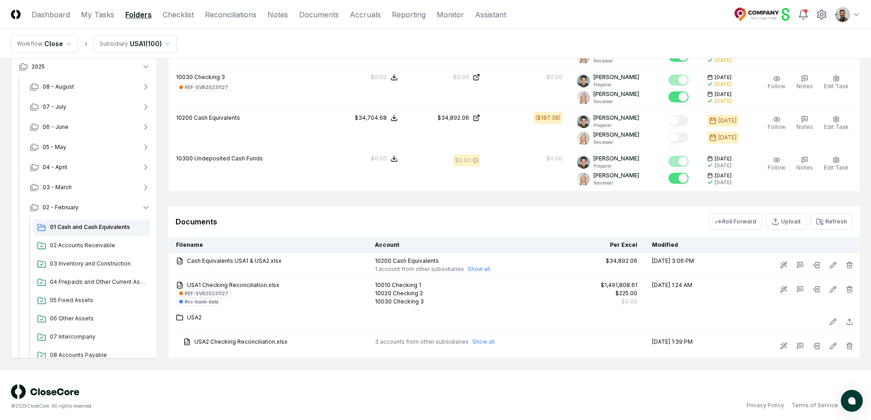
scroll to position [820, 0]
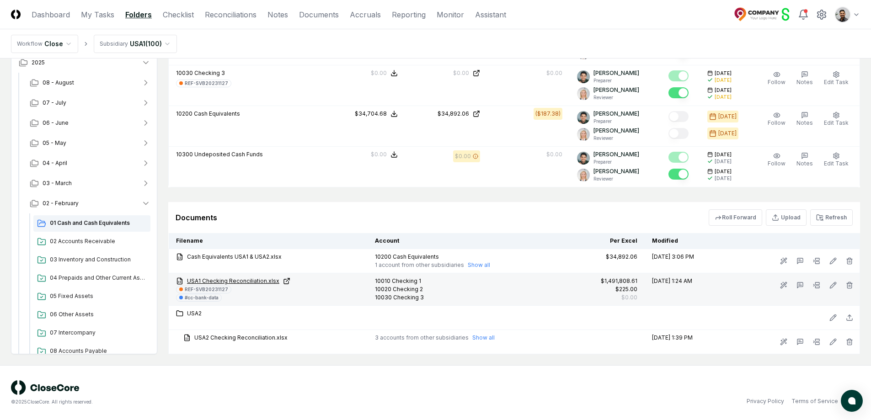
click at [265, 282] on link "USA1 Checking Reconciliation.xlsx" at bounding box center [268, 281] width 184 height 8
click at [257, 282] on link "USA1 Checking Reconciliation.xlsx" at bounding box center [268, 281] width 184 height 8
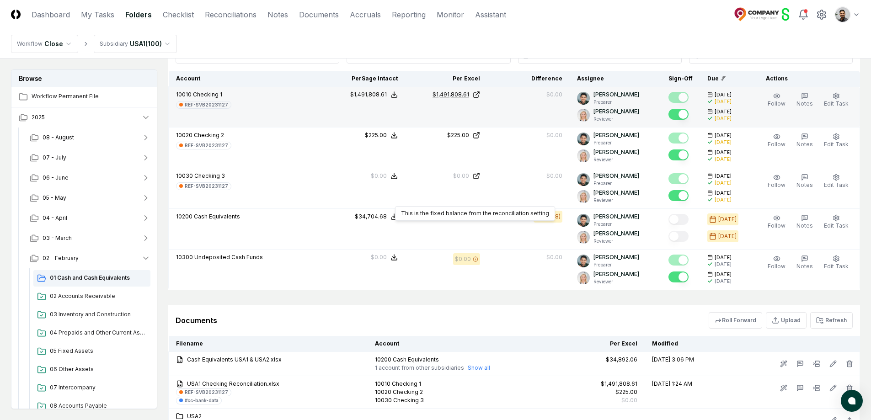
scroll to position [586, 0]
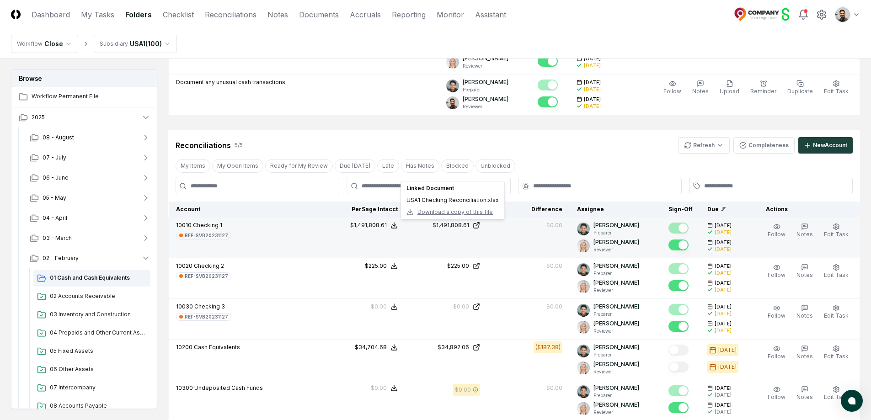
click at [472, 212] on span "Download a copy of this file" at bounding box center [455, 212] width 75 height 8
click at [580, 26] on header "CloseCore Dashboard My Tasks Folders Checklist Reconciliations Notes Documents …" at bounding box center [435, 14] width 871 height 29
click at [105, 155] on button "07 - July" at bounding box center [89, 158] width 135 height 20
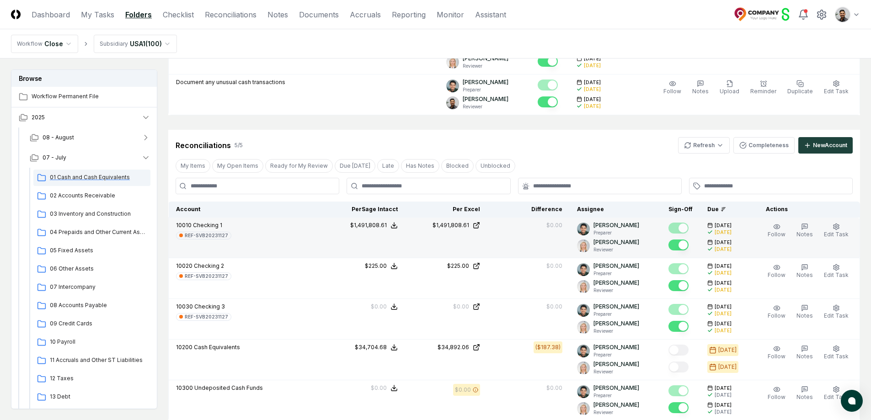
click at [107, 174] on span "01 Cash and Cash Equivalents" at bounding box center [98, 177] width 97 height 8
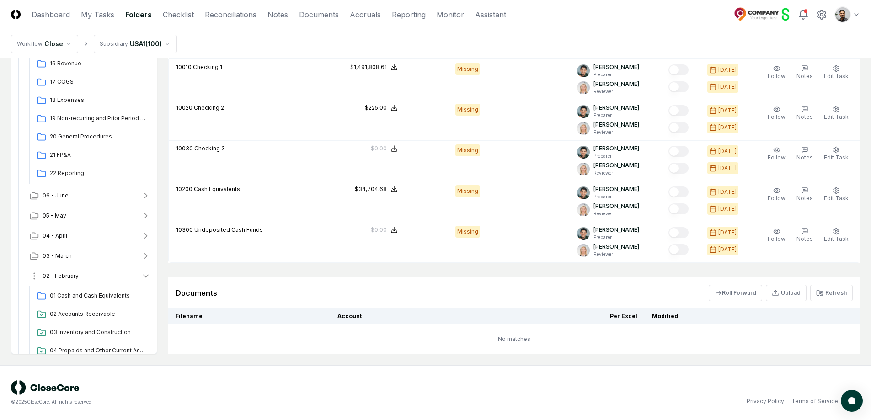
scroll to position [337, 0]
click at [113, 199] on button "06 - June" at bounding box center [89, 193] width 135 height 20
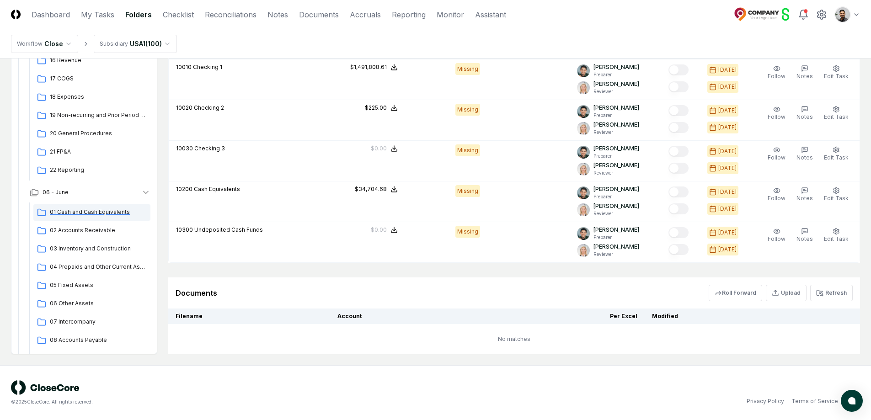
click at [107, 216] on span "01 Cash and Cash Equivalents" at bounding box center [98, 212] width 97 height 8
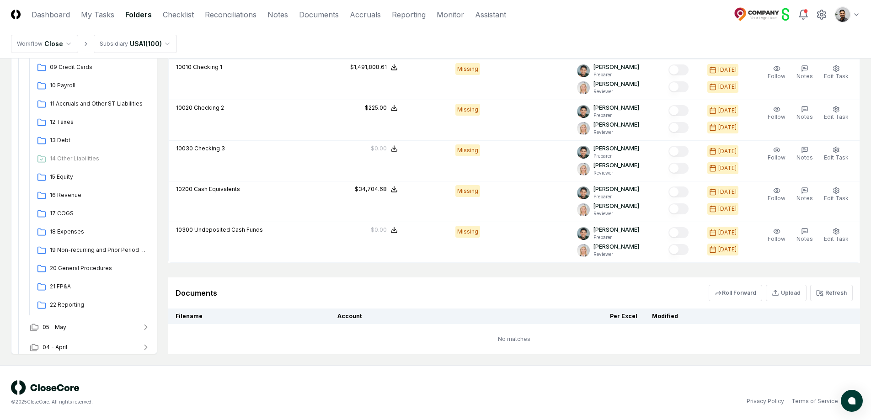
scroll to position [700, 0]
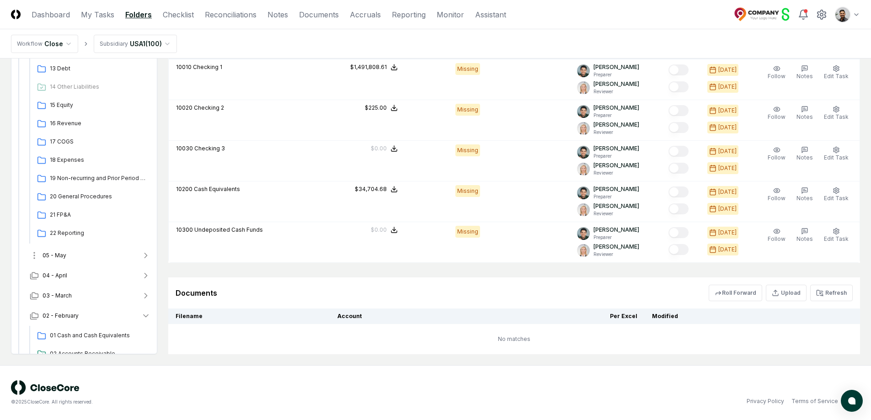
click at [107, 260] on button "05 - May" at bounding box center [89, 256] width 135 height 20
click at [101, 277] on span "01 Cash and Cash Equivalents" at bounding box center [98, 275] width 97 height 8
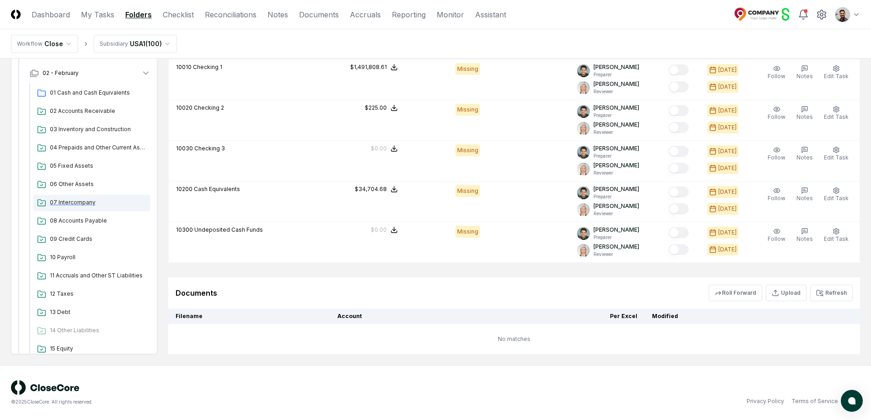
scroll to position [1157, 0]
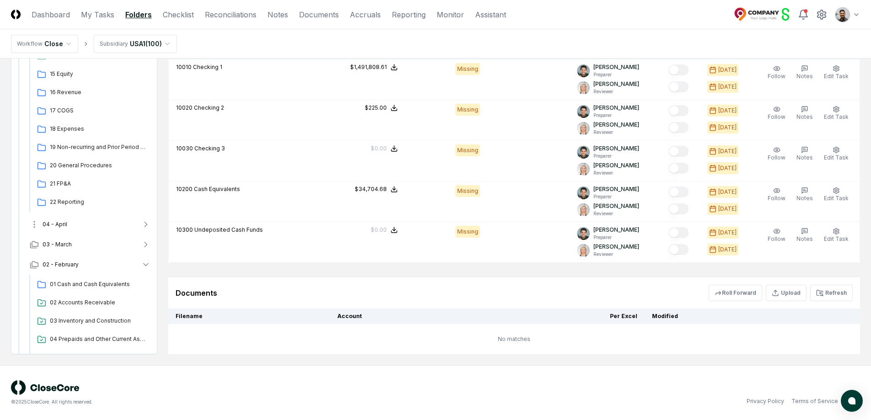
click at [79, 229] on button "04 - April" at bounding box center [89, 225] width 135 height 20
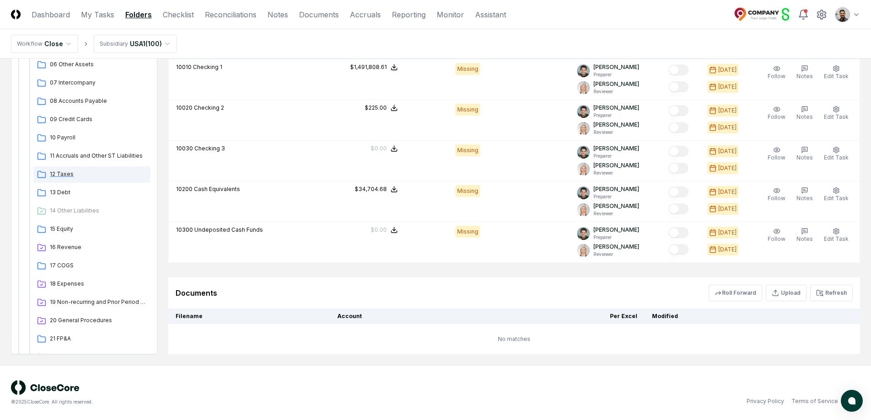
scroll to position [1515, 0]
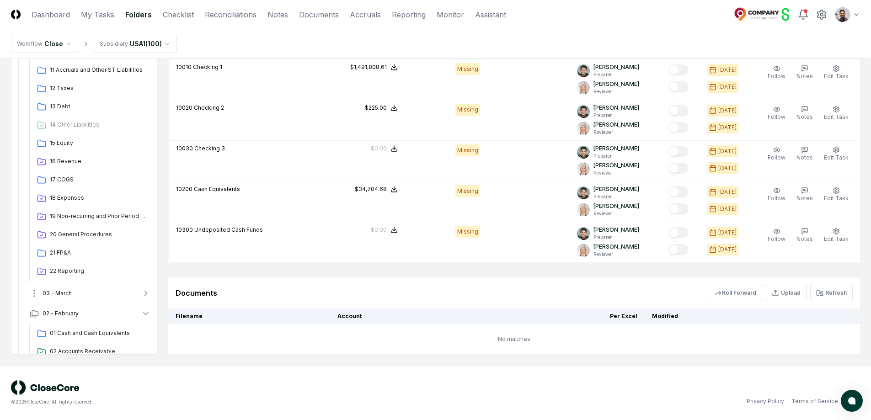
click at [91, 291] on button "03 - March" at bounding box center [89, 294] width 135 height 20
click at [93, 309] on span "01 Cash and Cash Equivalents" at bounding box center [98, 313] width 97 height 8
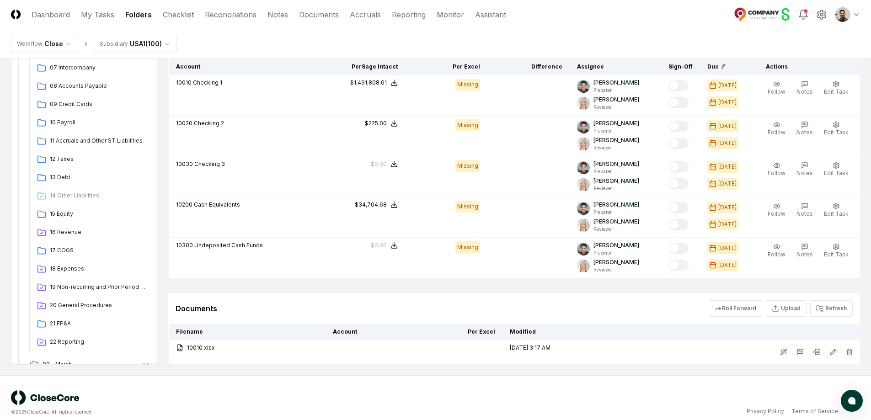
scroll to position [726, 0]
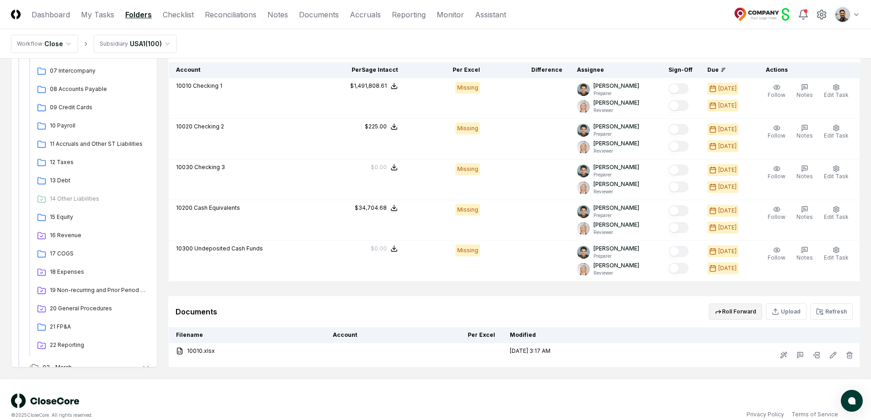
click at [748, 312] on button "Roll Forward" at bounding box center [736, 312] width 54 height 16
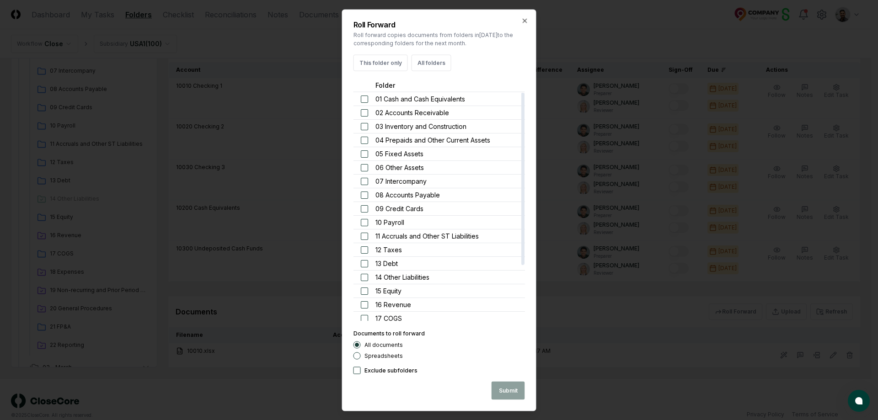
click at [365, 99] on button "button" at bounding box center [364, 98] width 7 height 7
click at [499, 393] on button "Submit" at bounding box center [508, 391] width 33 height 18
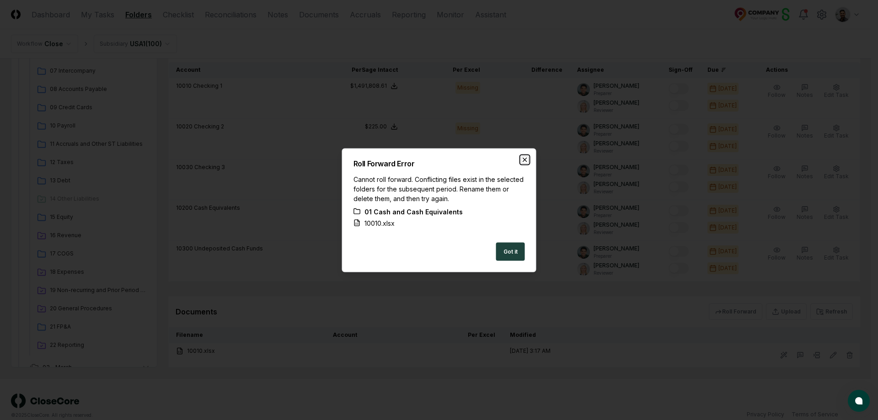
click at [527, 157] on icon "button" at bounding box center [525, 159] width 7 height 7
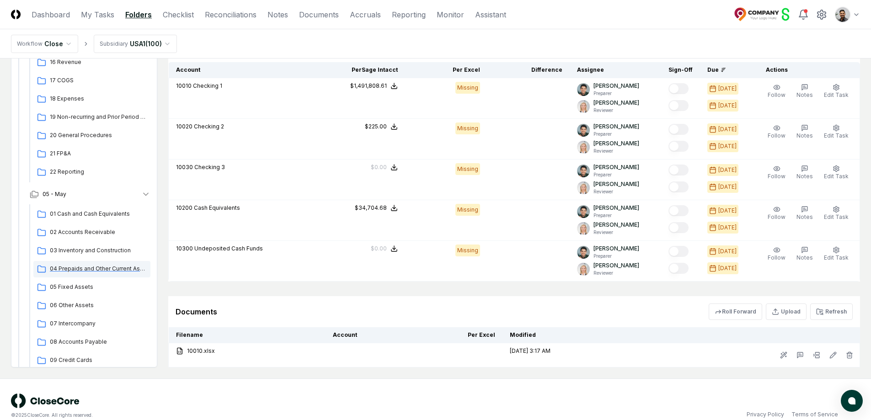
scroll to position [649, 0]
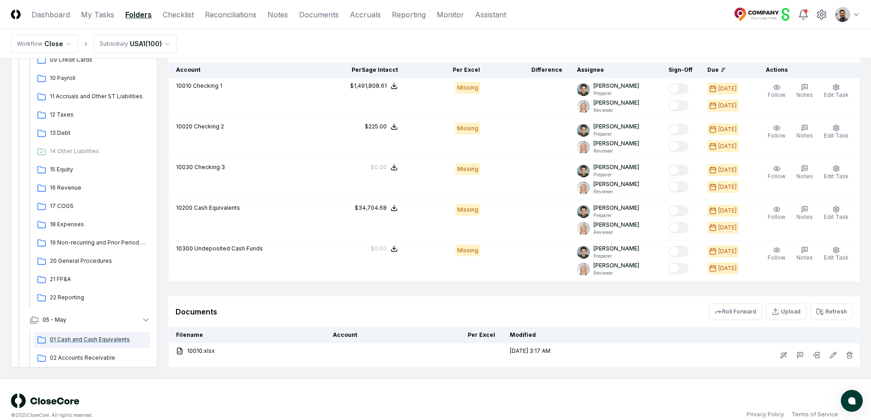
click at [97, 336] on span "01 Cash and Cash Equivalents" at bounding box center [98, 340] width 97 height 8
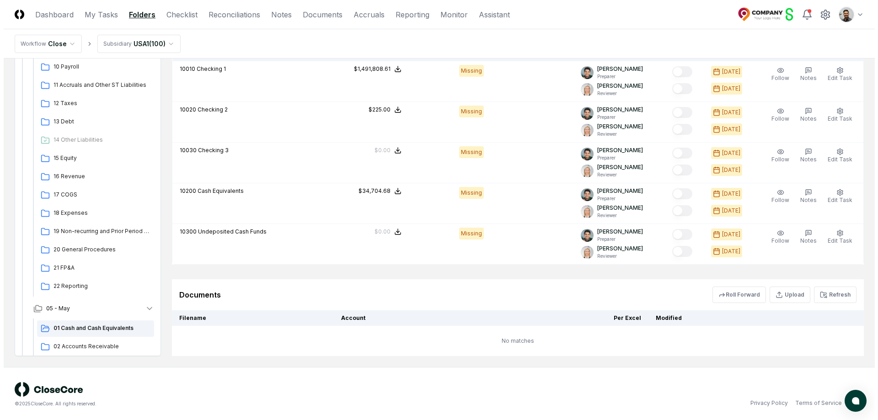
scroll to position [744, 0]
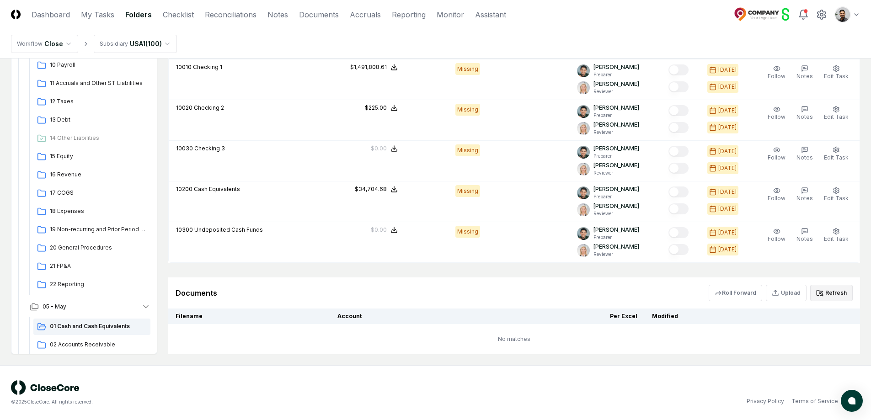
click at [822, 294] on icon at bounding box center [820, 293] width 1 height 1
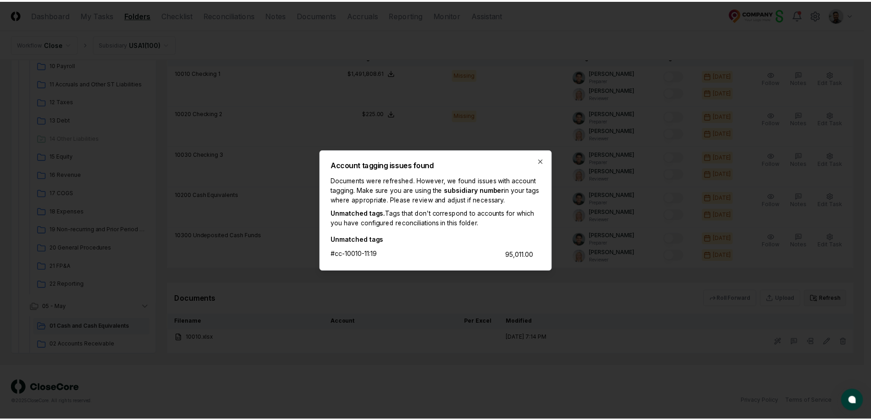
scroll to position [739, 0]
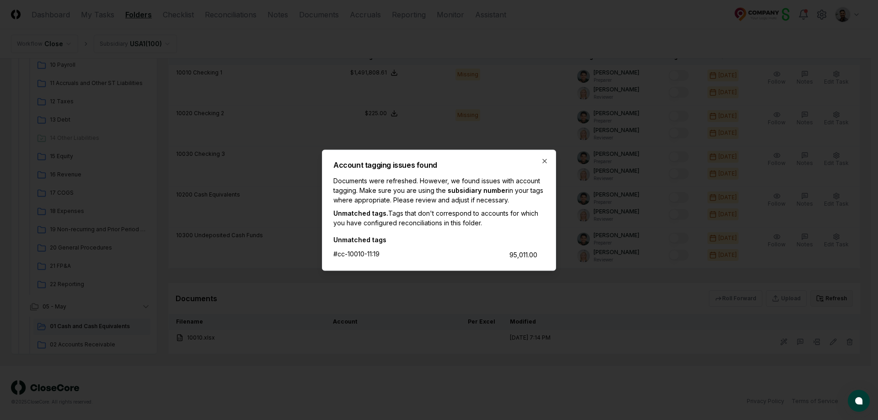
click at [539, 159] on div "Account tagging issues found Documents were refreshed. However, we found issues…" at bounding box center [439, 210] width 234 height 121
click at [543, 161] on icon "button" at bounding box center [544, 160] width 7 height 7
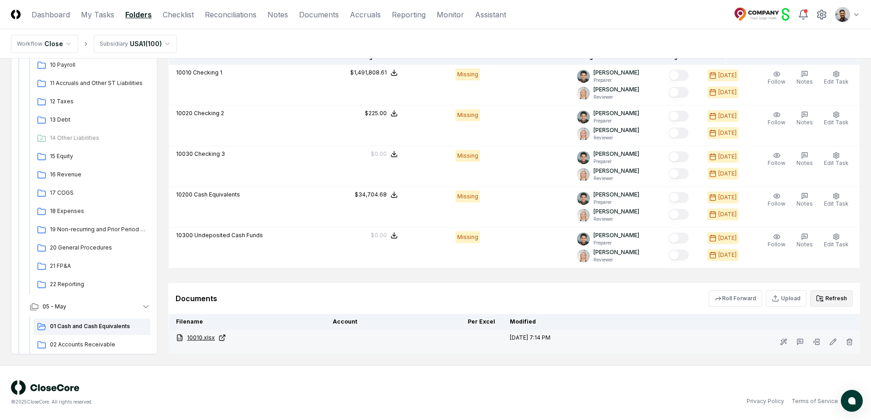
click at [192, 337] on link "10010.xlsx" at bounding box center [247, 338] width 142 height 8
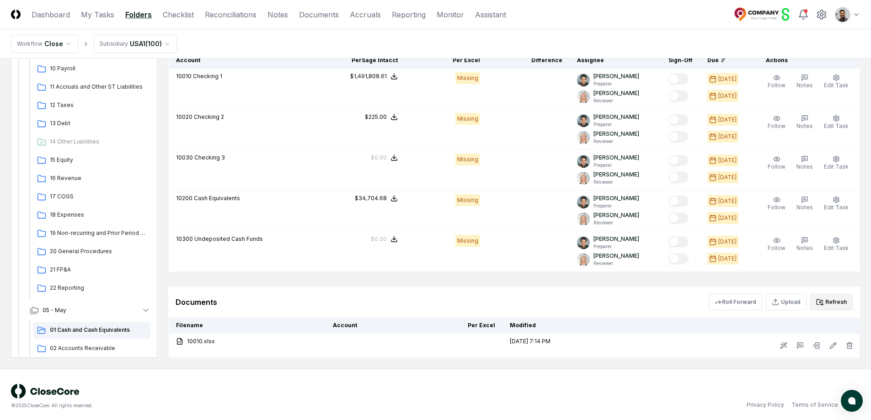
scroll to position [727, 0]
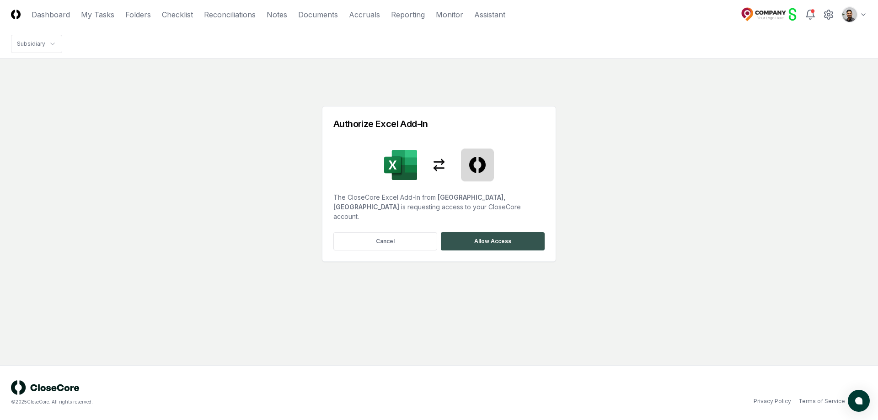
click at [465, 234] on button "Allow Access" at bounding box center [493, 241] width 104 height 18
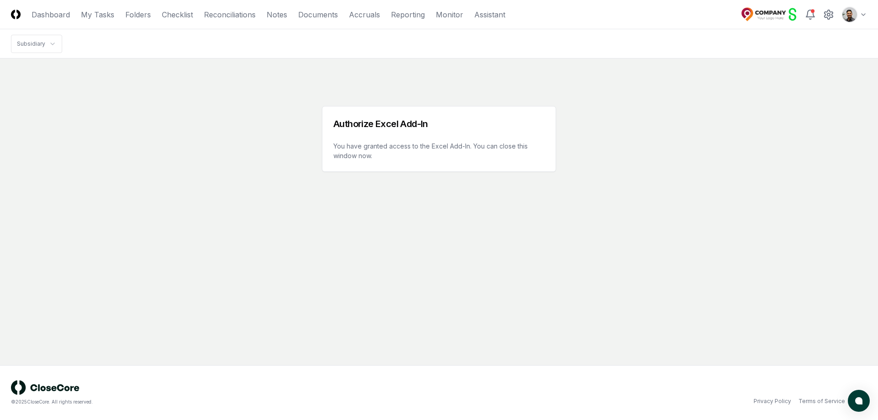
click at [641, 391] on div "© 2025 CloseCore. All rights reserved. Privacy Policy Terms of Service" at bounding box center [439, 393] width 856 height 25
click at [565, 124] on div "Authorize Excel Add-In This link is expired" at bounding box center [439, 116] width 856 height 93
